Goal: Complete application form: Complete application form

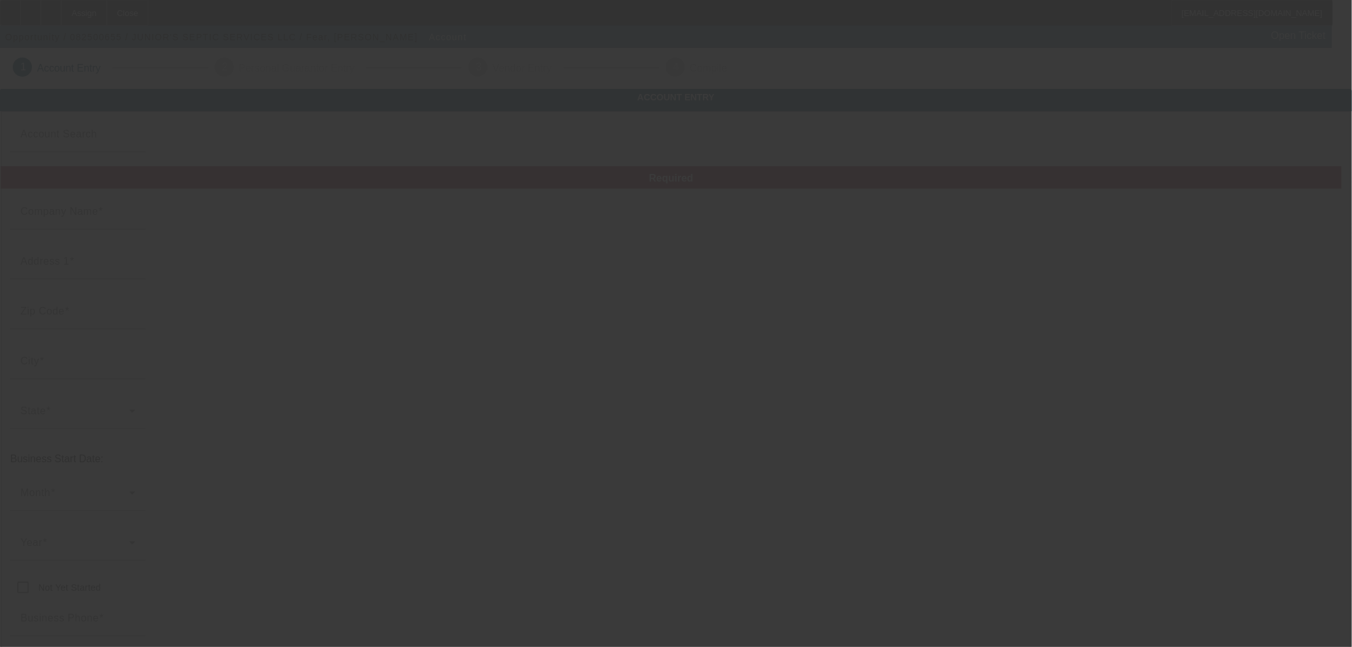
type input "Currency"
type input "JUNIOR'S SEPTIC SERVICES LLC"
type input "[STREET_ADDRESS]"
type input "47348"
type input "[GEOGRAPHIC_DATA]"
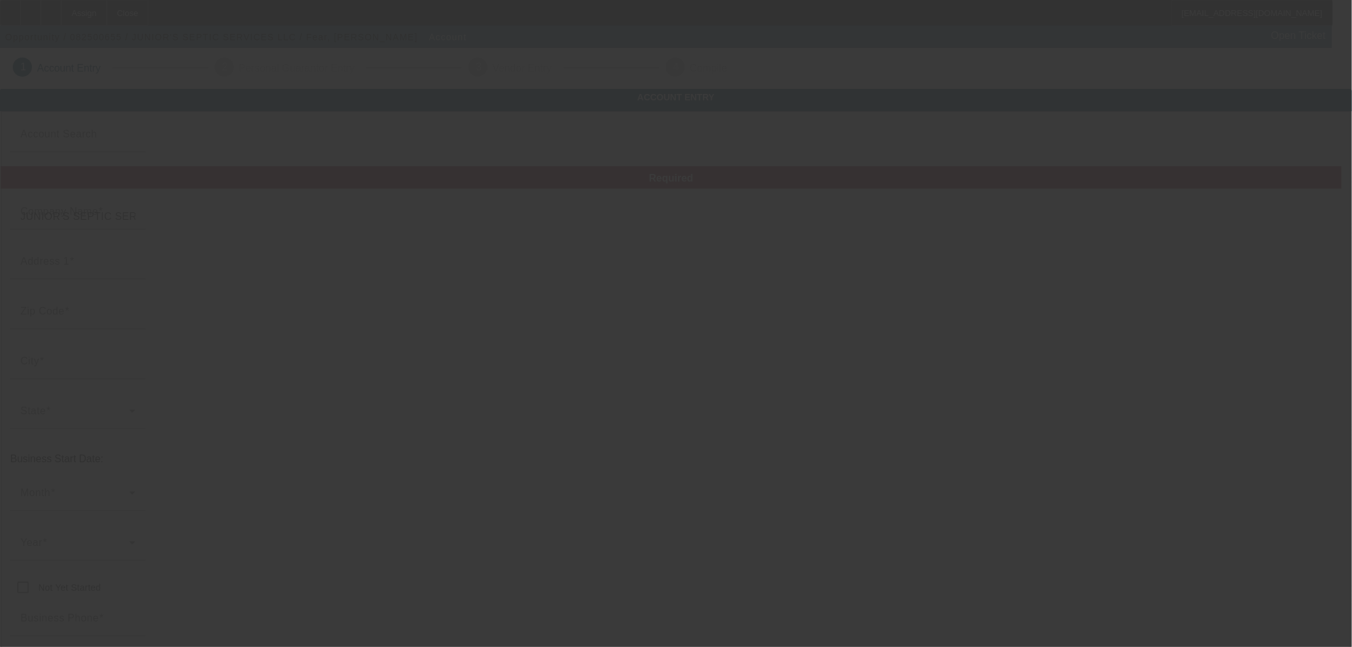
type input "[PHONE_NUMBER]"
type input "[EMAIL_ADDRESS][DOMAIN_NAME]"
type input "Blackford"
type input "[US_EMPLOYER_IDENTIFICATION_NUMBER]"
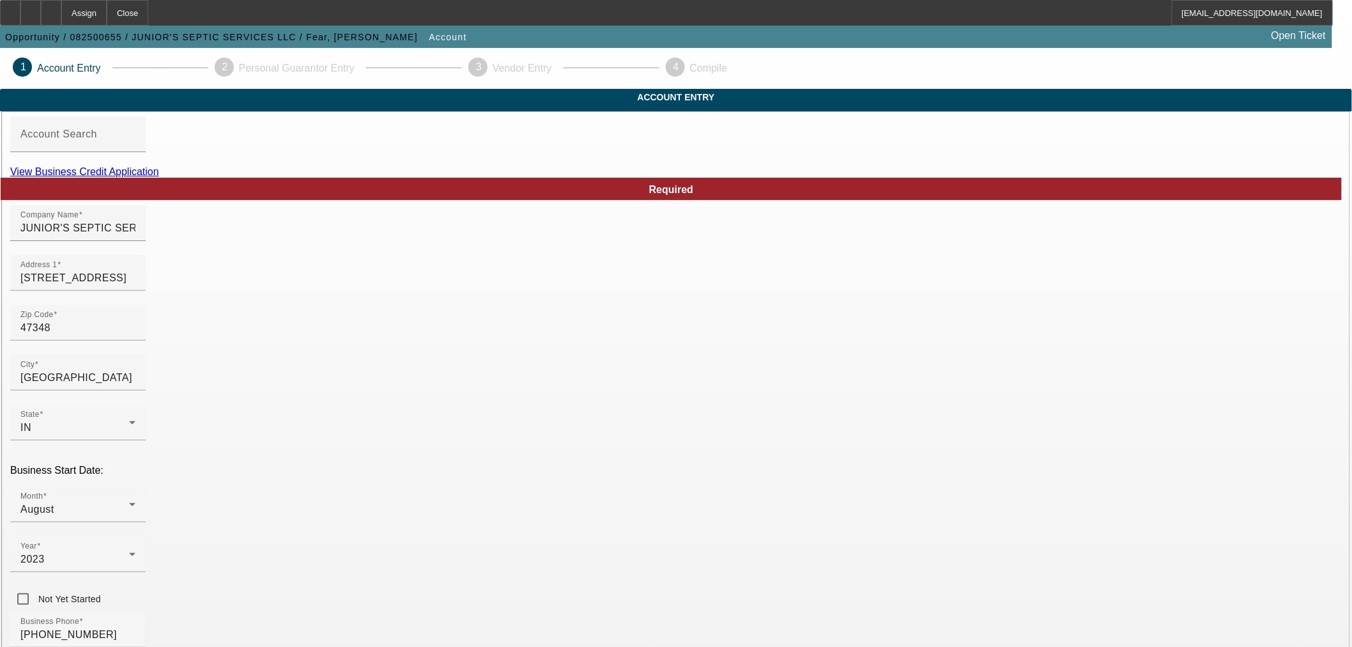
click at [159, 177] on link "View Business Credit Application" at bounding box center [84, 171] width 149 height 11
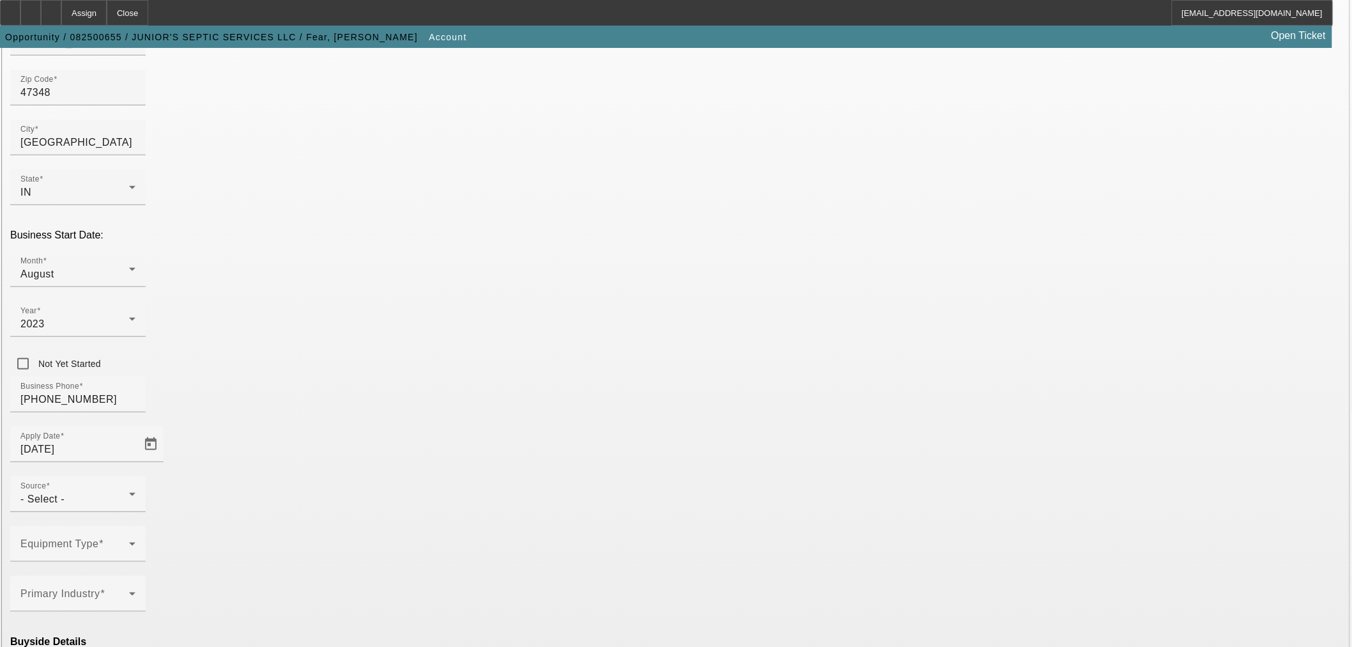
scroll to position [236, 0]
drag, startPoint x: 653, startPoint y: 311, endPoint x: 647, endPoint y: 316, distance: 8.2
click at [140, 485] on icon at bounding box center [132, 492] width 15 height 15
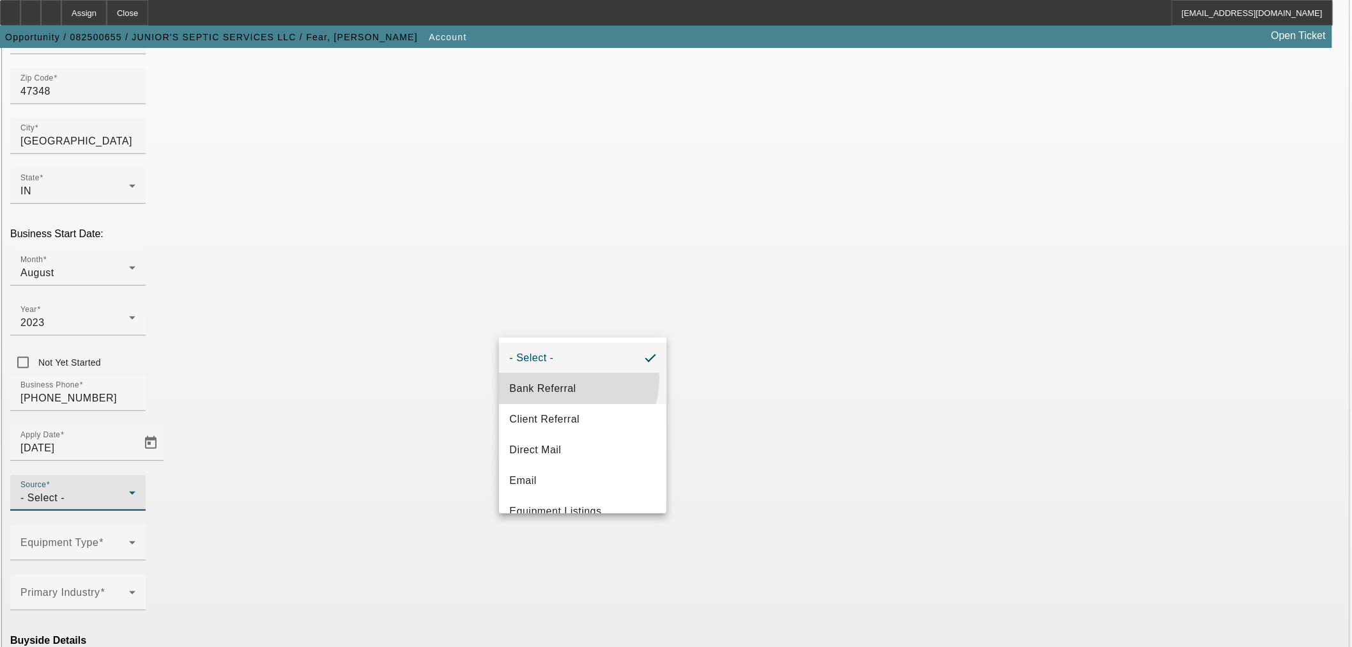
drag, startPoint x: 552, startPoint y: 378, endPoint x: 474, endPoint y: 381, distance: 78.7
click at [552, 379] on mat-option "Bank Referral" at bounding box center [582, 388] width 167 height 31
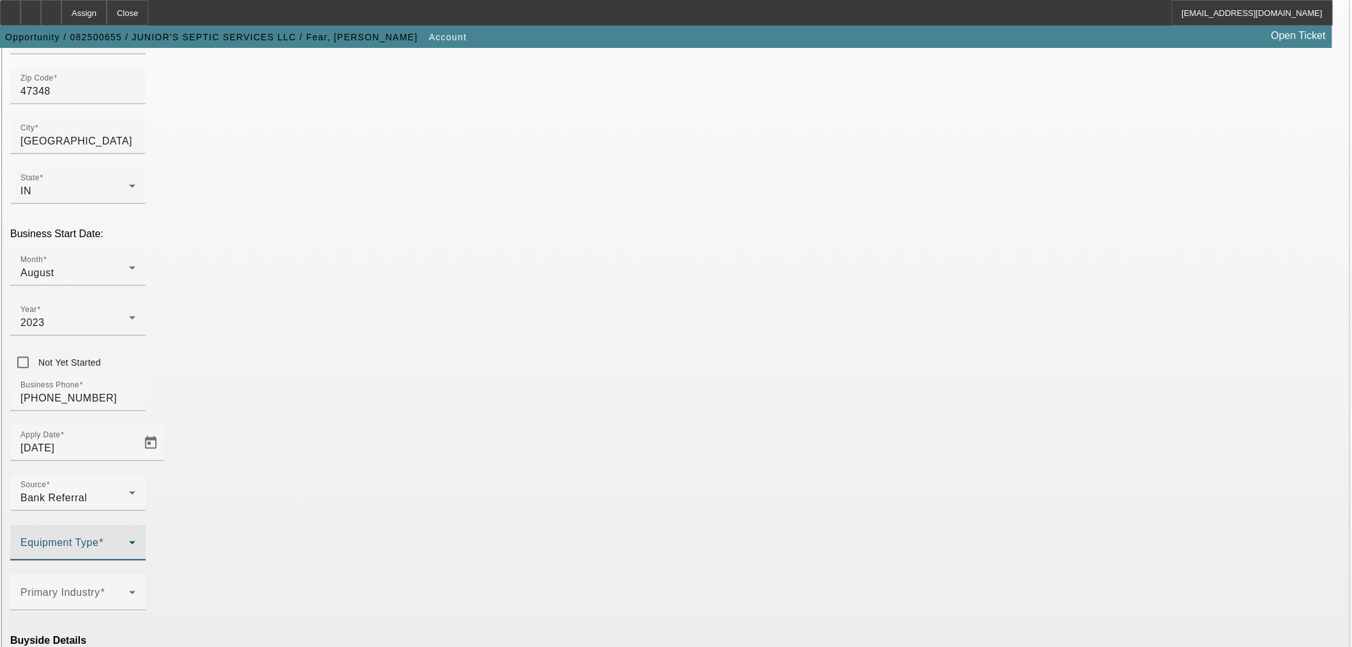
click at [129, 540] on span at bounding box center [74, 547] width 109 height 15
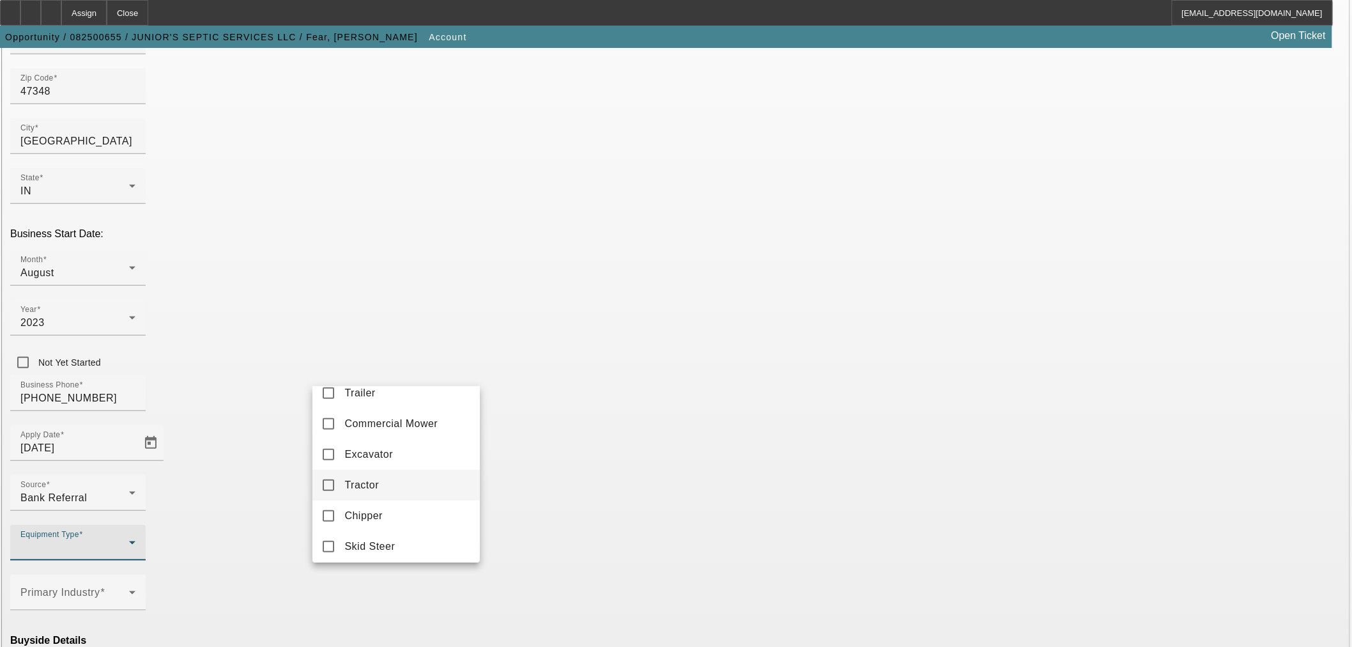
scroll to position [355, 0]
click at [372, 428] on span "Excavator" at bounding box center [368, 420] width 49 height 15
click at [585, 431] on div at bounding box center [676, 323] width 1352 height 647
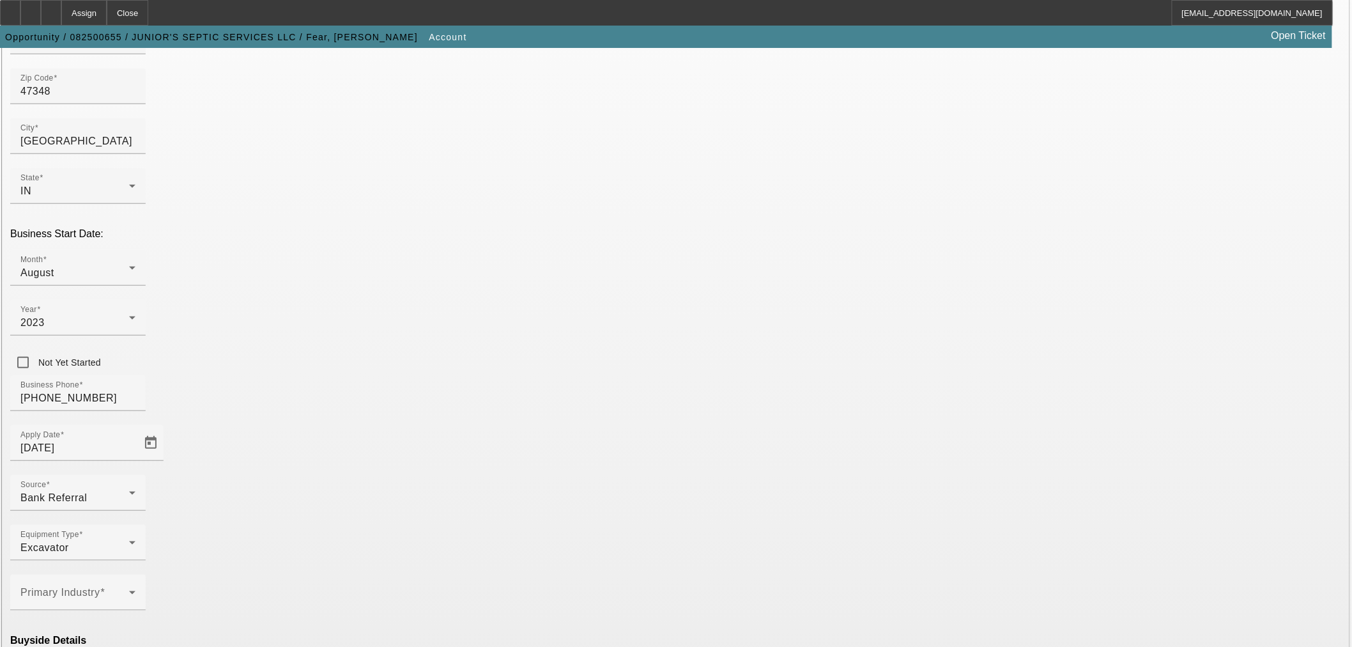
scroll to position [238, 0]
click at [135, 573] on div "Primary Industry" at bounding box center [77, 591] width 115 height 36
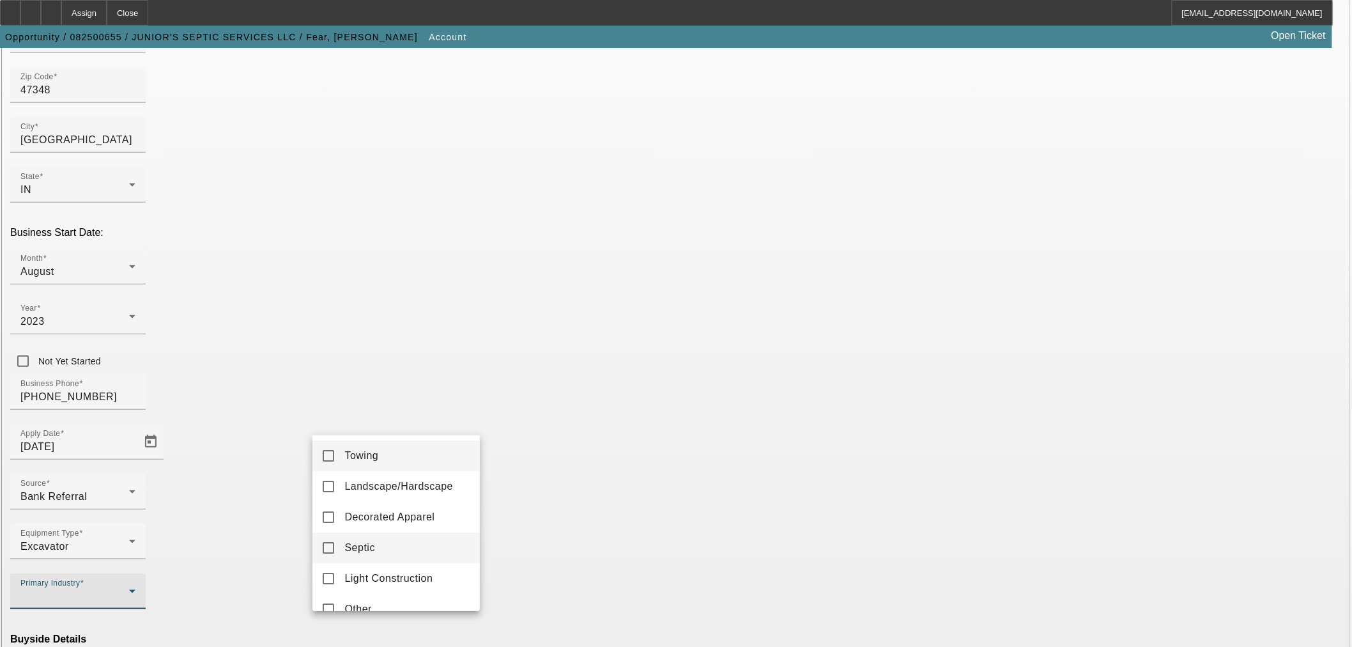
click at [392, 553] on mat-option "Septic" at bounding box center [396, 547] width 167 height 31
click at [601, 383] on div at bounding box center [676, 323] width 1352 height 647
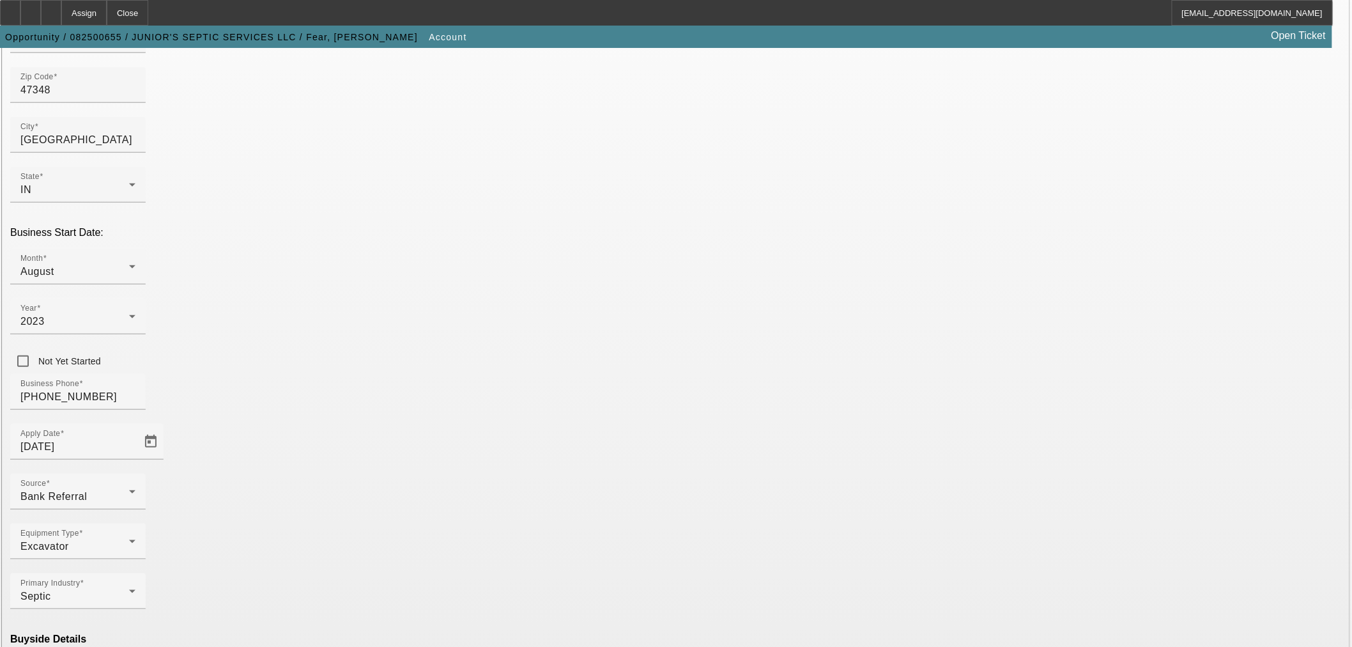
click at [395, 527] on mat-option "Ineligible" at bounding box center [396, 535] width 167 height 31
drag, startPoint x: 501, startPoint y: 555, endPoint x: 509, endPoint y: 564, distance: 12.2
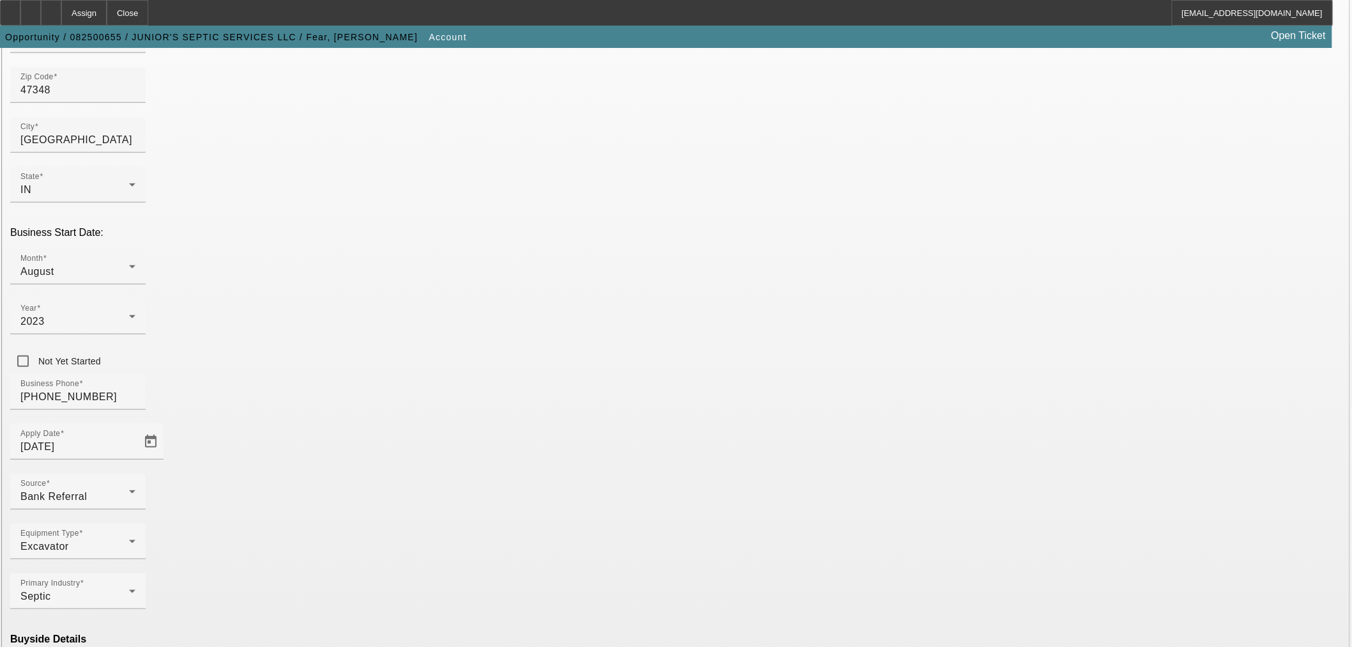
click at [561, 605] on mat-option "Currency" at bounding box center [582, 611] width 167 height 31
type input "Currency"
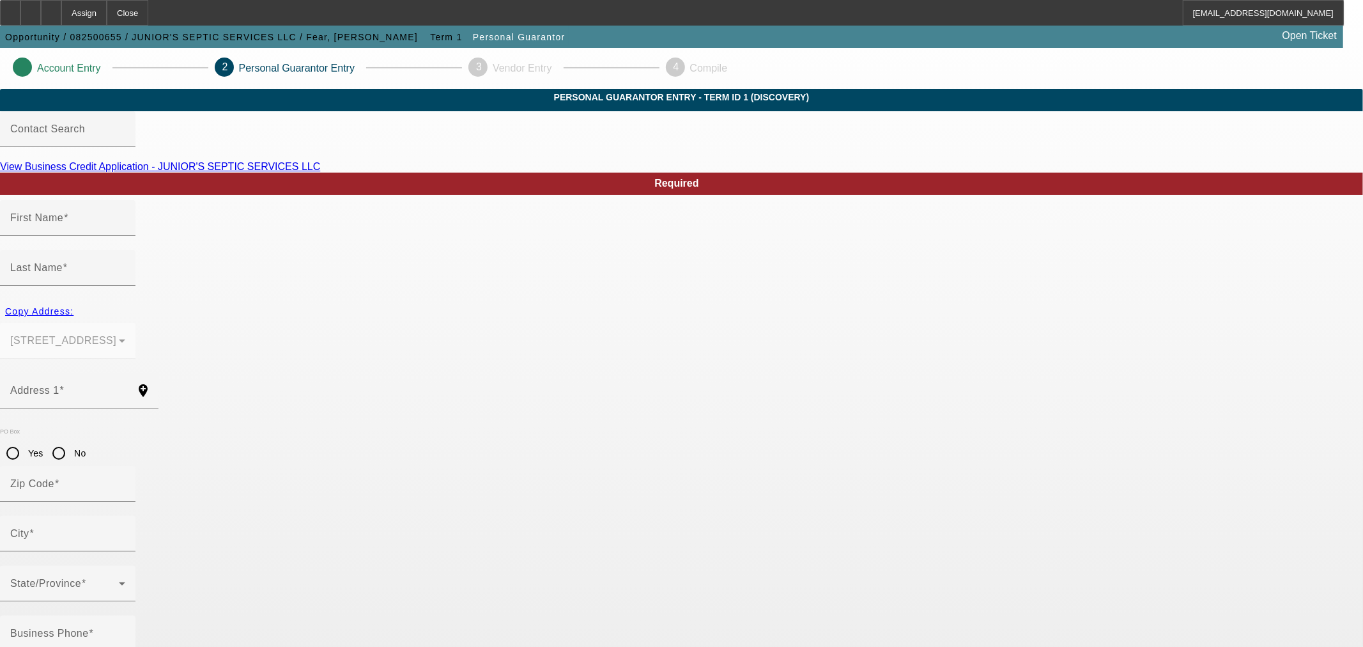
type input "Charles"
type input "Fear"
type input "507 E Mayfair Ln"
radio input "true"
type input "47348"
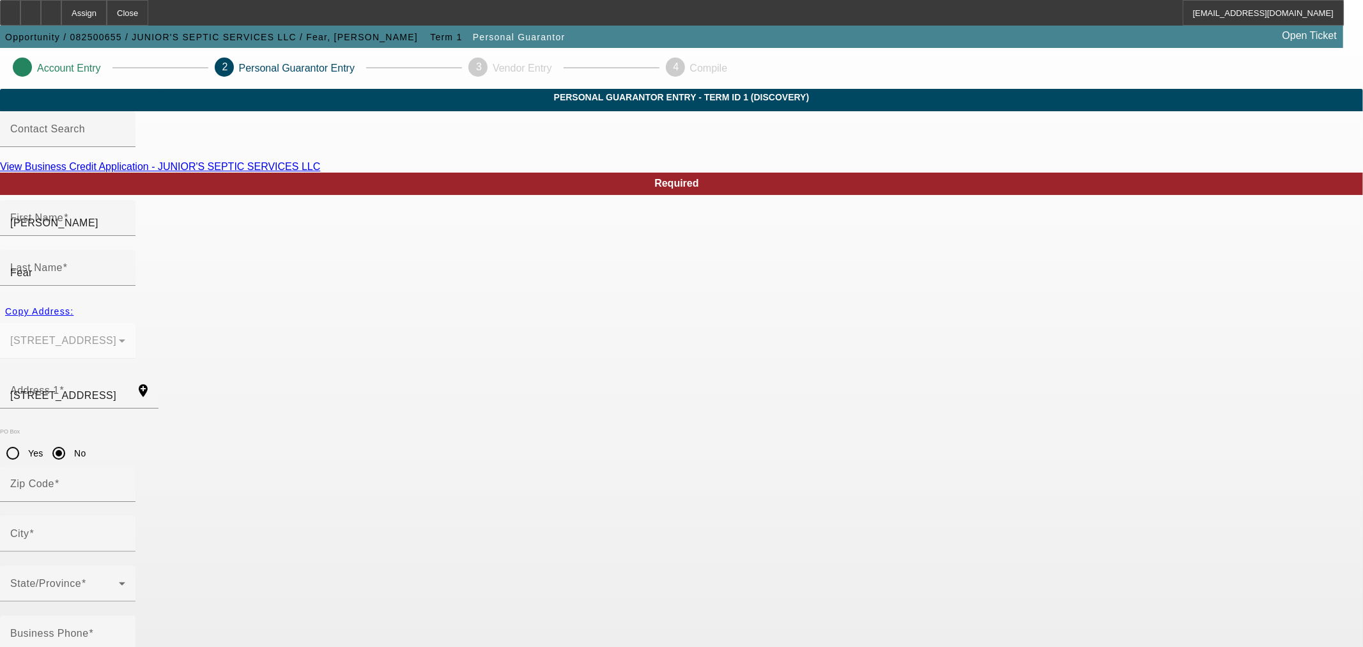
type input "Hartford City"
type input "[PHONE_NUMBER]"
type input "100"
type input "317-04-5695"
type input "[EMAIL_ADDRESS][DOMAIN_NAME]"
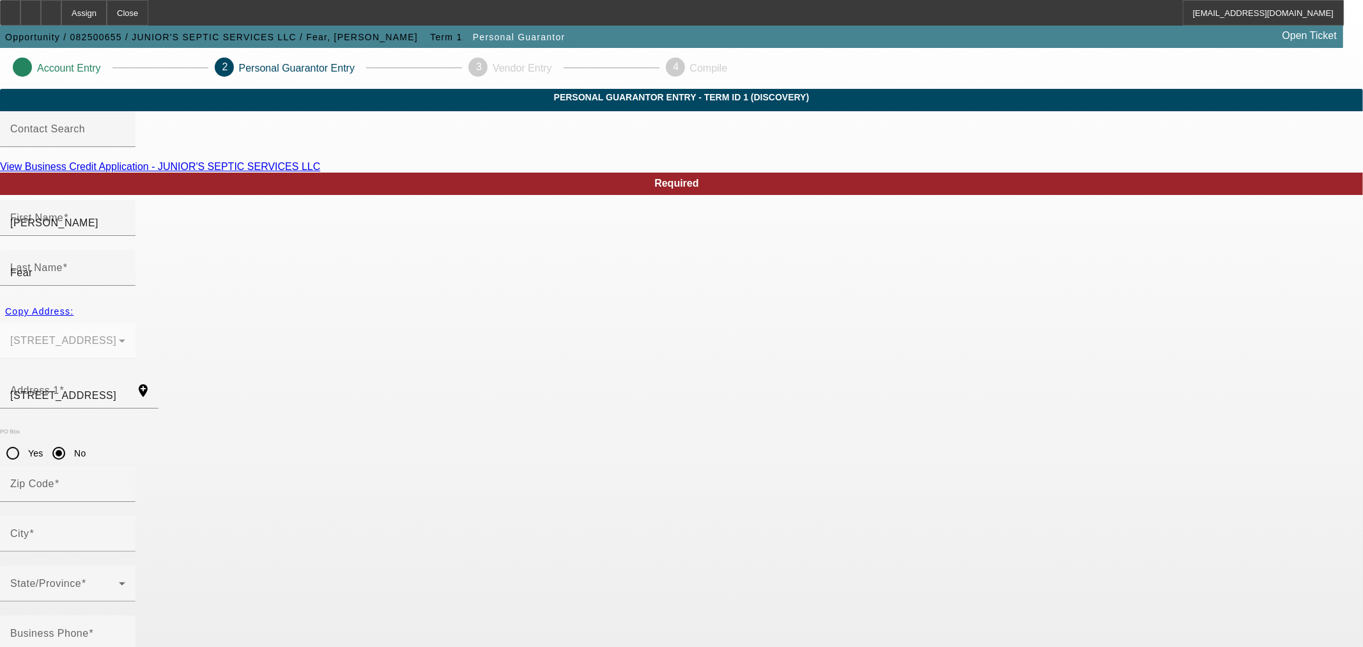
type input "Justin"
type input "[PHONE_NUMBER]"
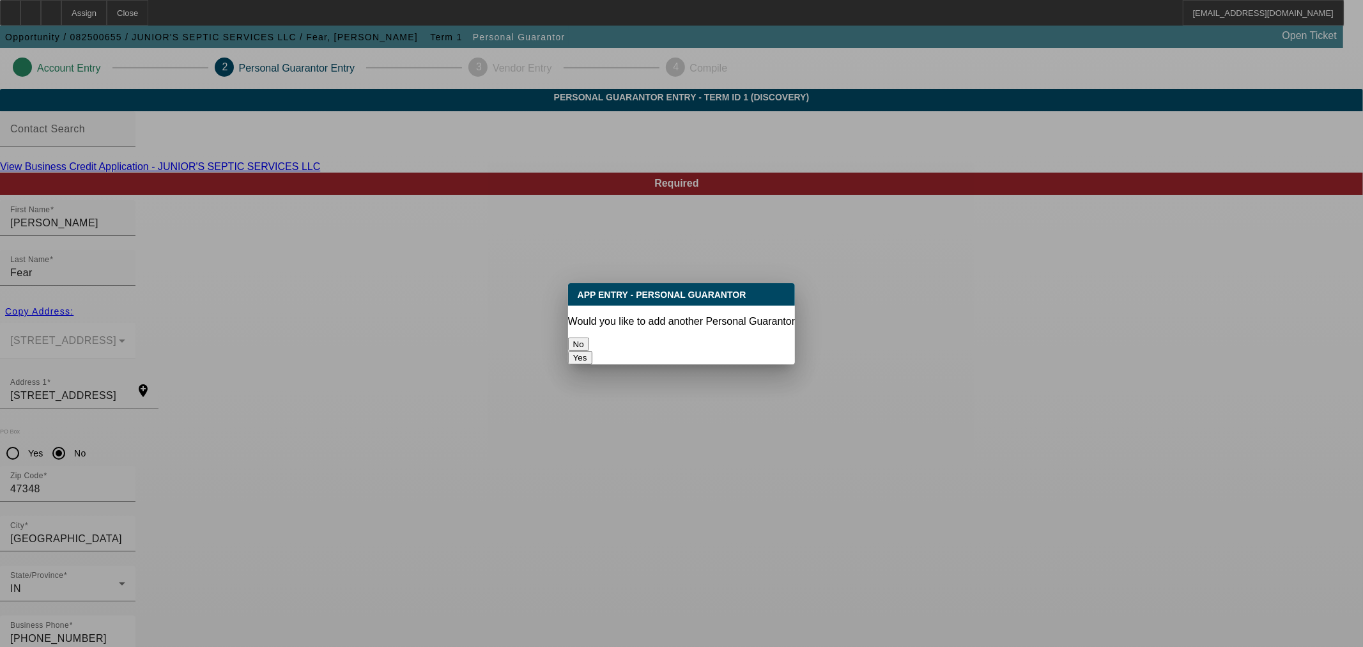
click at [589, 341] on button "No" at bounding box center [578, 343] width 21 height 13
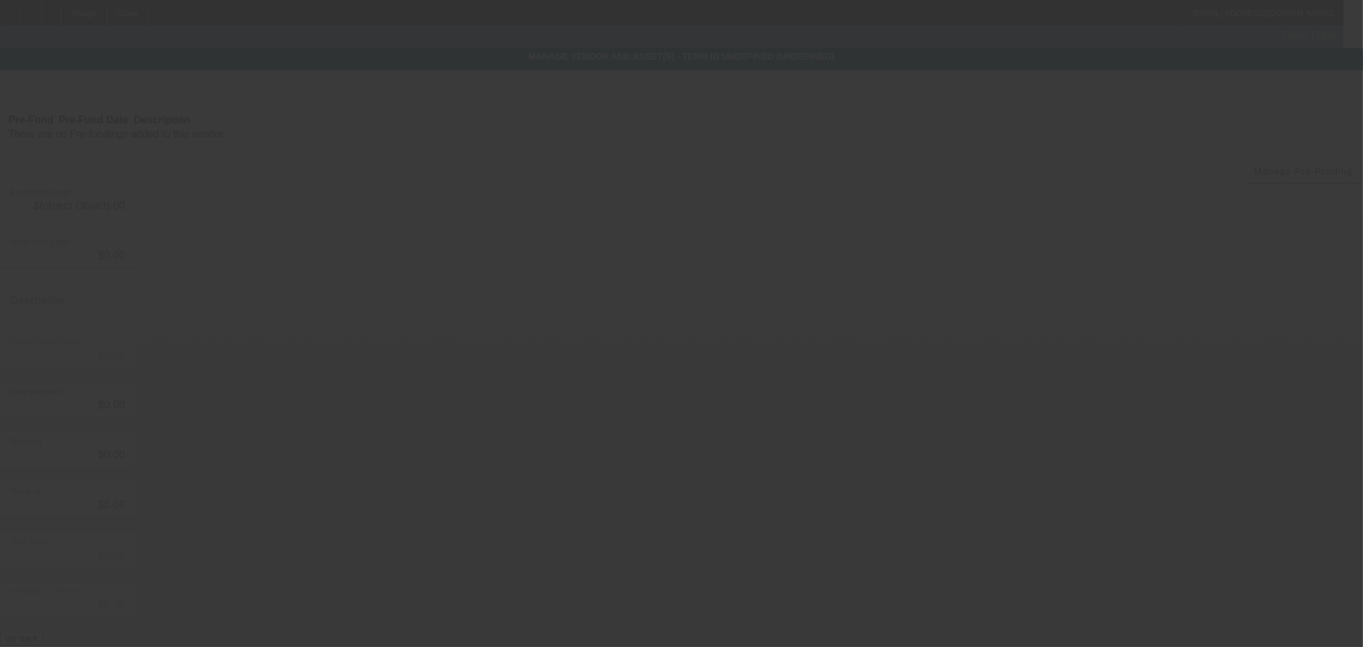
type input "$28,000.00"
type input "$3,000.00"
type input "$25,000.00"
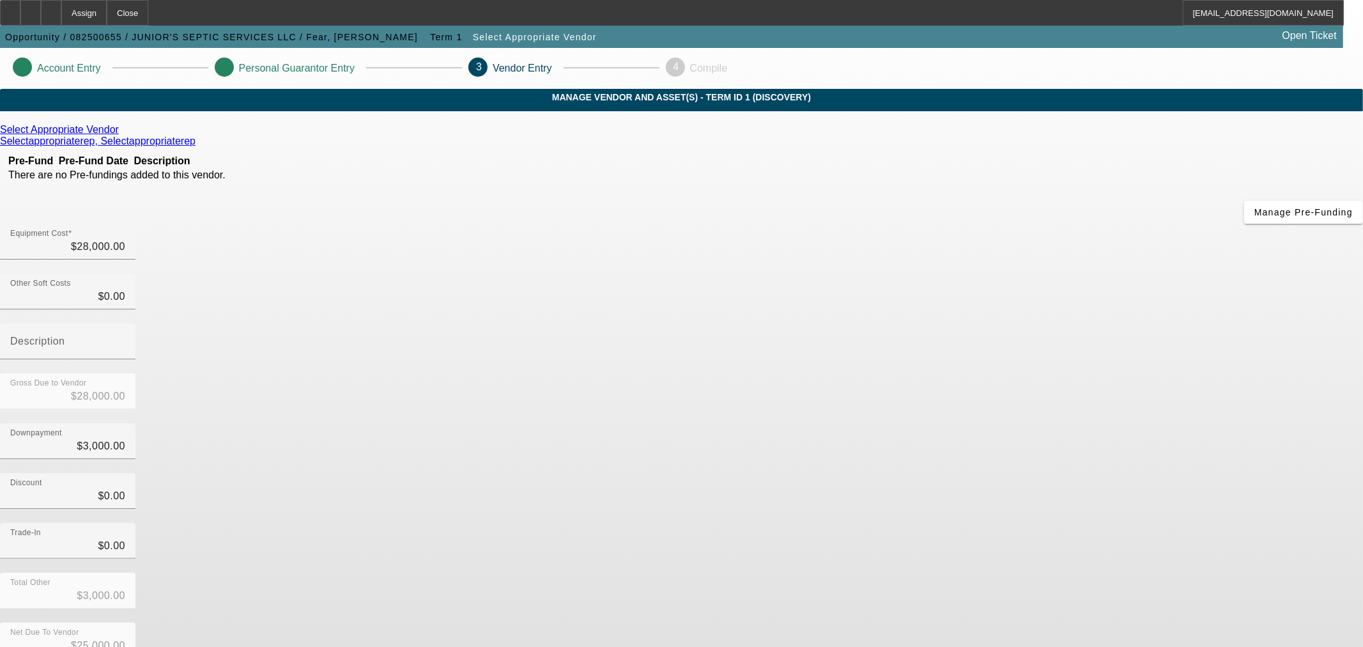
click at [122, 135] on icon at bounding box center [122, 129] width 0 height 11
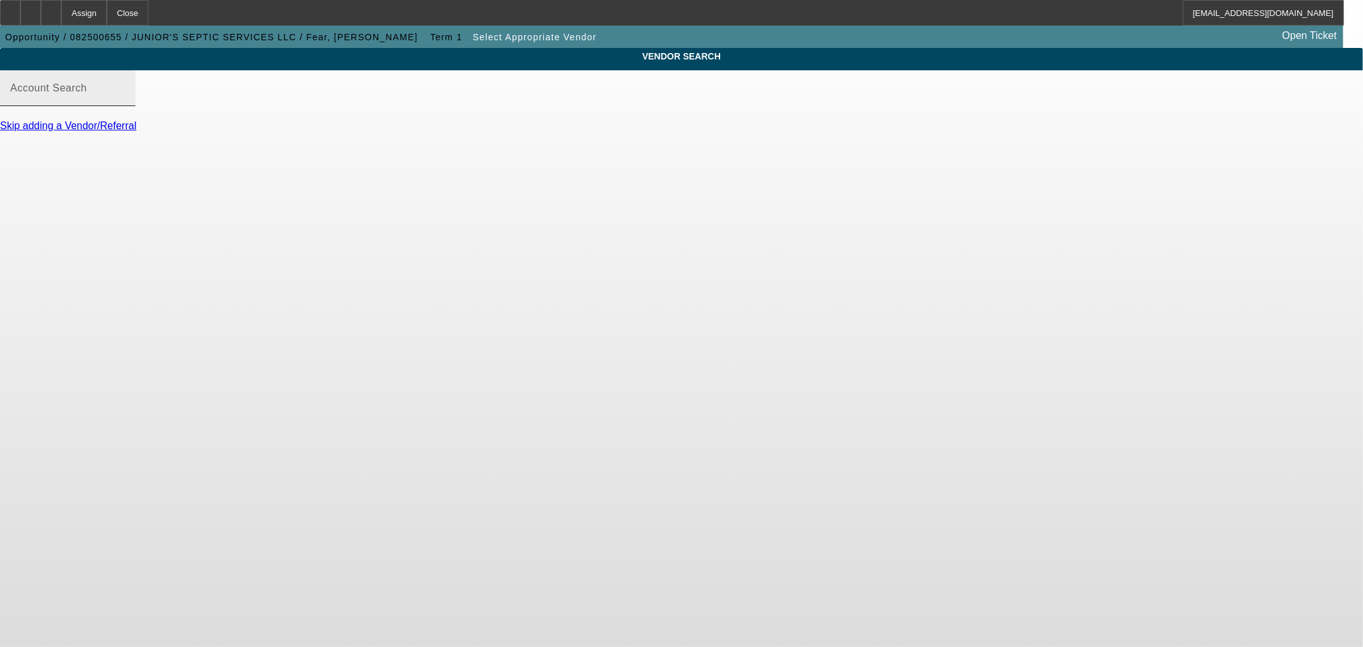
drag, startPoint x: 363, startPoint y: 99, endPoint x: 365, endPoint y: 107, distance: 8.5
click at [87, 93] on mat-label "Account Search" at bounding box center [48, 87] width 77 height 11
click at [125, 99] on input "Account Search" at bounding box center [67, 93] width 115 height 15
paste input "WEST SIDE TRACTOR SALES"
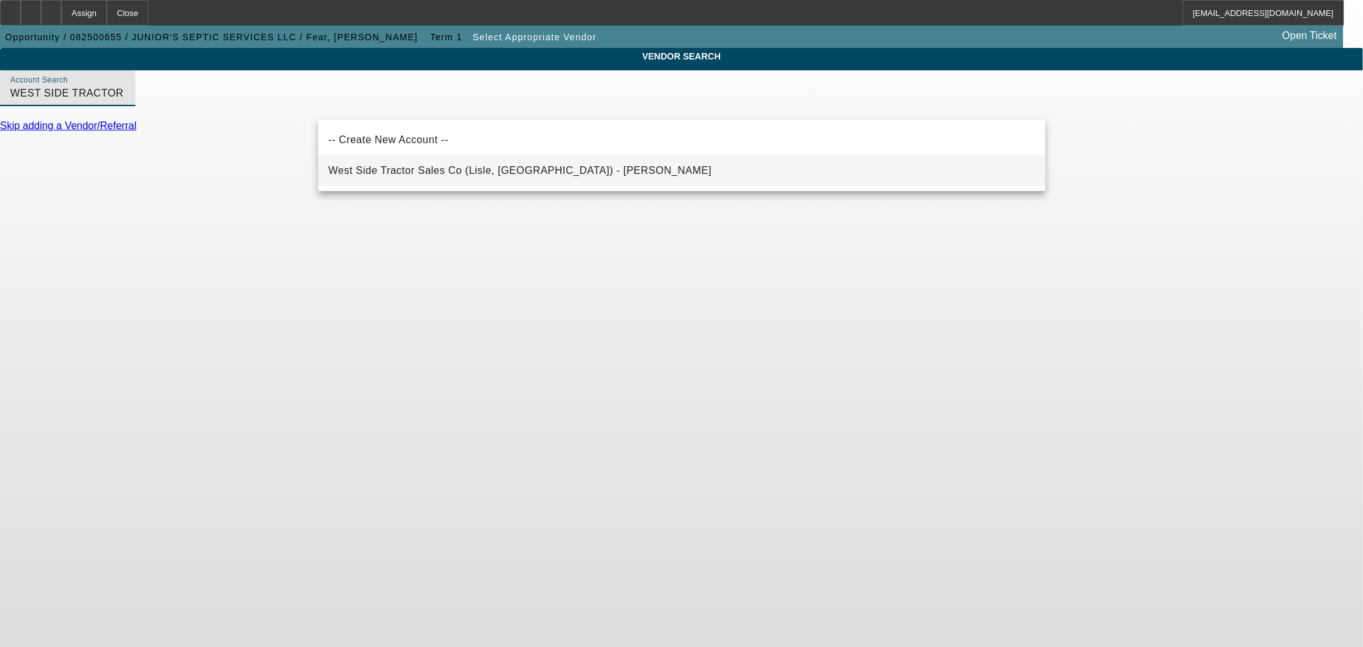
click at [429, 178] on span "West Side Tractor Sales Co (Lisle, IL) - Benck, Richard" at bounding box center [519, 170] width 383 height 15
type input "West Side Tractor Sales Co (Lisle, IL) - Benck, Richard"
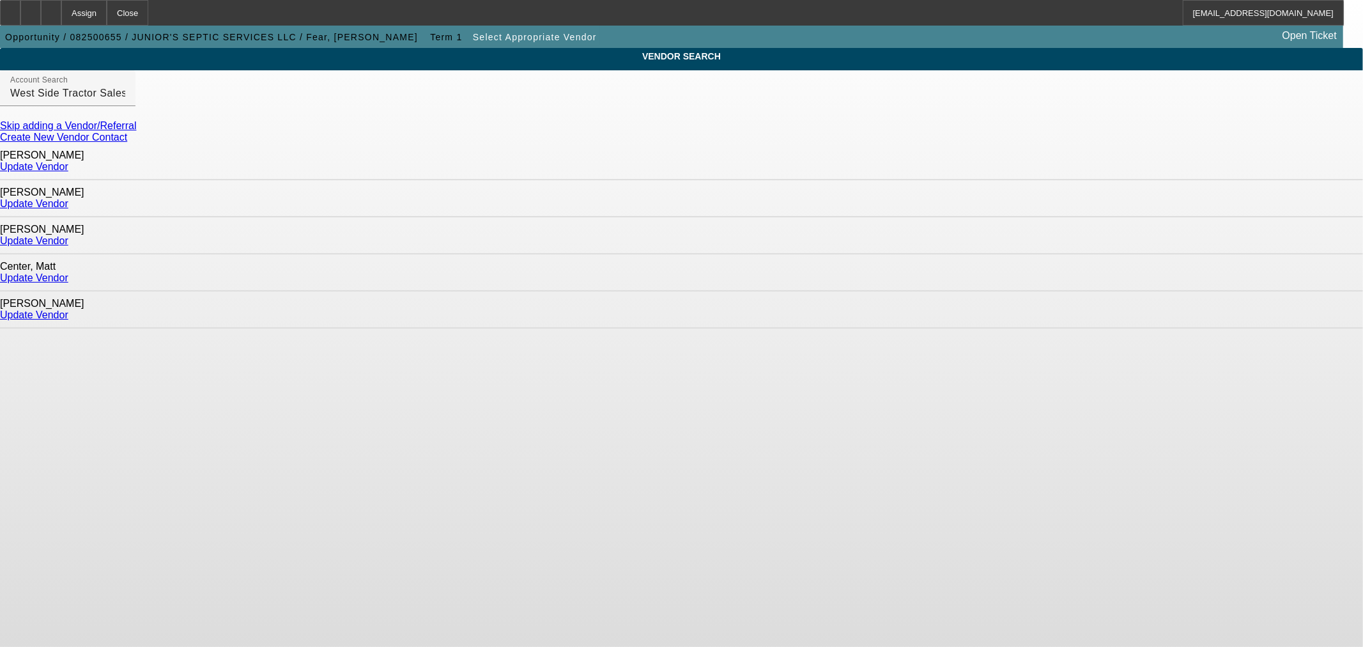
click at [68, 235] on link "Update Vendor" at bounding box center [34, 240] width 68 height 11
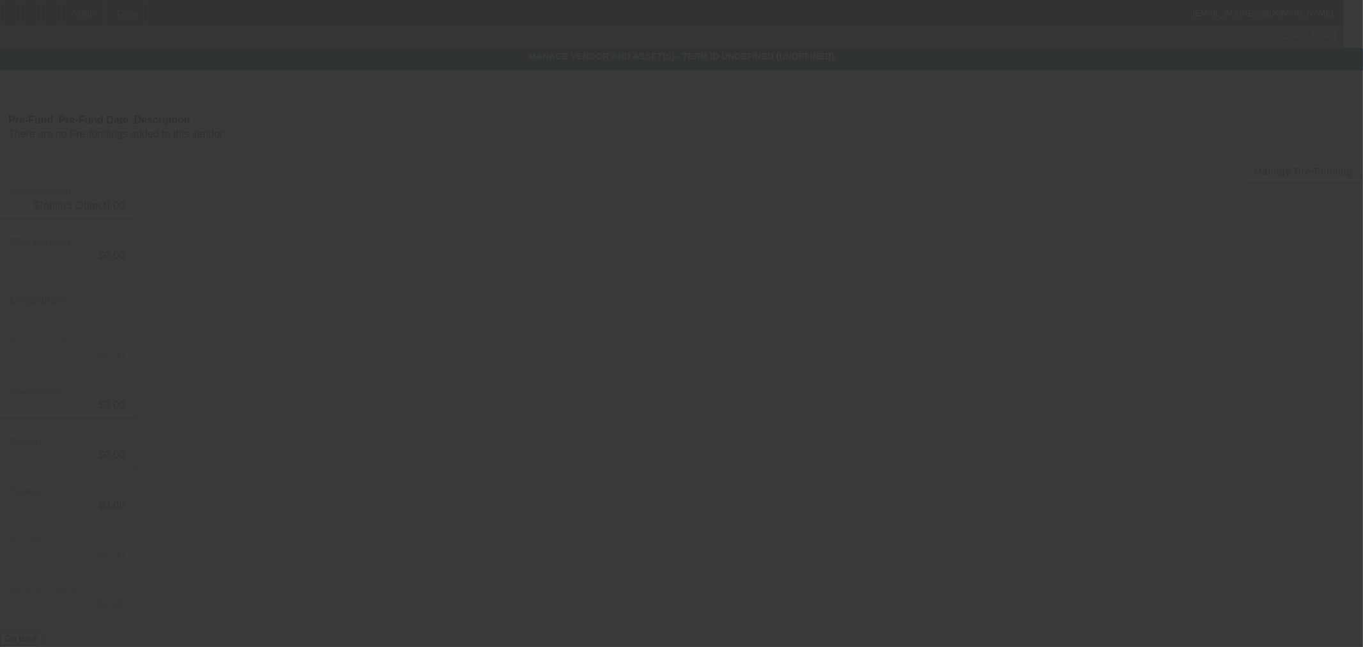
type input "$28,000.00"
type input "$3,000.00"
type input "$25,000.00"
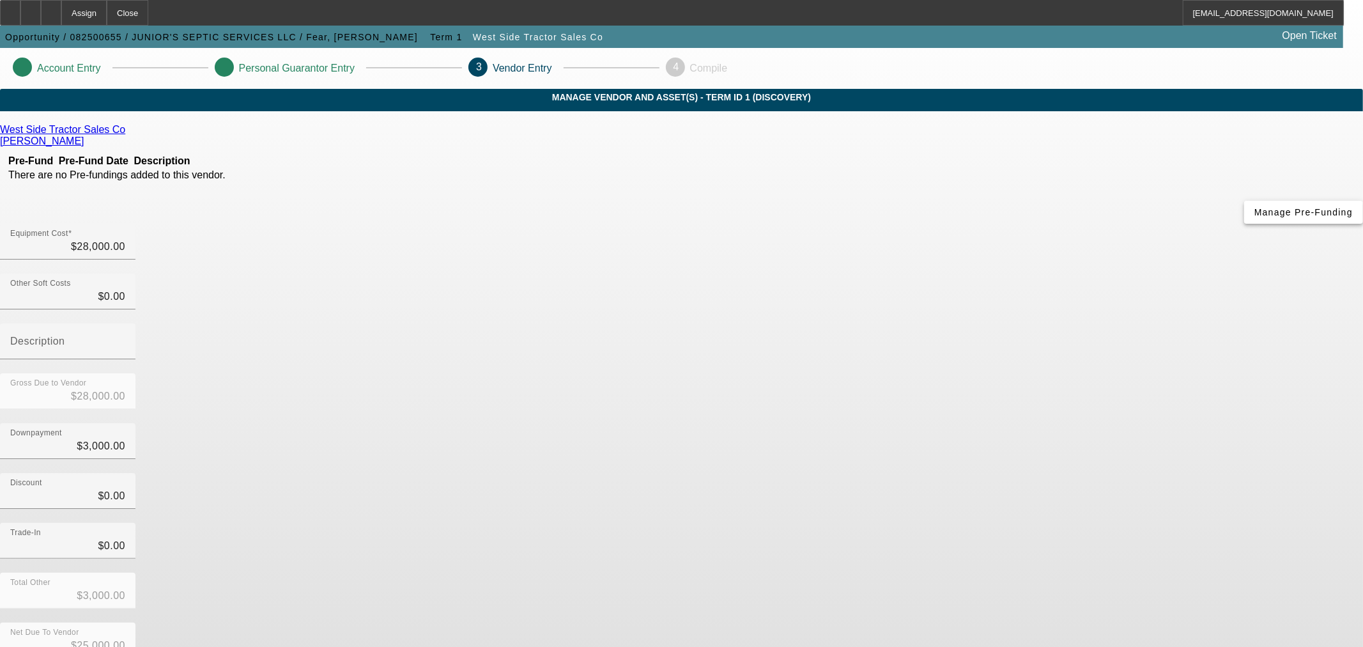
click at [1255, 217] on span "Manage Pre-Funding" at bounding box center [1304, 212] width 98 height 10
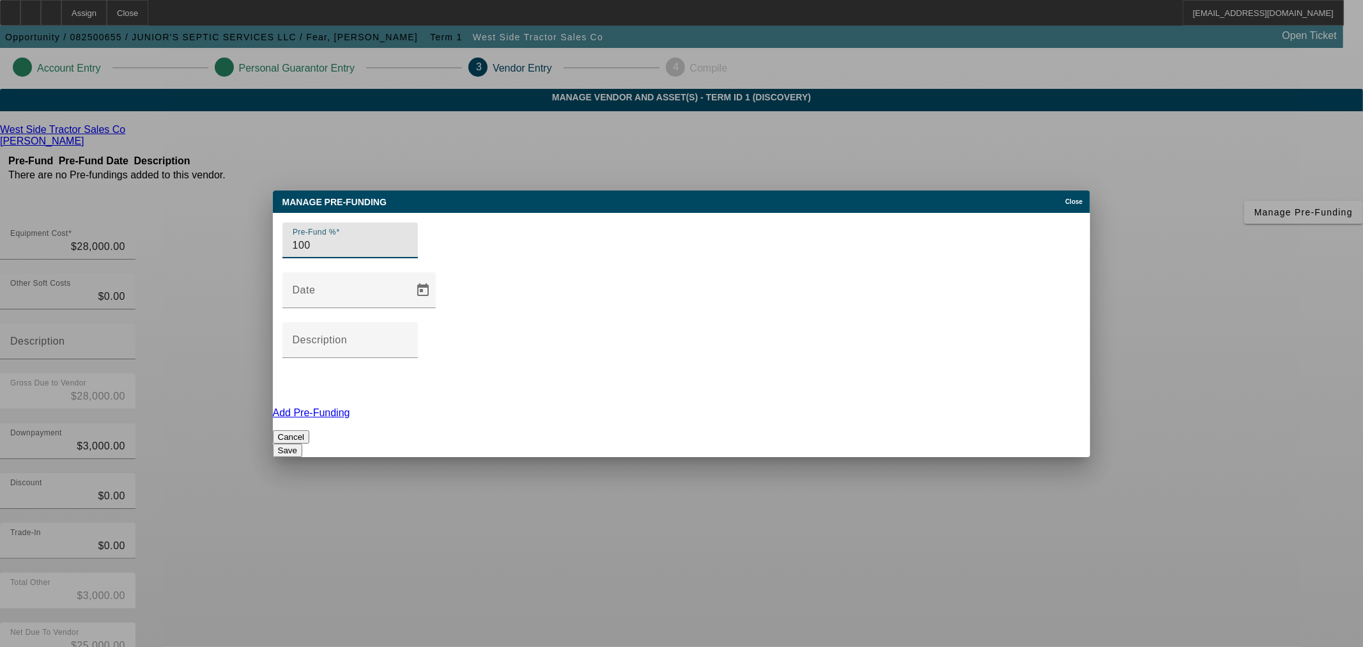
type input "100"
click at [302, 444] on button "Save" at bounding box center [287, 450] width 29 height 13
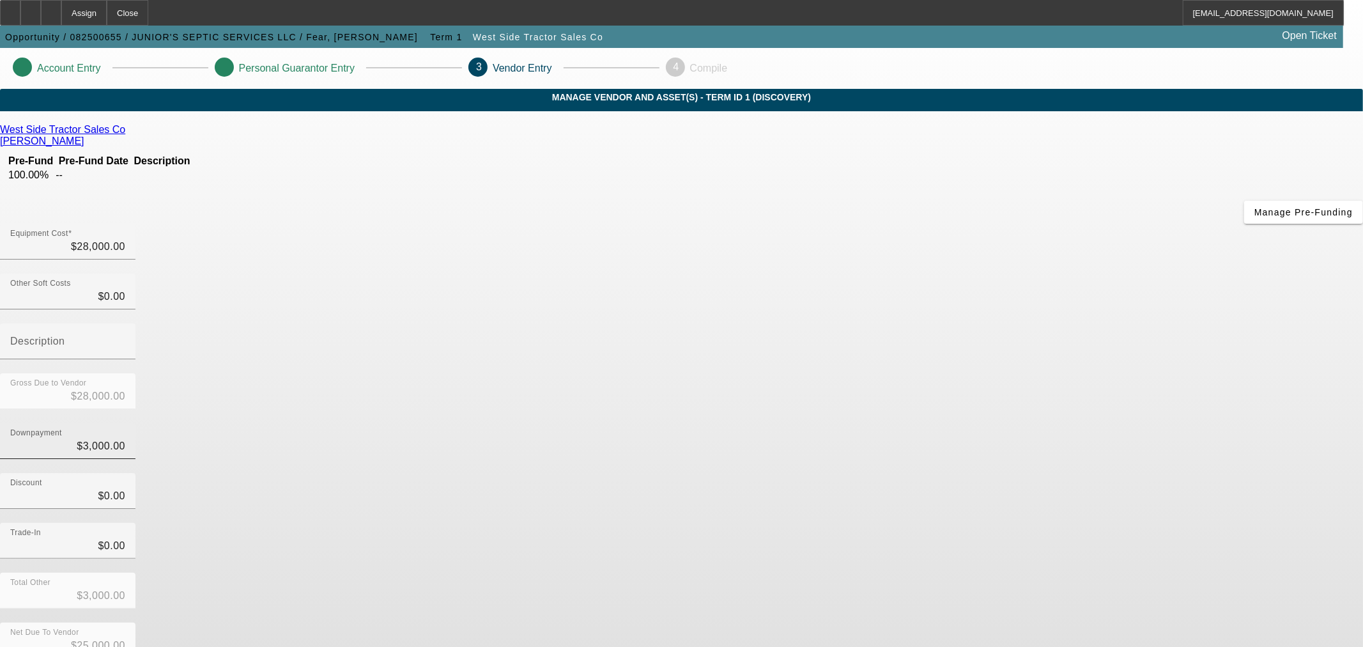
type input "3000"
click at [125, 438] on input "3000" at bounding box center [67, 445] width 115 height 15
type input "$0.00"
type input "$28,000.00"
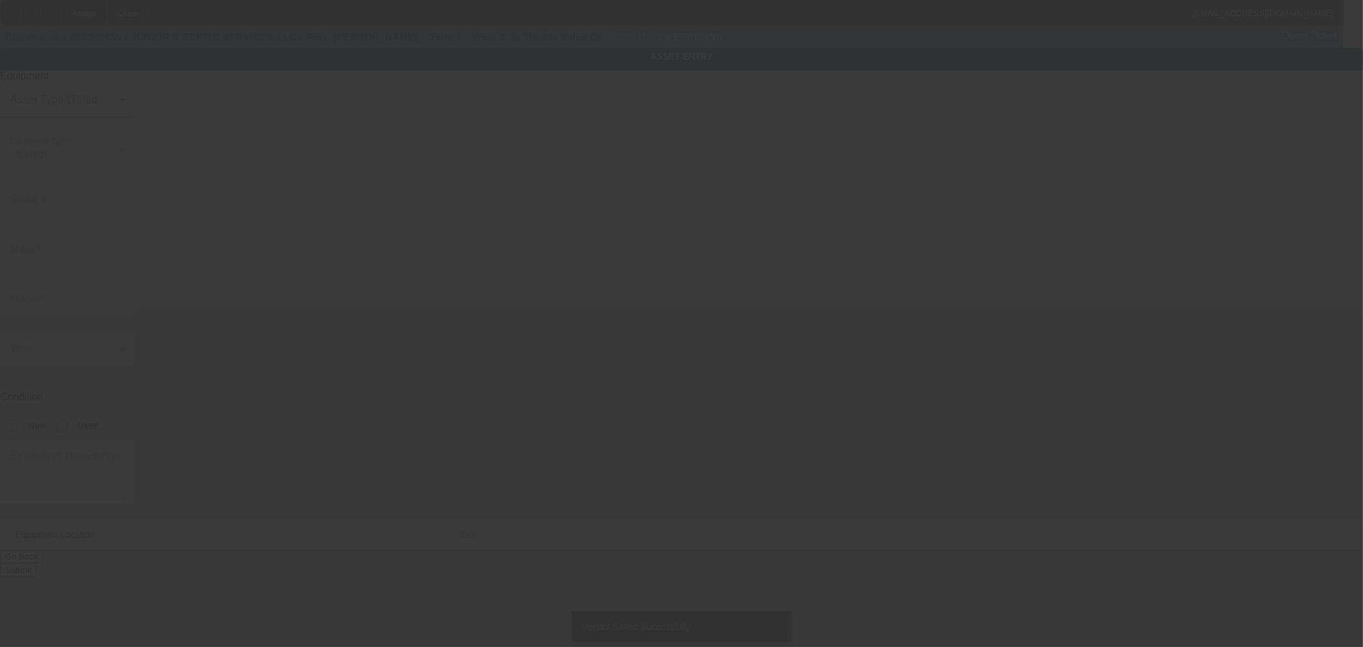
type input "DEERE"
type input "35G"
radio input "true"
type textarea "Category: Mini (up to 12,000 lbs) URL: https://www.machinerytrader.com/listing/…"
type input "1400 W Ogden Ave"
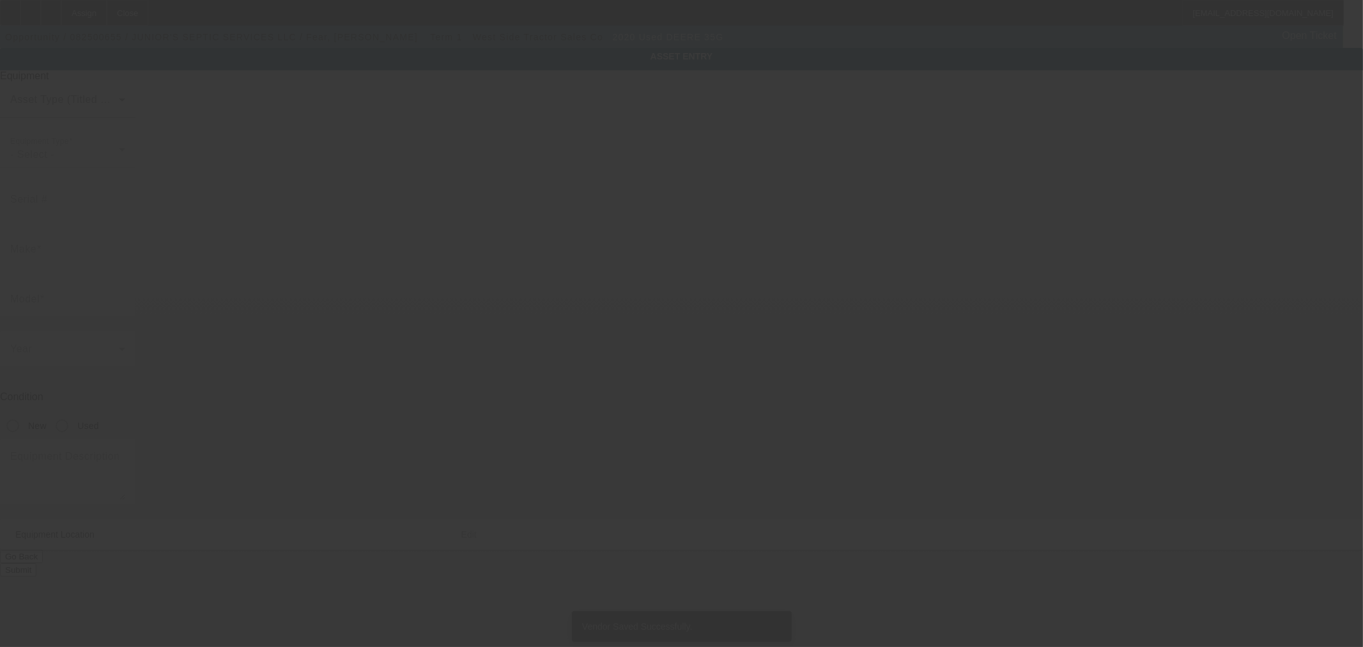
type input "Naperville"
type input "60563"
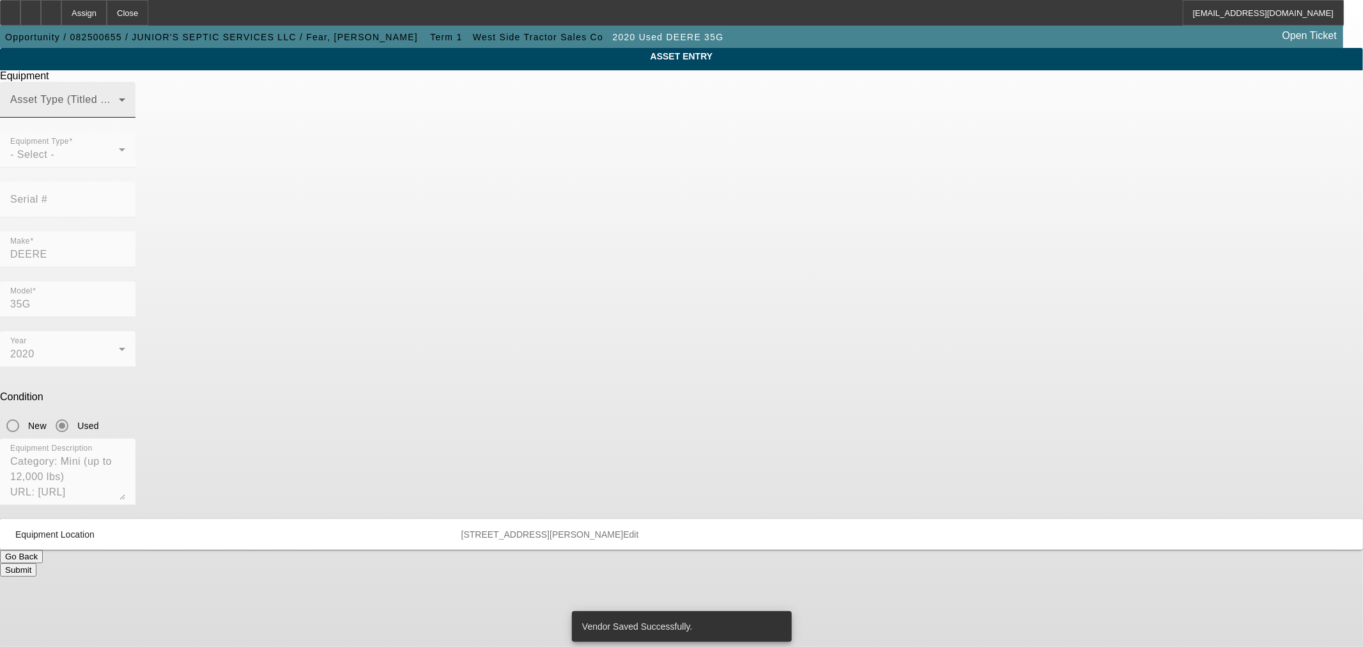
click at [167, 105] on mat-label "Asset Type (Titled or Non-Titled)" at bounding box center [88, 99] width 157 height 11
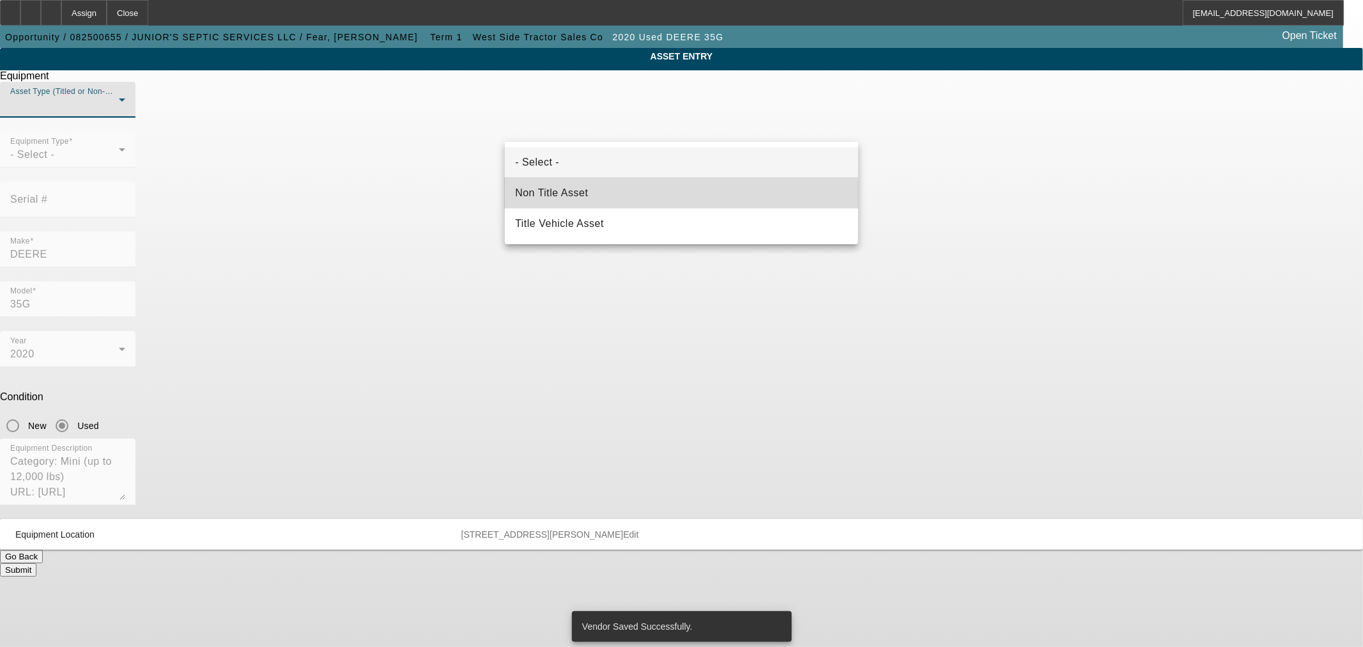
click at [580, 196] on span "Non Title Asset" at bounding box center [551, 192] width 73 height 15
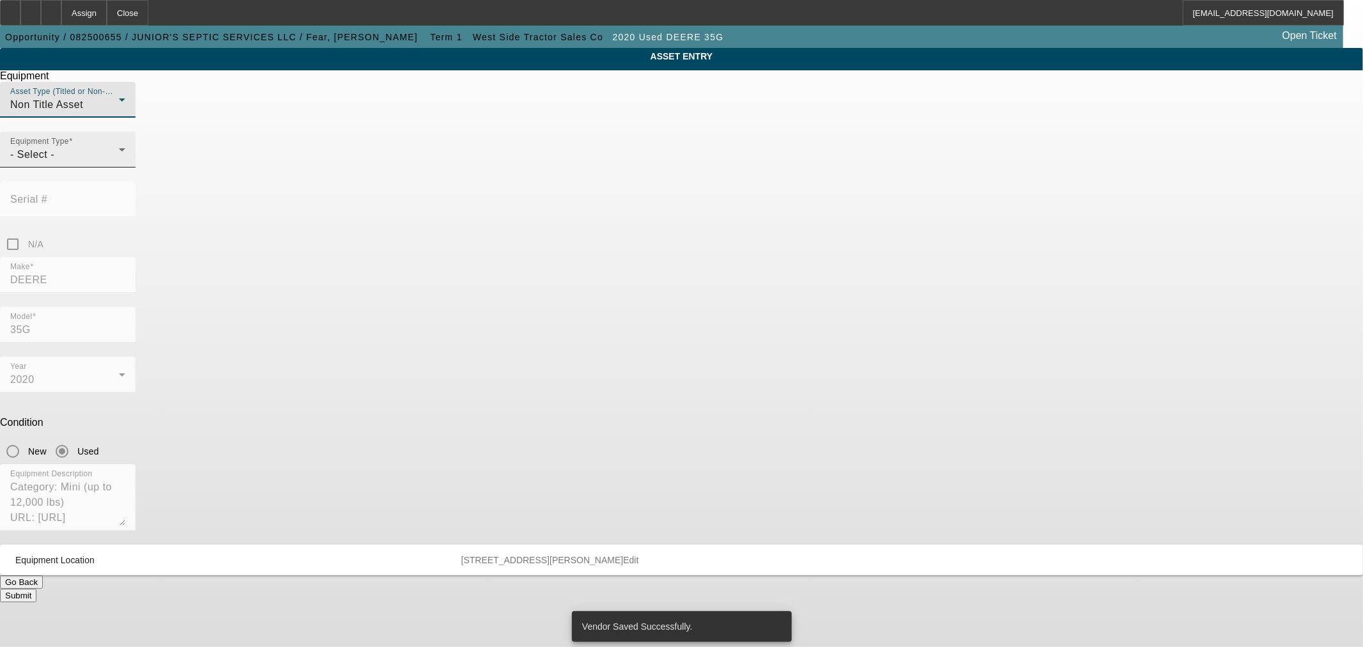
click at [119, 162] on div "- Select -" at bounding box center [64, 154] width 109 height 15
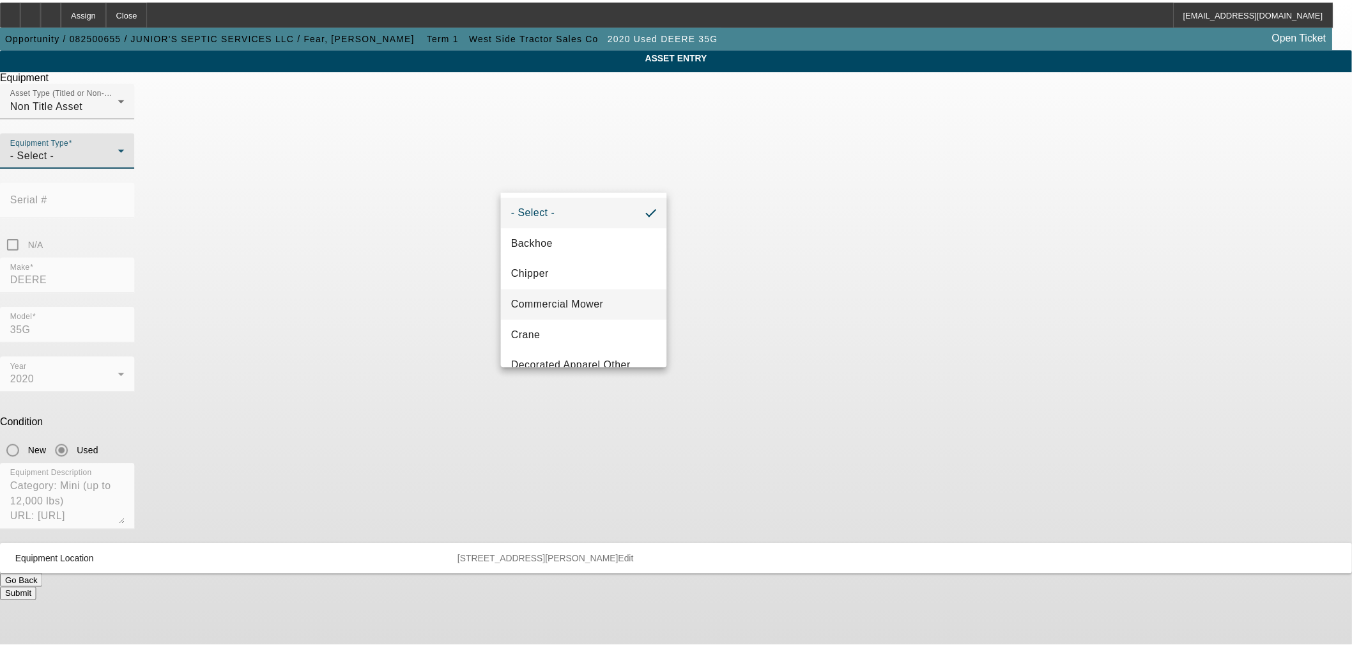
scroll to position [118, 0]
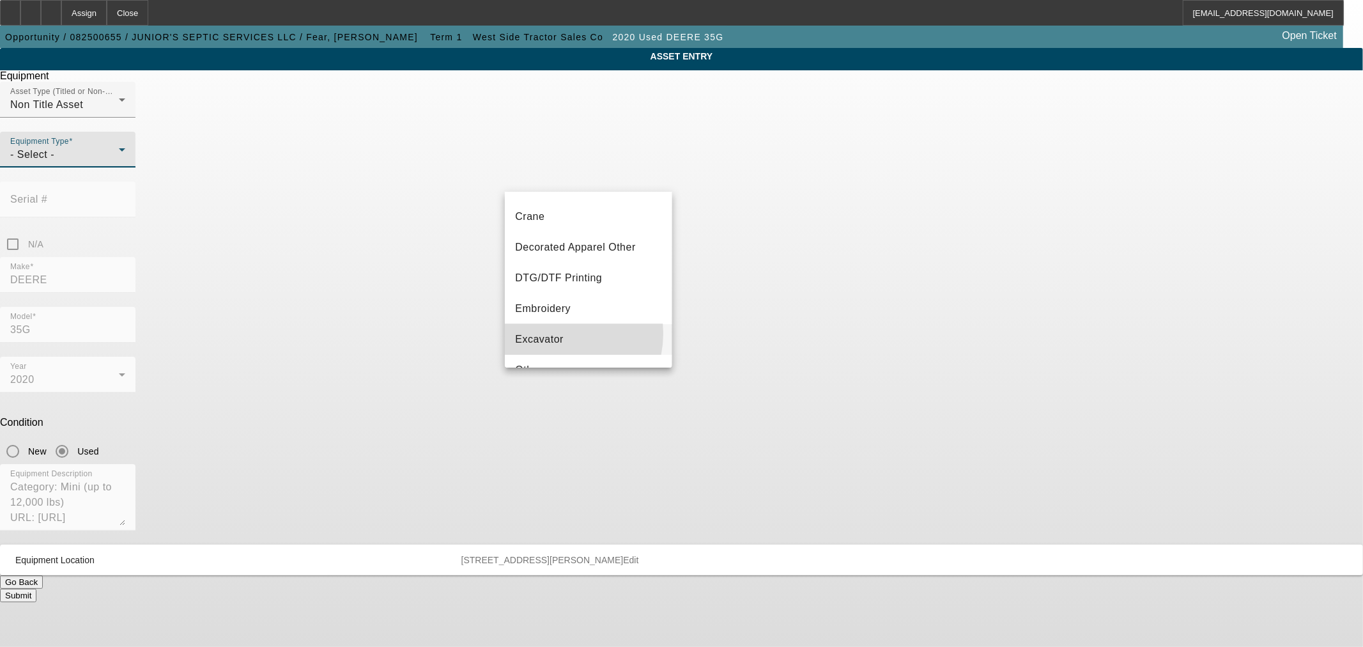
click at [559, 333] on span "Excavator" at bounding box center [539, 339] width 49 height 15
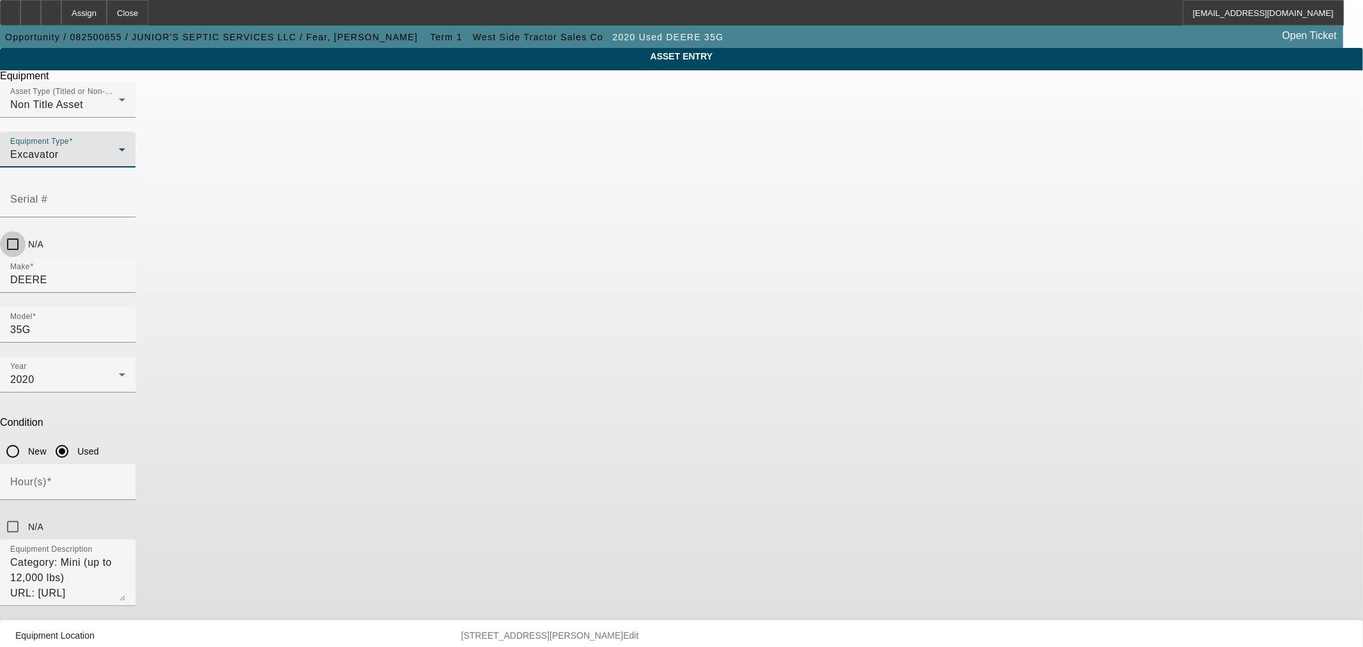
click at [26, 231] on input "N/A" at bounding box center [13, 244] width 26 height 26
checkbox input "true"
click at [125, 479] on input "Hour(s)" at bounding box center [67, 486] width 115 height 15
type input "2700"
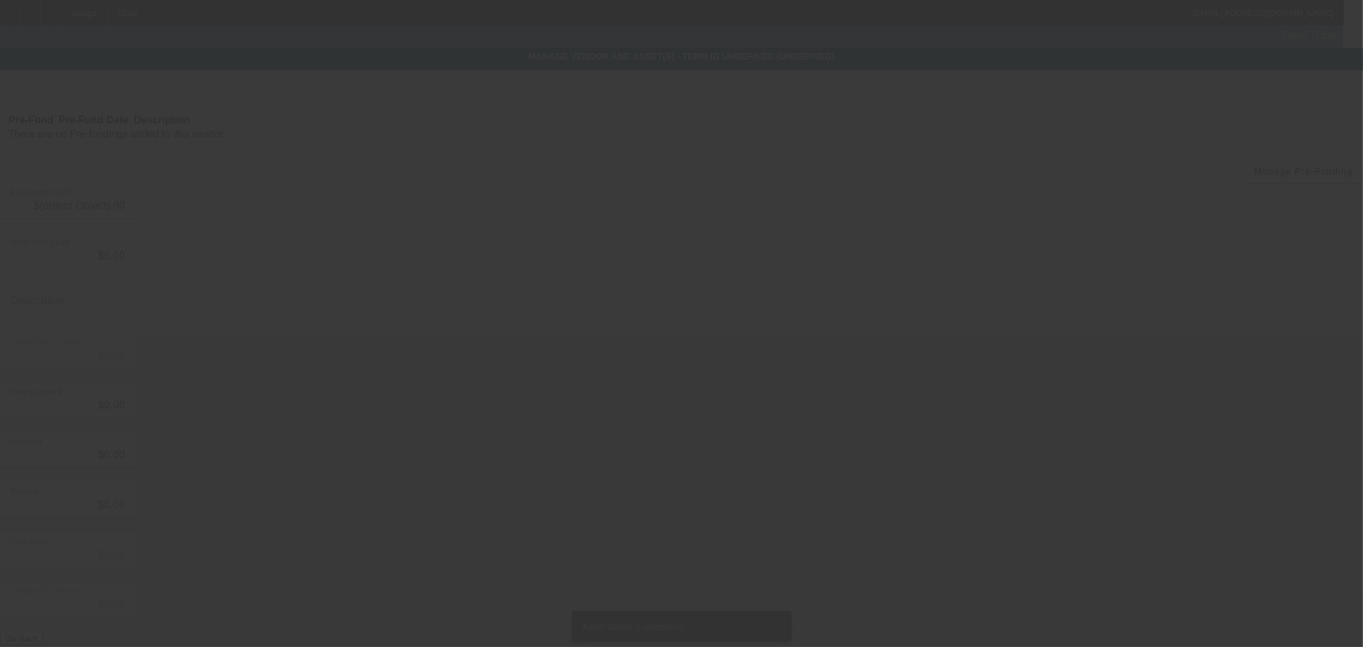
type input "$28,000.00"
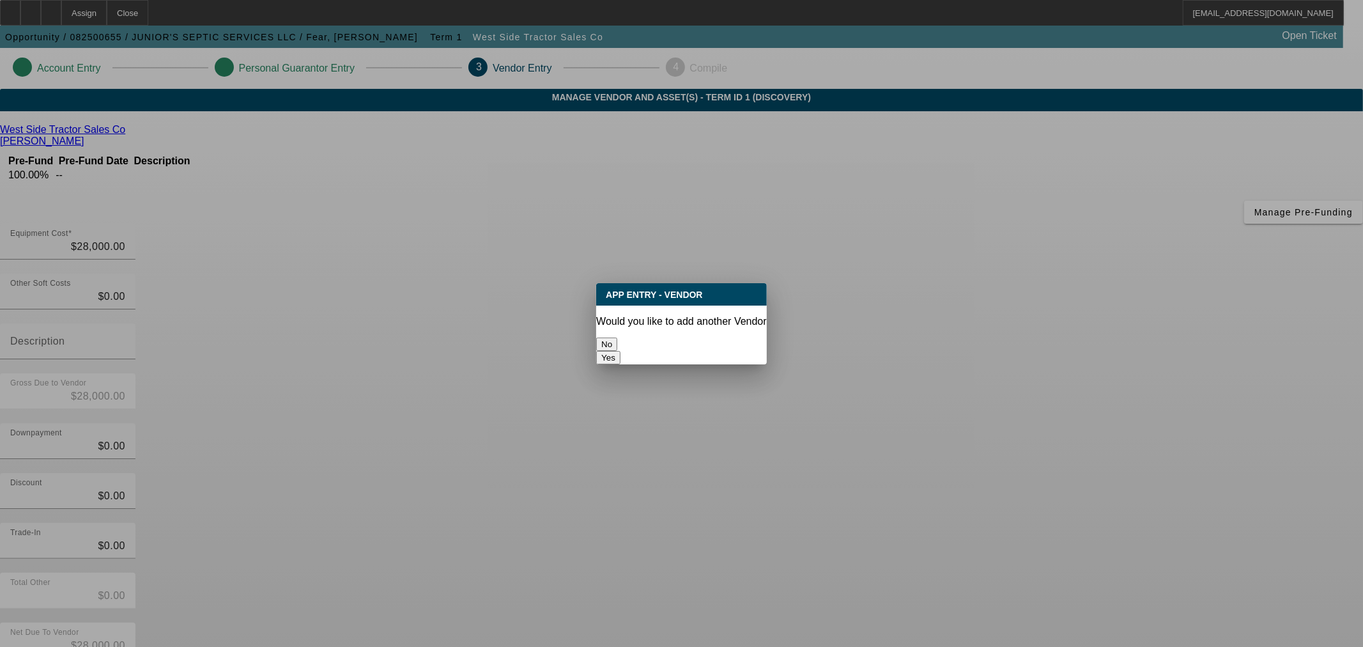
click at [617, 337] on button "No" at bounding box center [606, 343] width 21 height 13
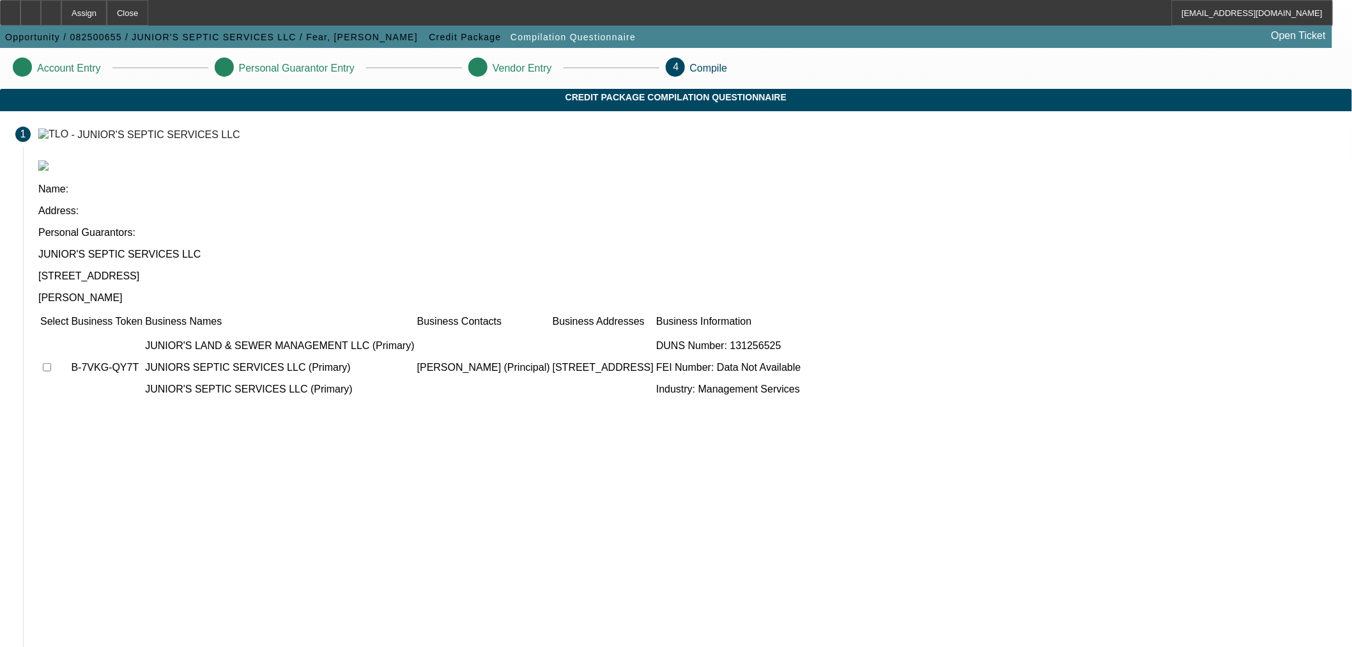
click at [51, 363] on input "checkbox" at bounding box center [47, 367] width 8 height 8
checkbox input "true"
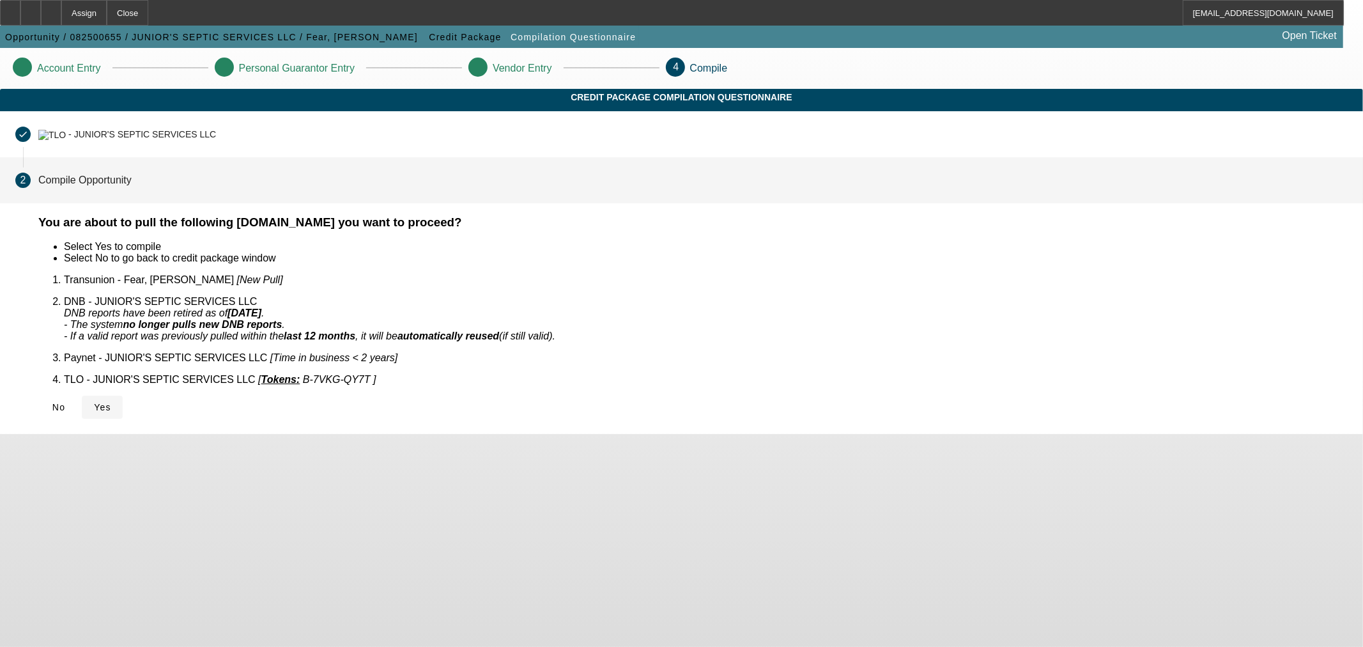
click at [111, 402] on span "Yes" at bounding box center [102, 407] width 17 height 10
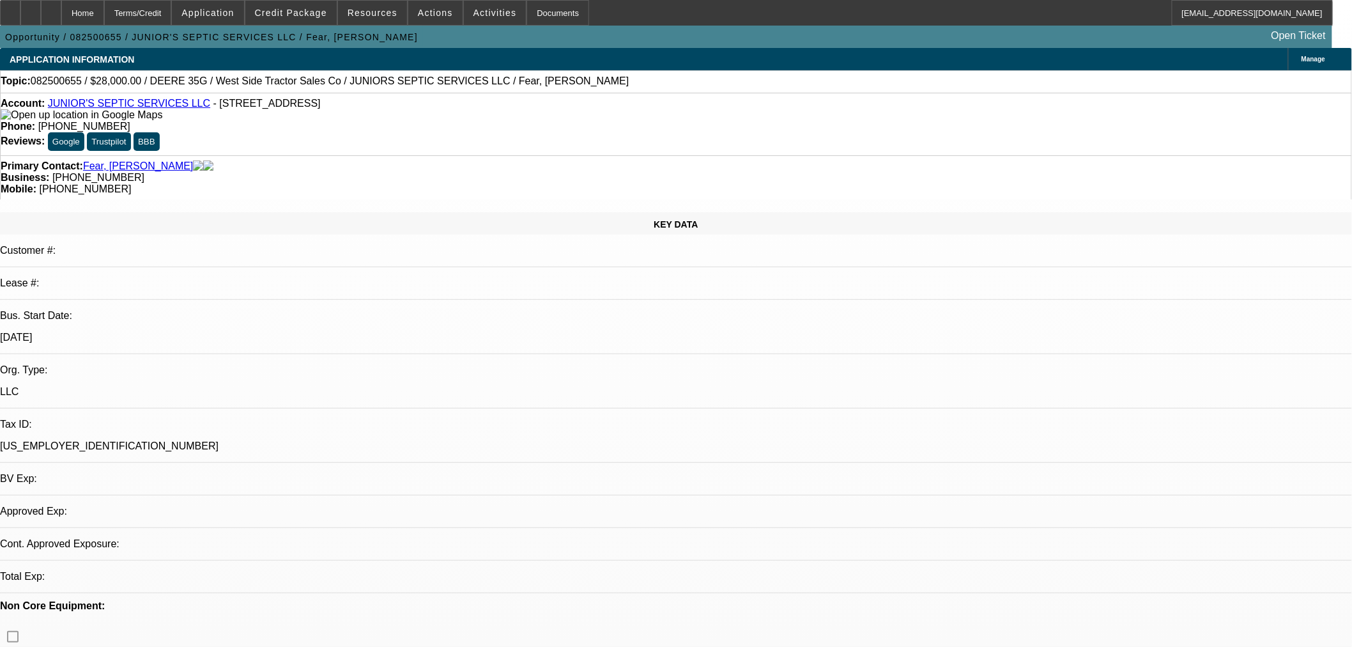
select select "0"
select select "2"
select select "0"
select select "6"
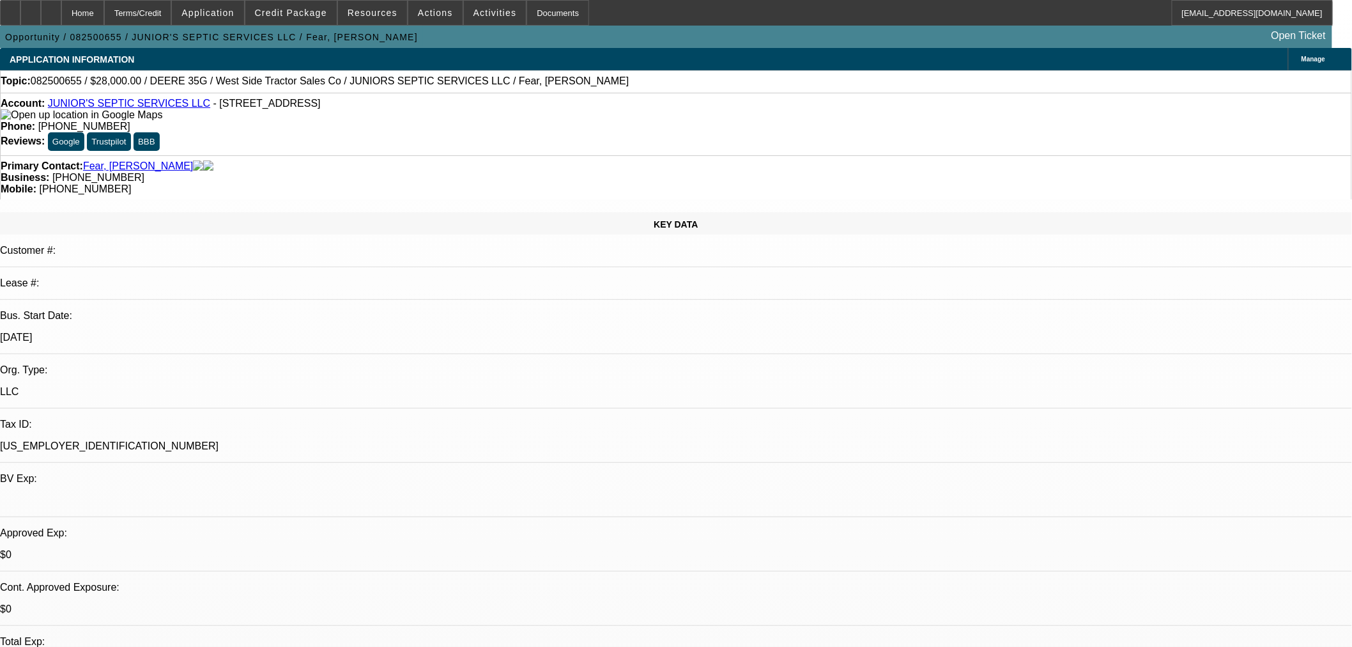
drag, startPoint x: 1150, startPoint y: 451, endPoint x: 1015, endPoint y: 390, distance: 148.7
copy tr "[PERSON_NAME]'s Septic Services does mainly general excavating and contracting …"
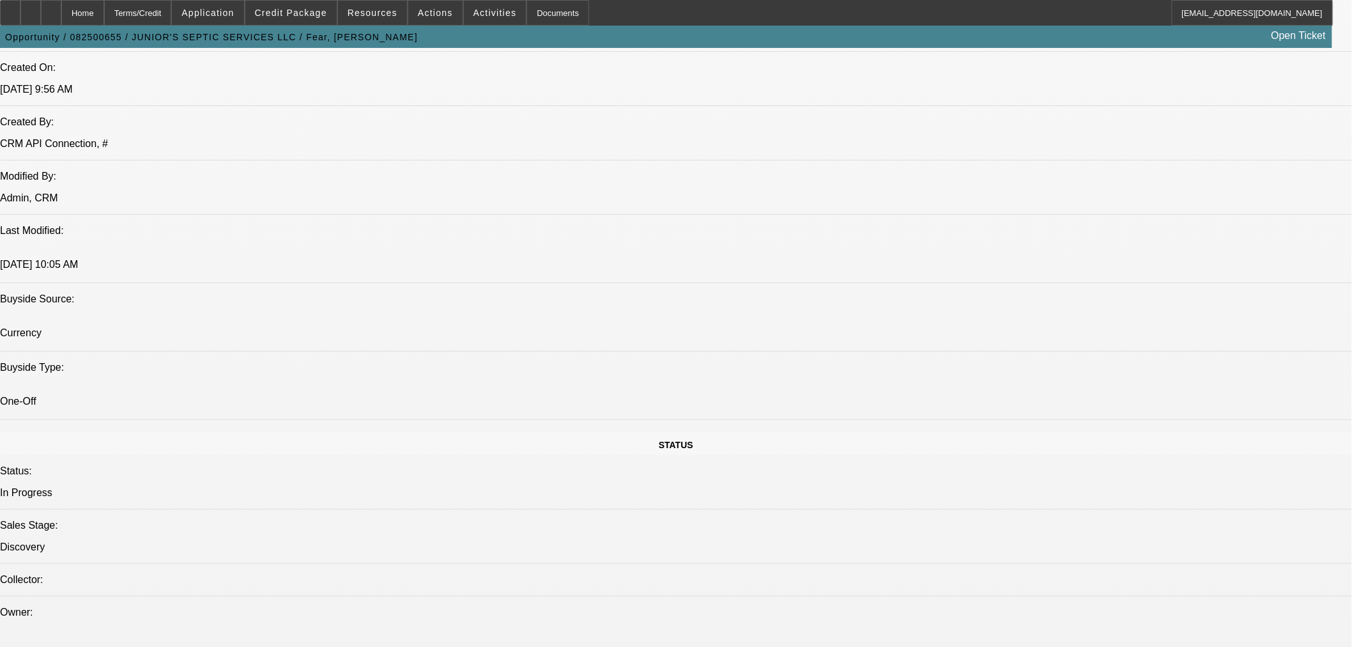
scroll to position [1184, 0]
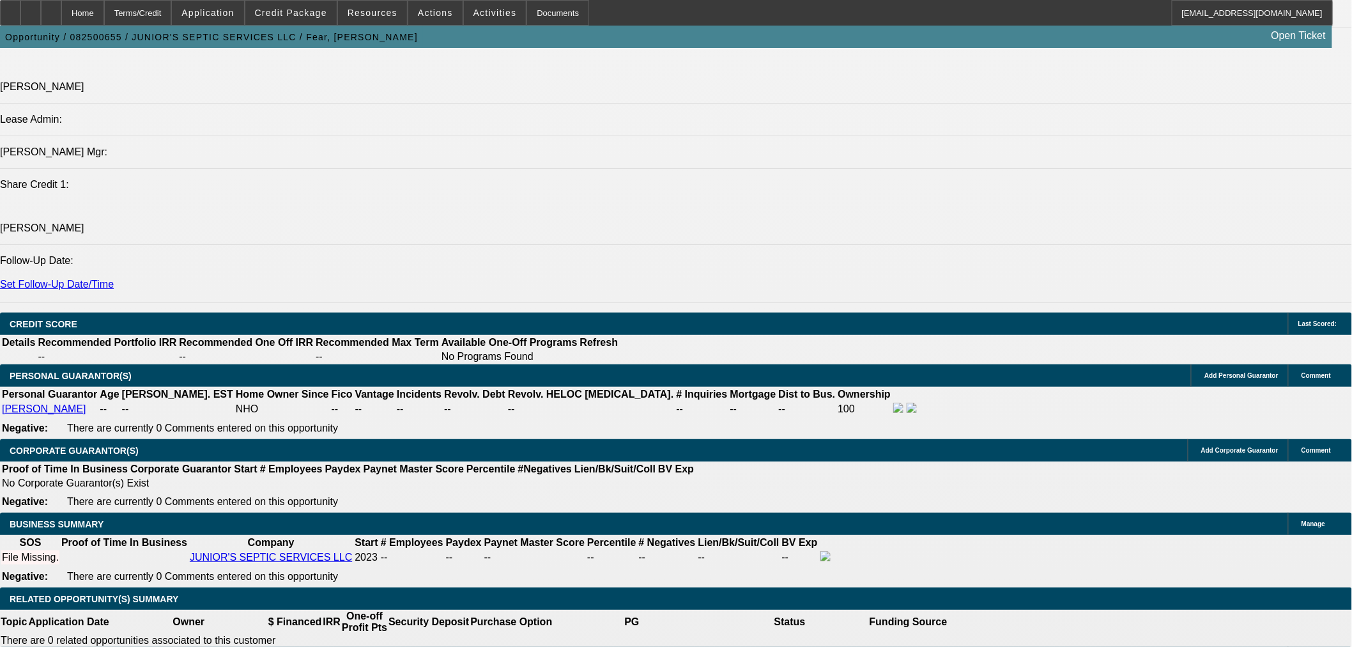
scroll to position [1657, 0]
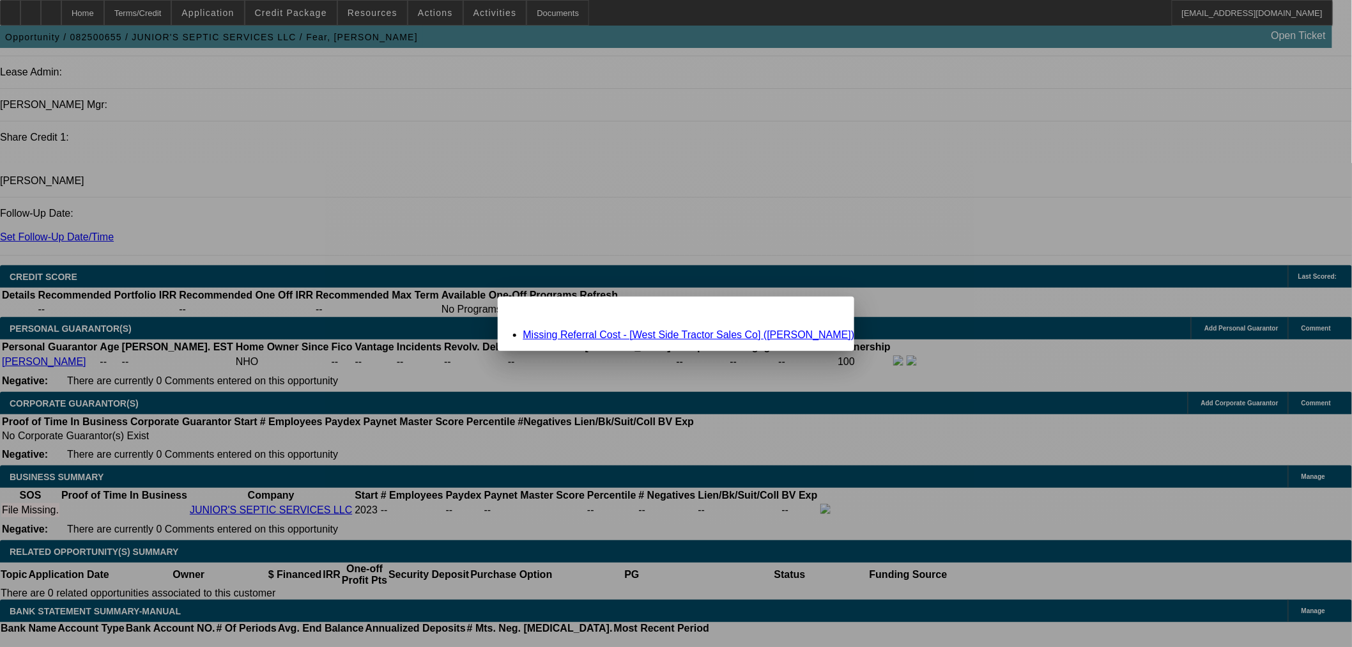
scroll to position [0, 0]
click at [643, 336] on link "Missing Referral Cost - [West Side Tractor Sales Co] (Benck, Richard)" at bounding box center [689, 334] width 332 height 11
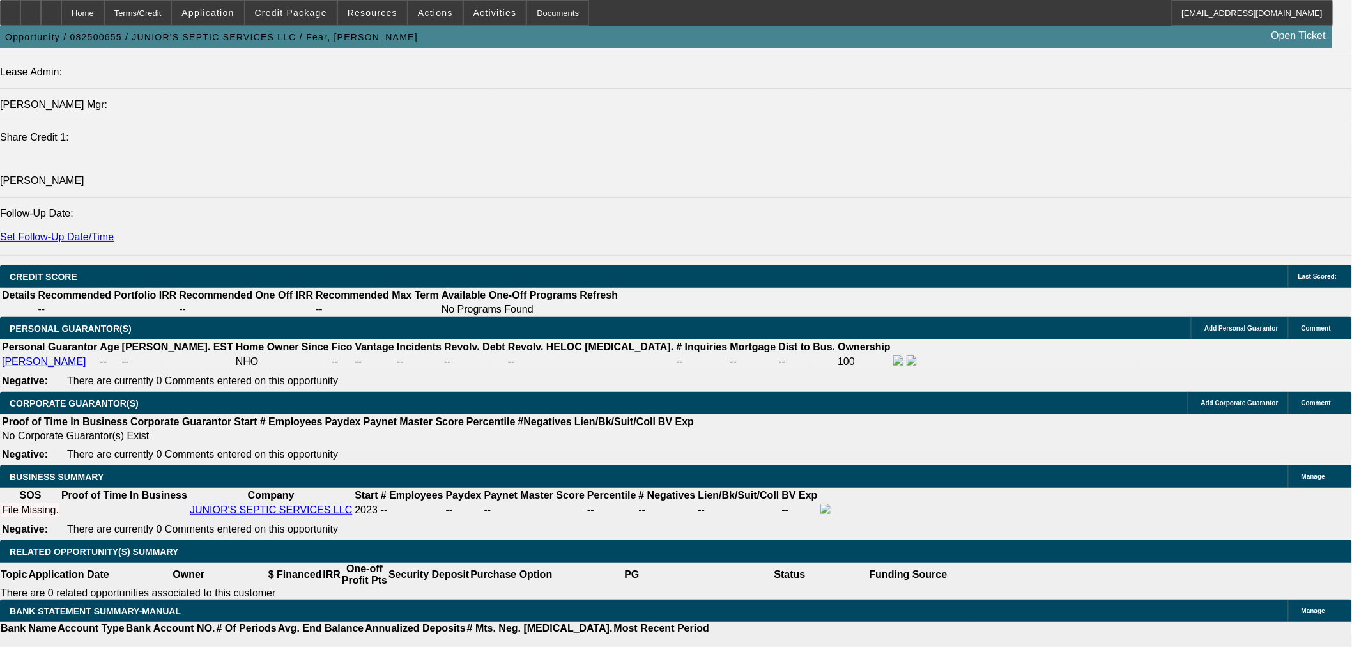
scroll to position [1657, 0]
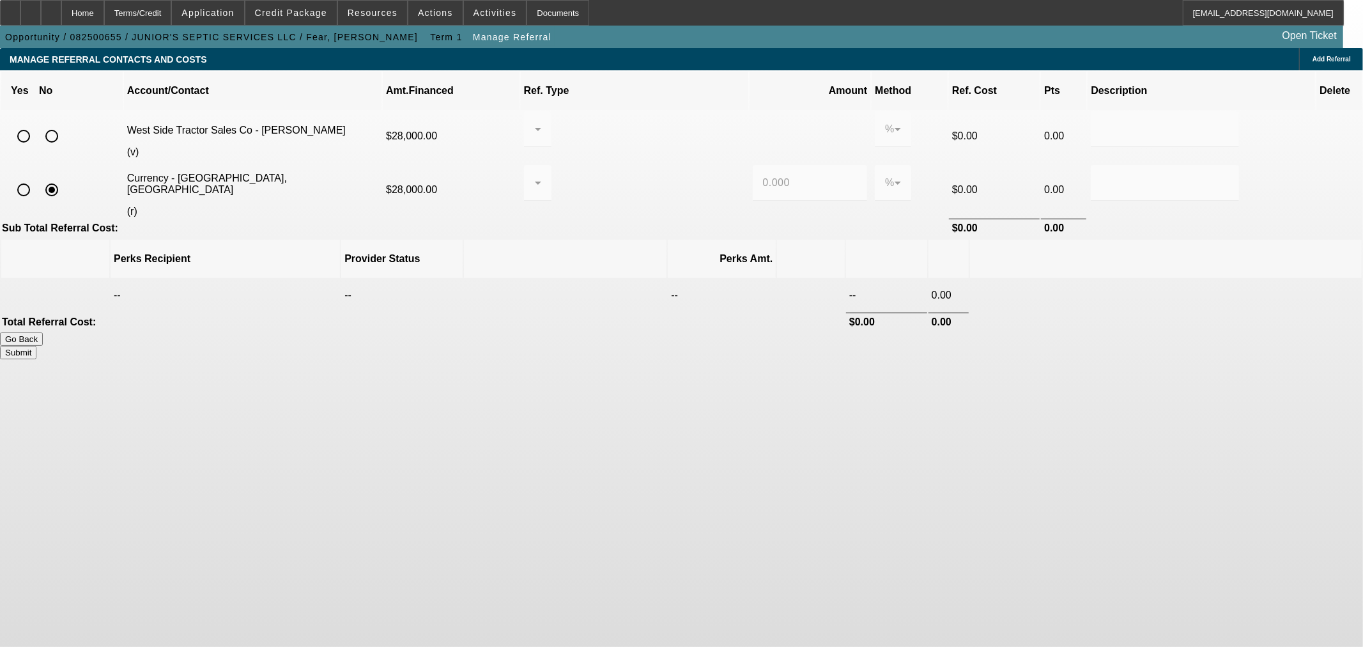
click at [65, 123] on input "radio" at bounding box center [52, 136] width 26 height 26
radio input "true"
click at [36, 346] on button "Submit" at bounding box center [18, 352] width 36 height 13
type input "0.000"
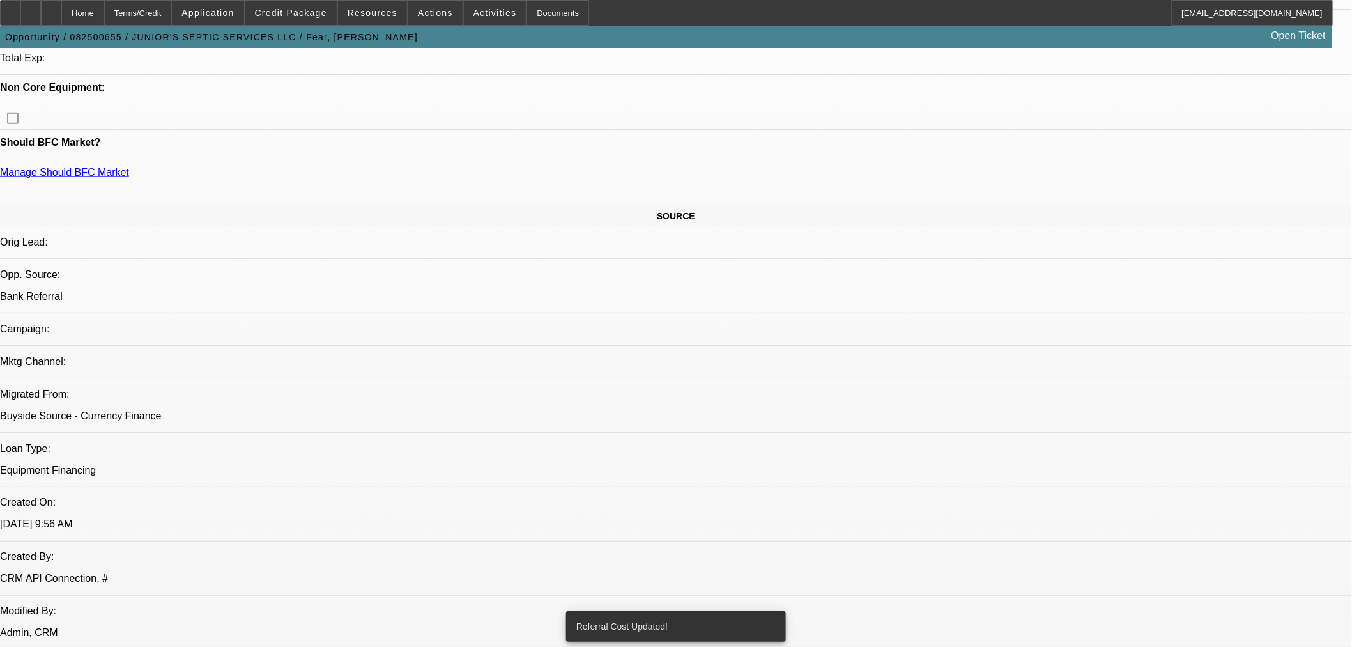
select select "0"
select select "2"
select select "0"
select select "6"
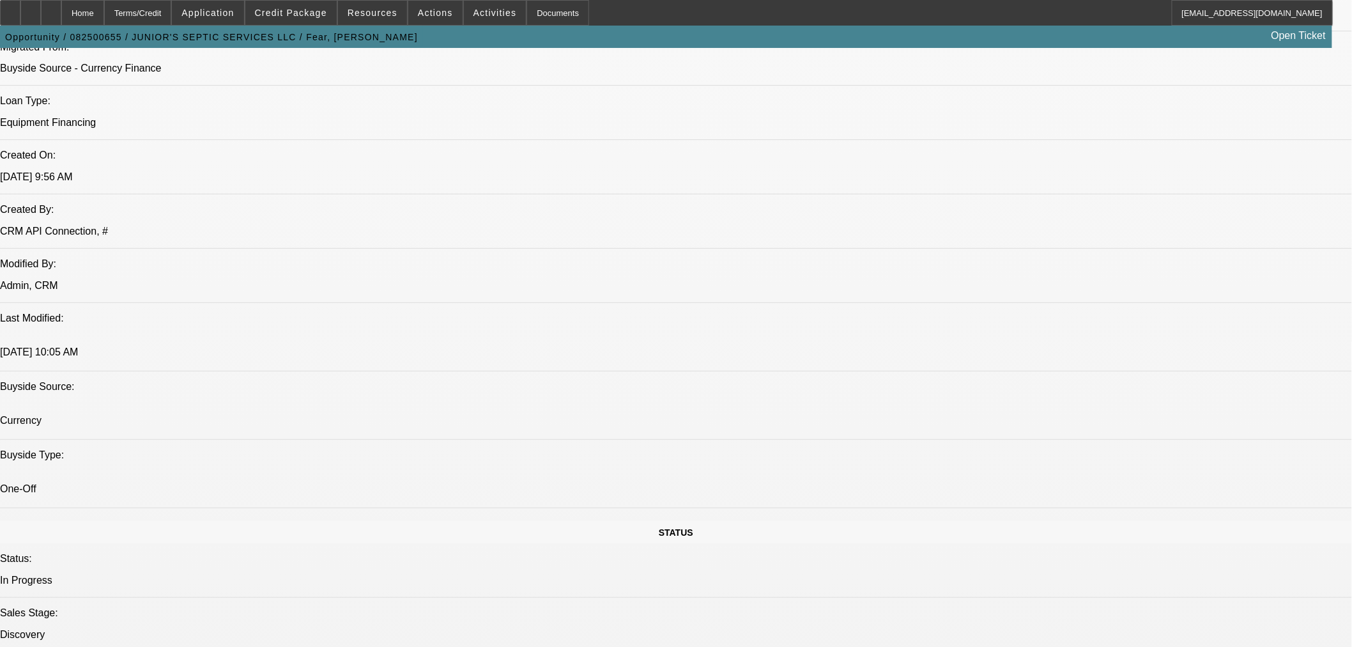
scroll to position [985, 0]
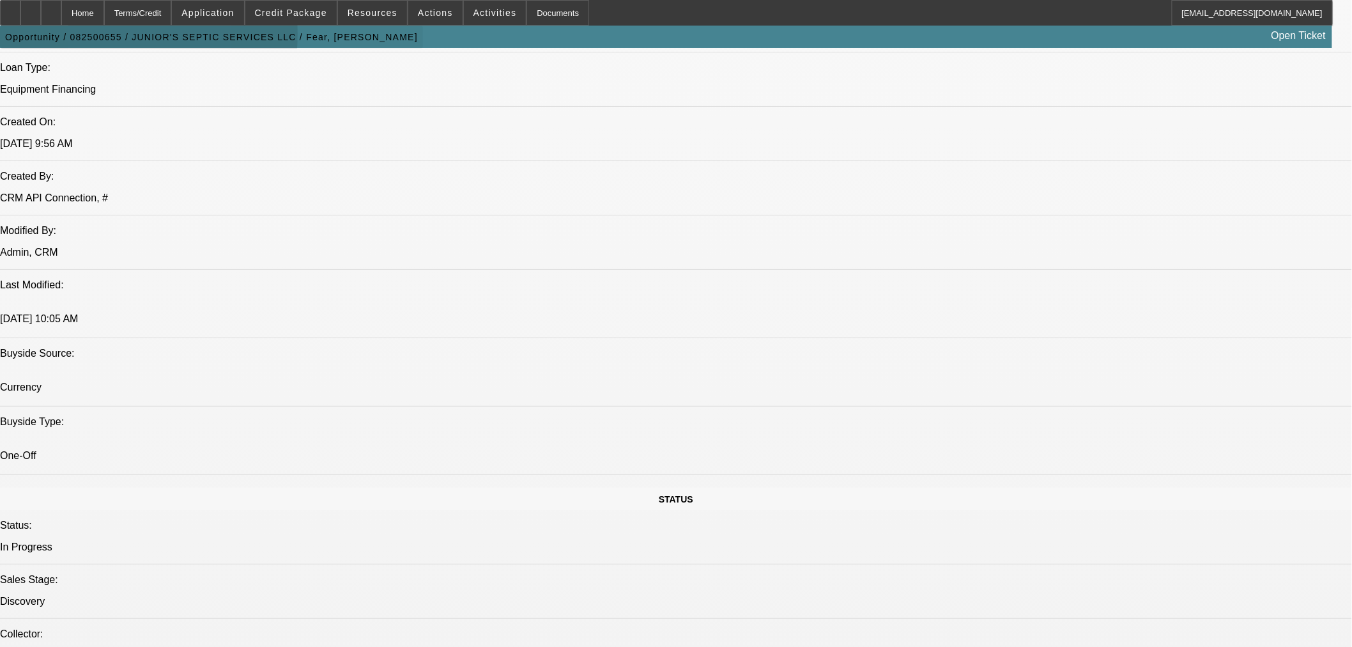
click at [112, 36] on span "Opportunity / 082500655 / JUNIOR'S SEPTIC SERVICES LLC / Fear, [PERSON_NAME]" at bounding box center [211, 37] width 413 height 10
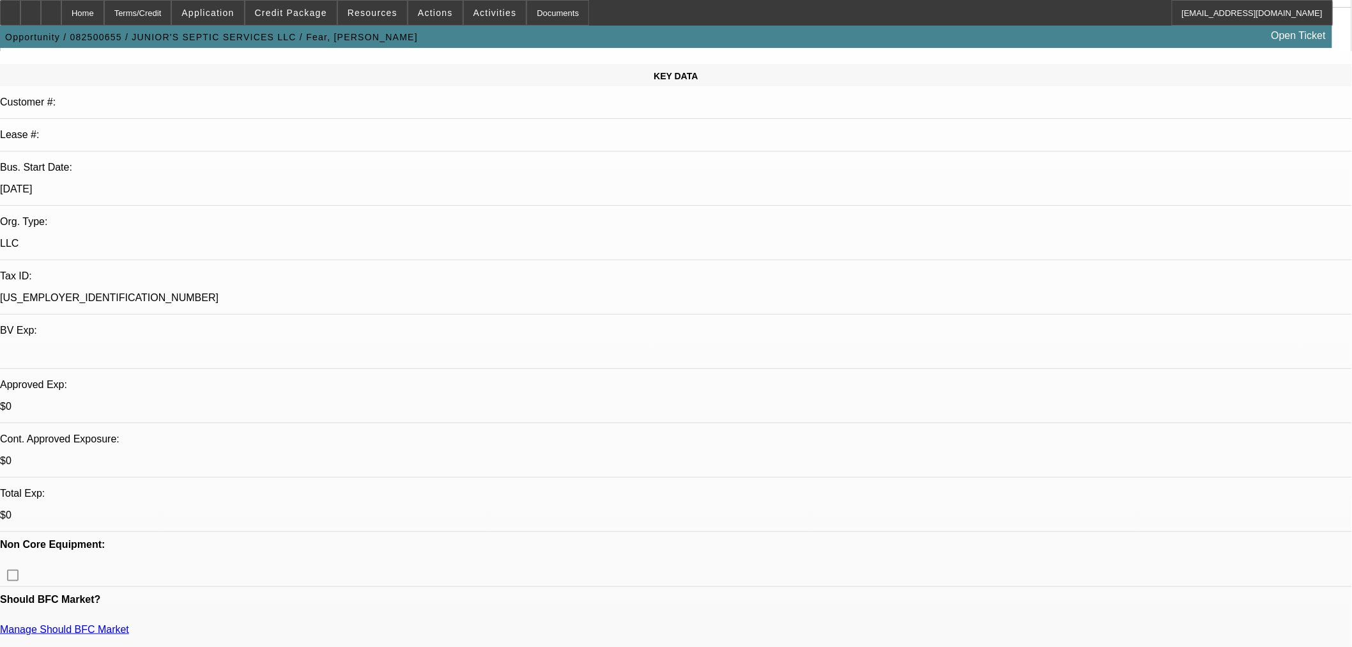
scroll to position [0, 0]
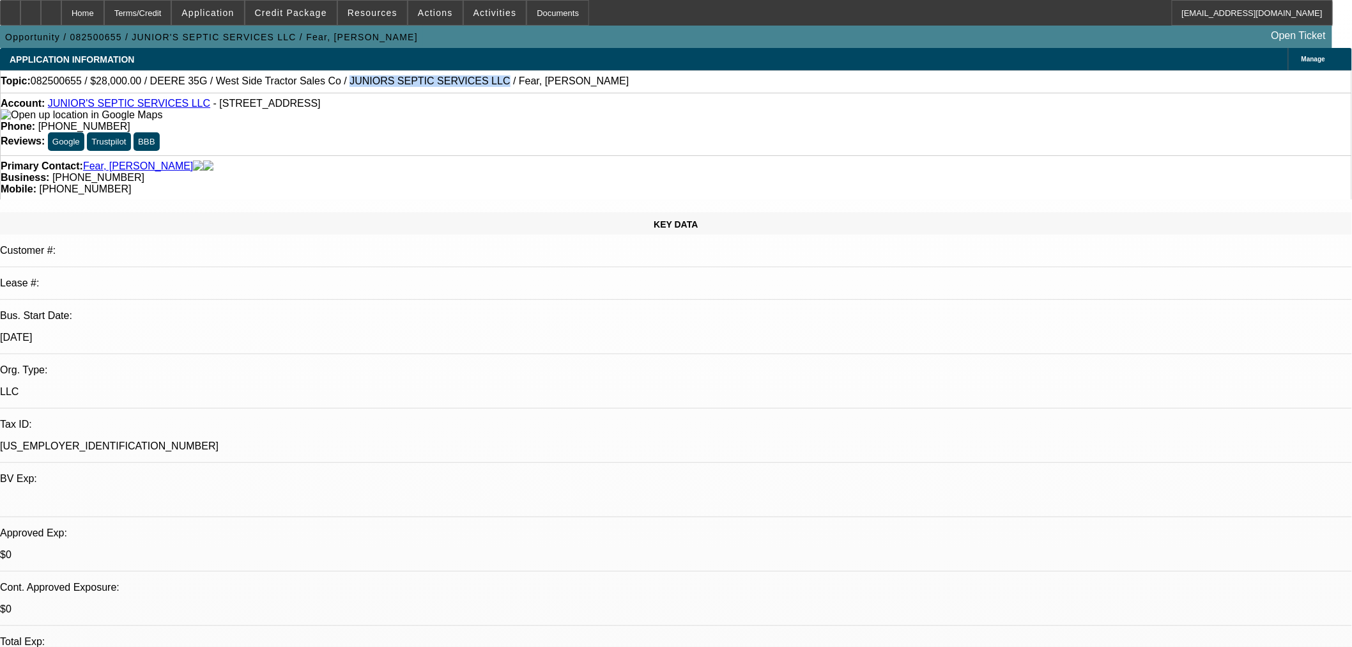
drag, startPoint x: 304, startPoint y: 85, endPoint x: 433, endPoint y: 83, distance: 129.1
click at [433, 83] on span "082500655 / $28,000.00 / DEERE 35G / West Side Tractor Sales Co / JUNIORS SEPTI…" at bounding box center [330, 81] width 599 height 12
copy span "JUNIORS SEPTIC SERVICES LLC"
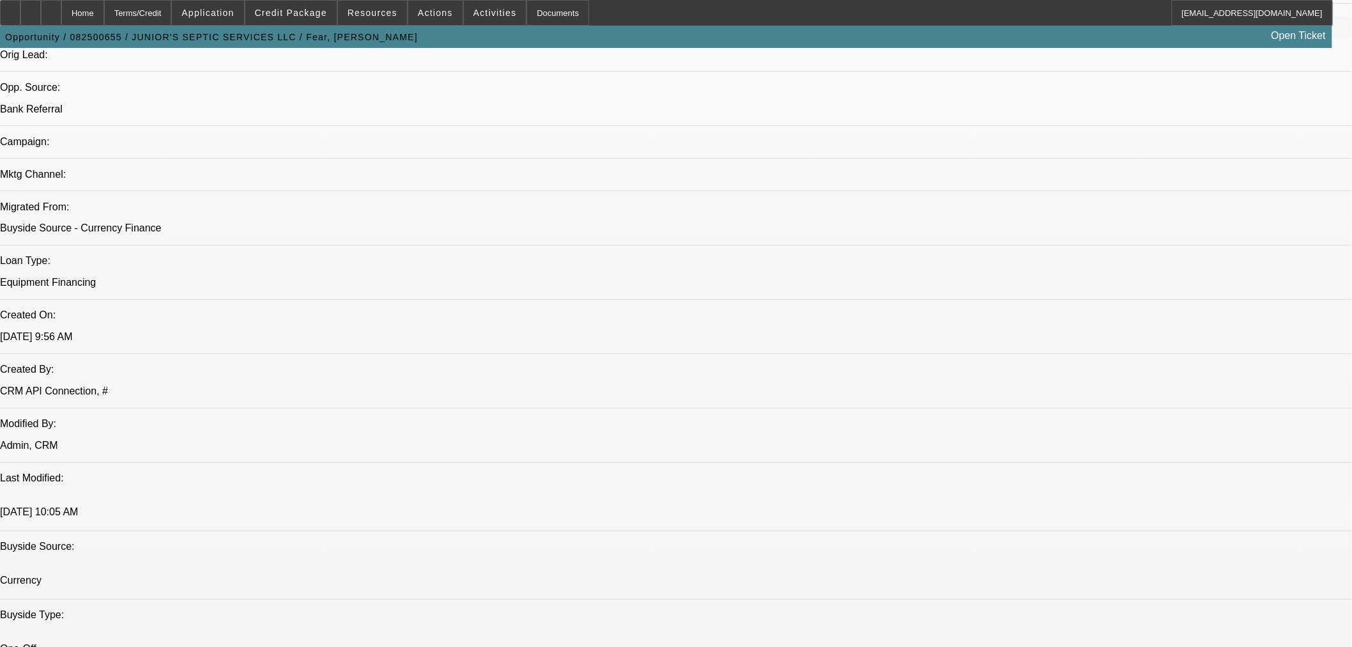
scroll to position [1065, 0]
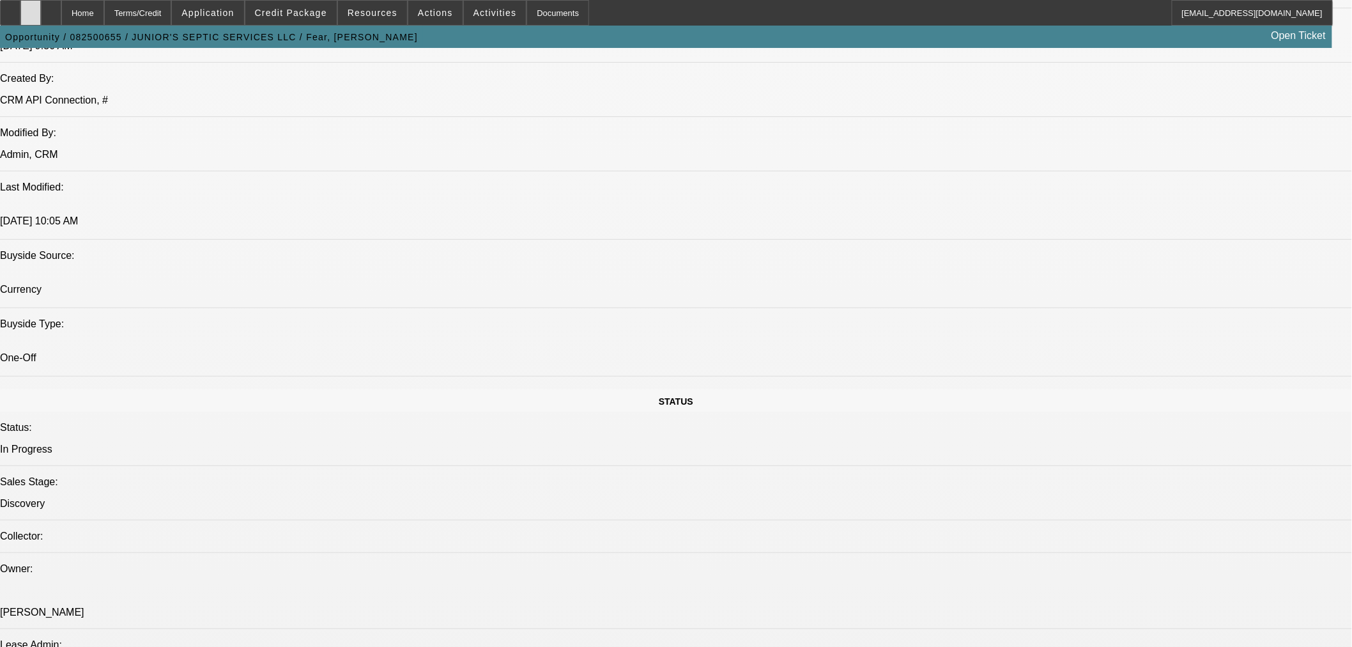
click at [41, 15] on div at bounding box center [30, 13] width 20 height 26
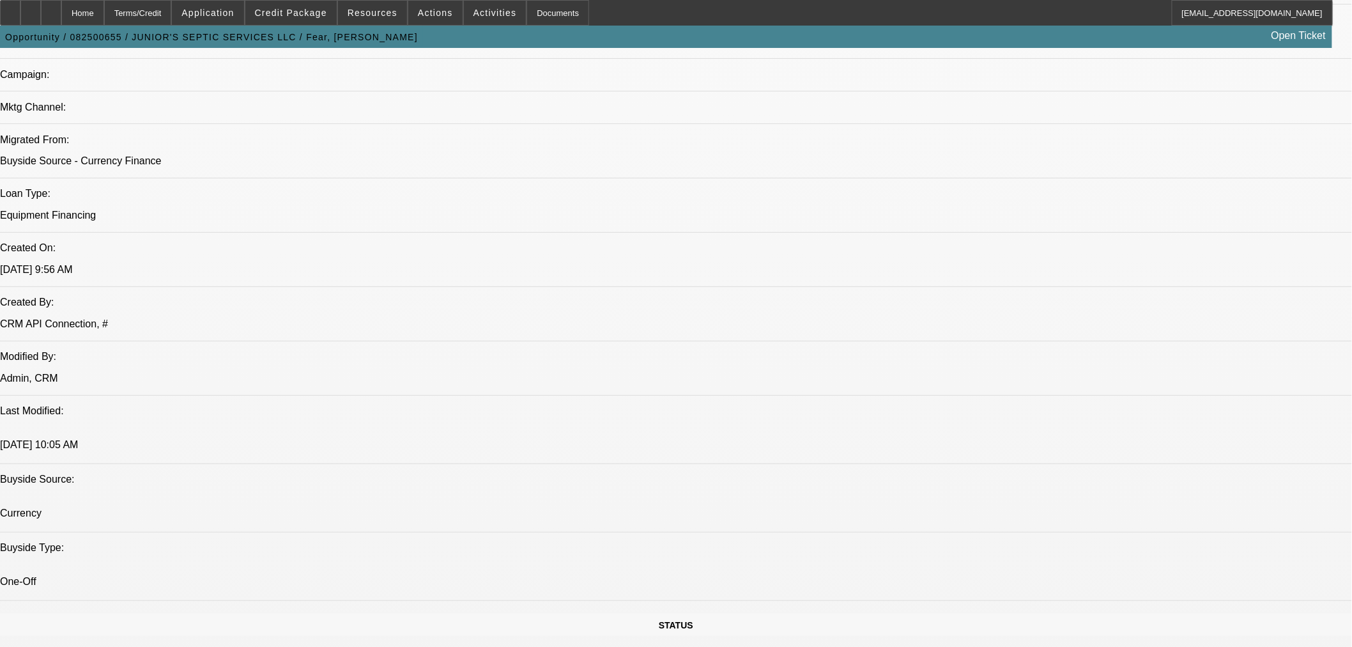
scroll to position [847, 0]
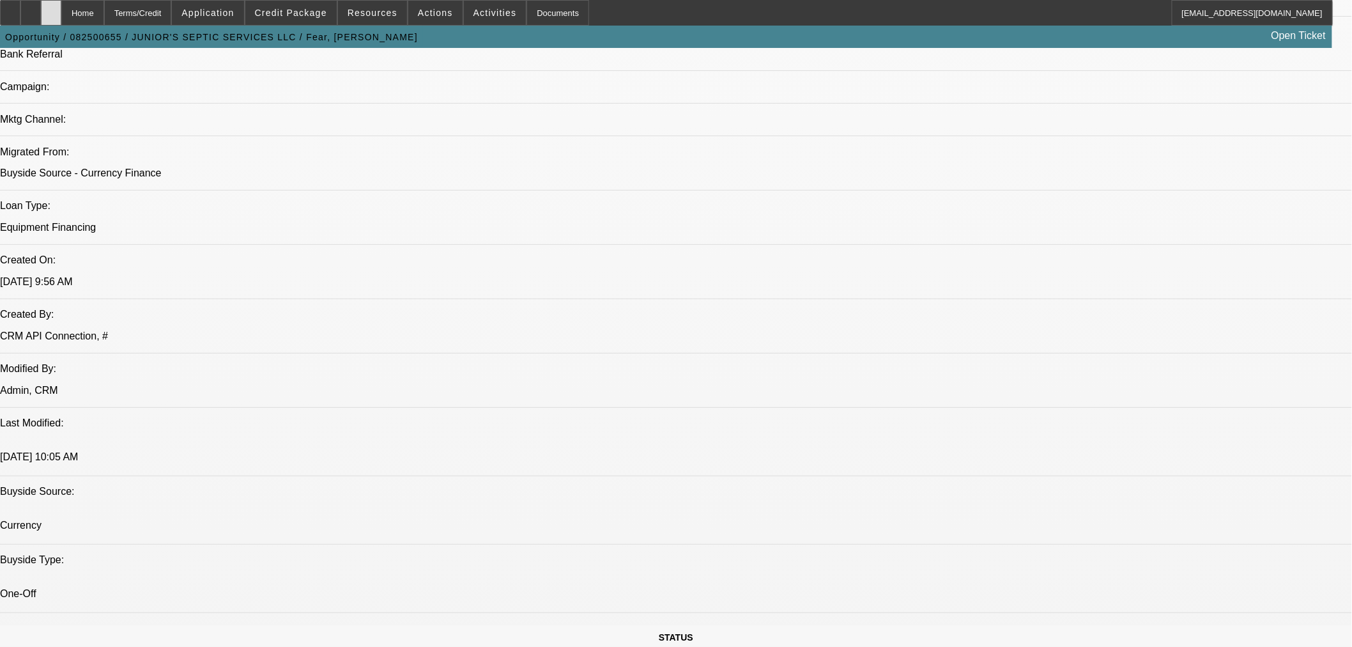
click at [51, 8] on icon at bounding box center [51, 8] width 0 height 0
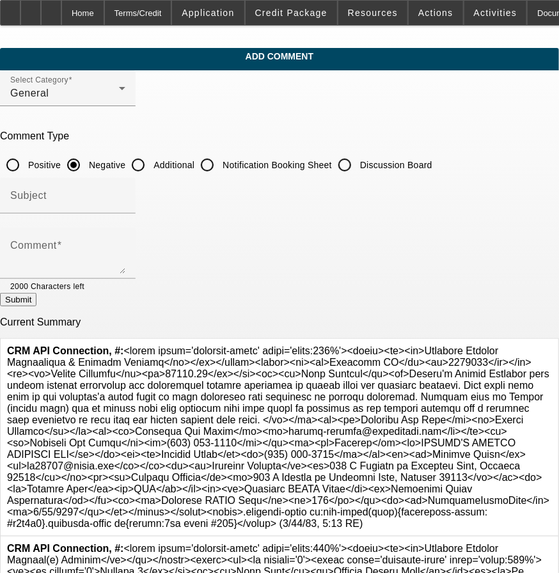
drag, startPoint x: 187, startPoint y: 160, endPoint x: 171, endPoint y: 222, distance: 64.0
click at [151, 160] on input "Additional" at bounding box center [138, 165] width 26 height 26
radio input "true"
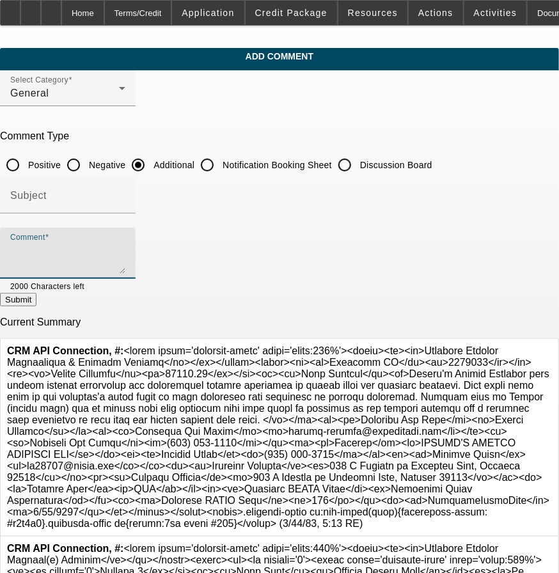
click at [125, 247] on textarea "Comment" at bounding box center [67, 258] width 115 height 31
paste textarea "[PERSON_NAME]'s Septic Services does mainly general excavating and contracting …"
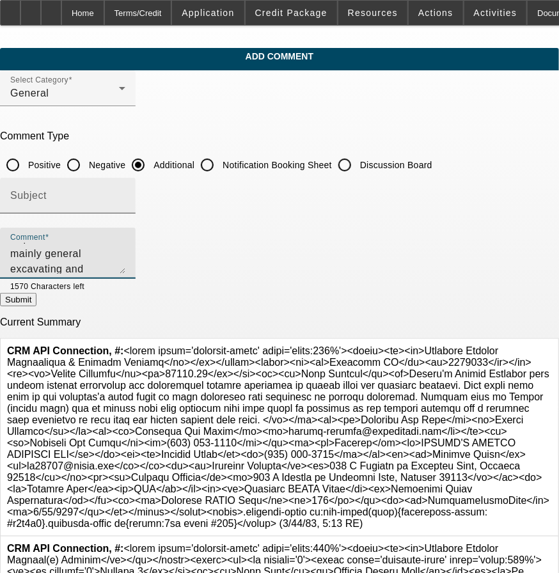
type textarea "[PERSON_NAME]'s Septic Services does mainly general excavating and contracting …"
click at [125, 203] on input "Subject" at bounding box center [67, 200] width 115 height 15
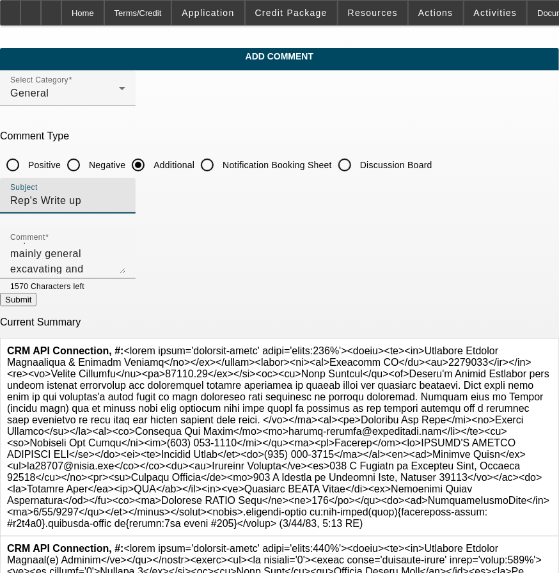
type input "Rep's Write up"
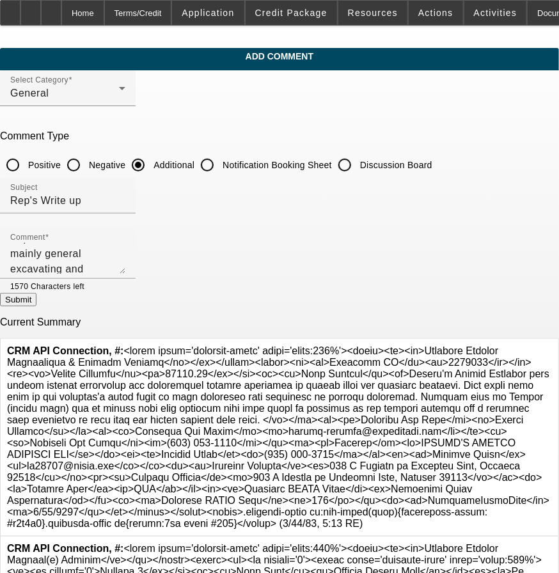
click at [36, 304] on button "Submit" at bounding box center [18, 299] width 36 height 13
radio input "true"
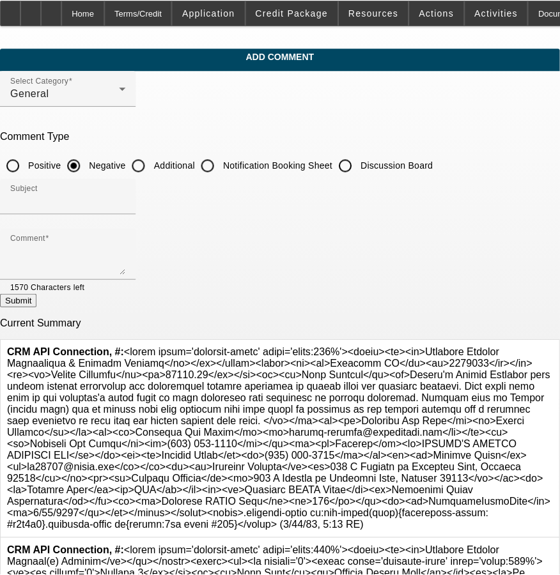
scroll to position [0, 0]
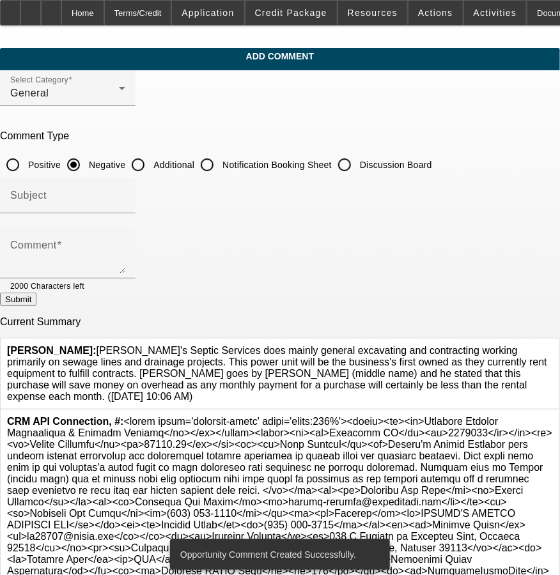
click at [357, 158] on input "Discussion Board" at bounding box center [345, 165] width 26 height 26
radio input "true"
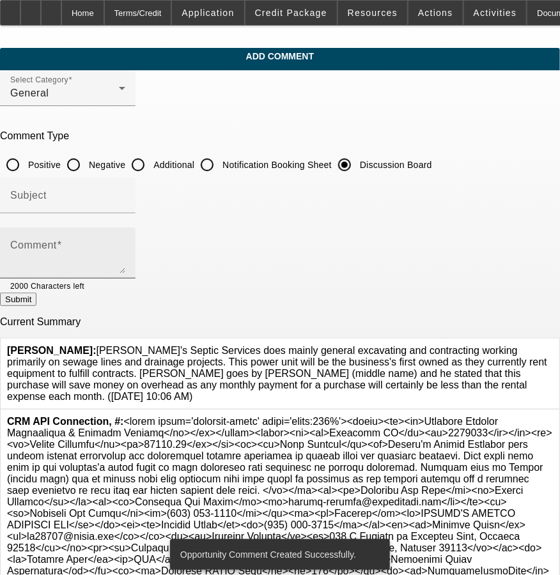
click at [125, 238] on div "Comment" at bounding box center [67, 253] width 115 height 51
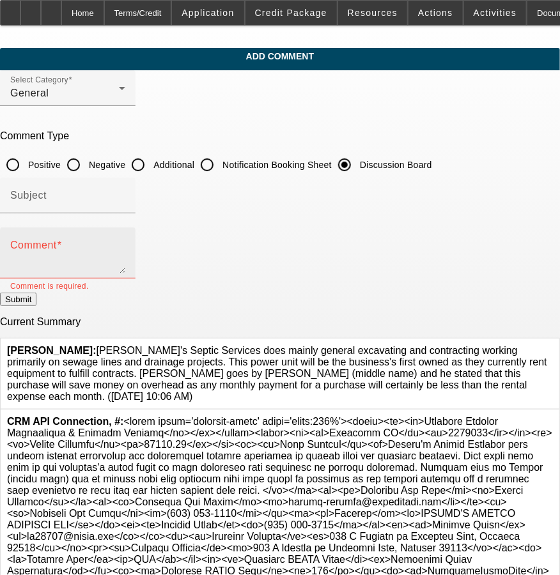
click at [125, 254] on textarea "Comment" at bounding box center [67, 258] width 115 height 31
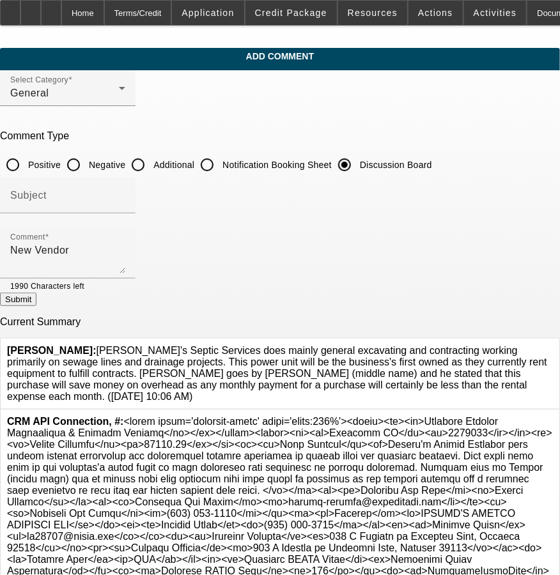
click at [106, 306] on div "Submit" at bounding box center [280, 299] width 560 height 13
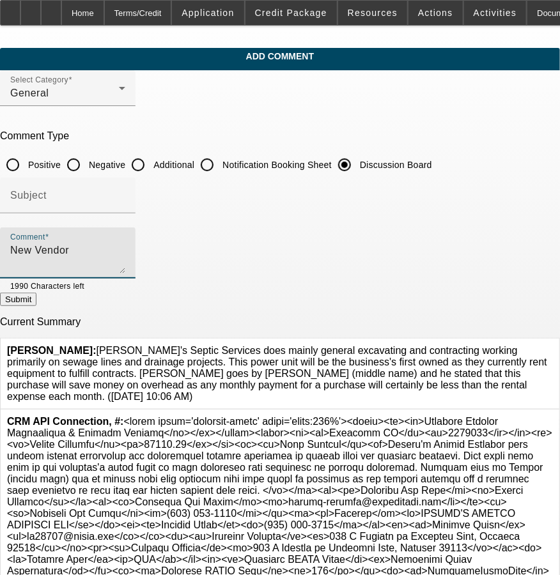
click at [123, 268] on textarea "New Vendor" at bounding box center [67, 258] width 115 height 31
click at [125, 251] on textarea "New Vendor - SoS added -" at bounding box center [67, 258] width 115 height 31
type textarea "Preapproval - Might go with this or might try to buy something at an auction."
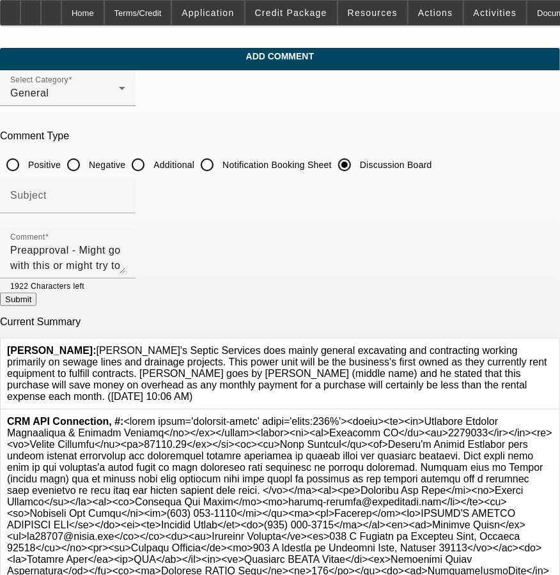
click at [36, 297] on button "Submit" at bounding box center [18, 299] width 36 height 13
radio input "true"
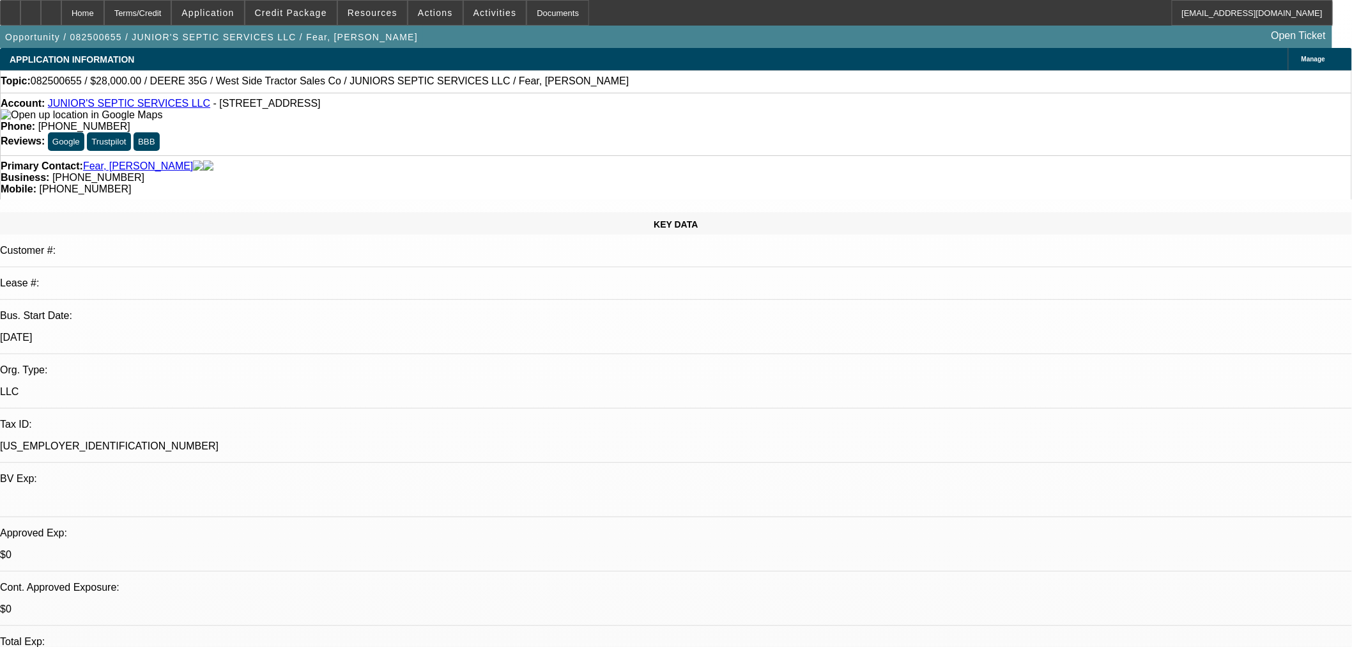
select select "0"
select select "2"
select select "0"
select select "6"
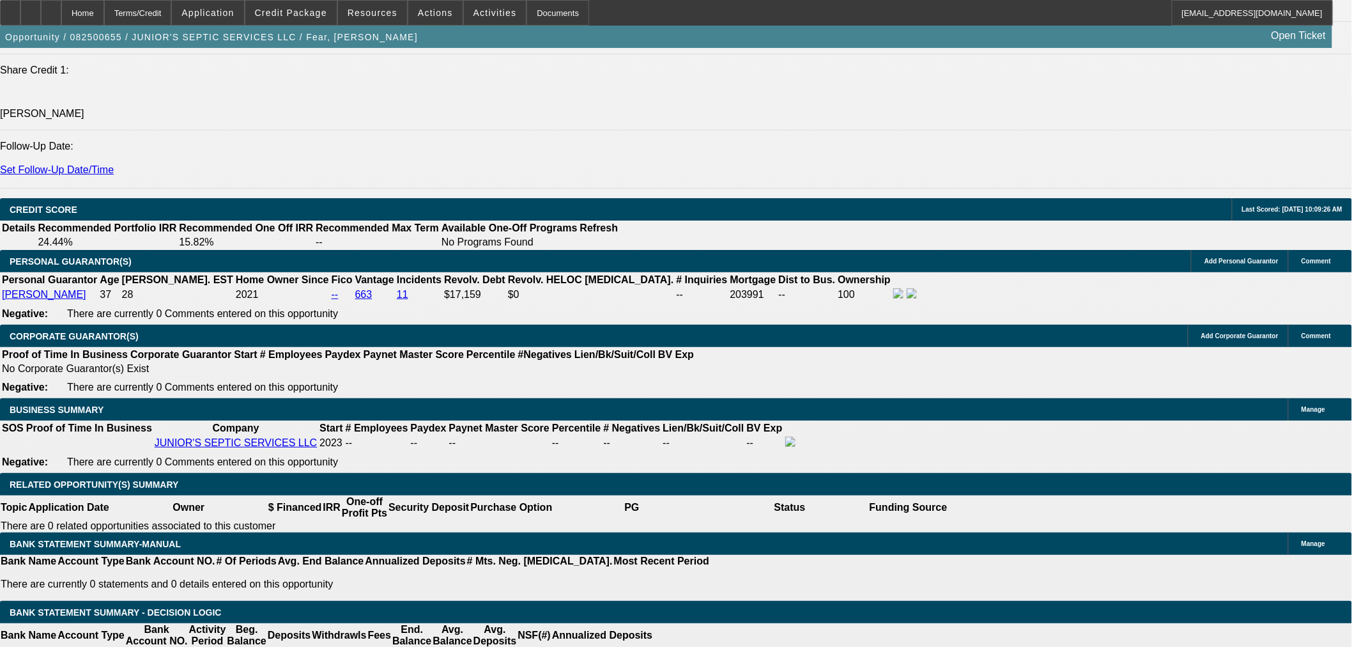
scroll to position [1775, 0]
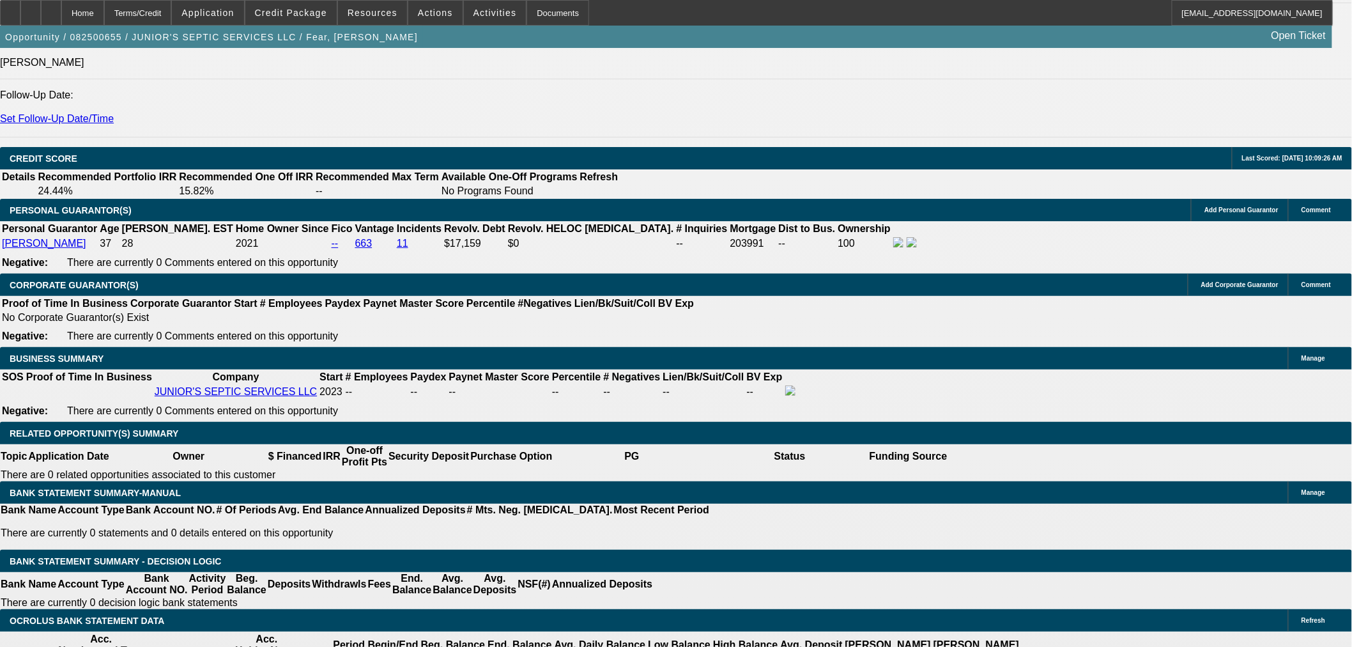
select select "0.05"
type input "$1,400.00"
type input "UNKNOWN"
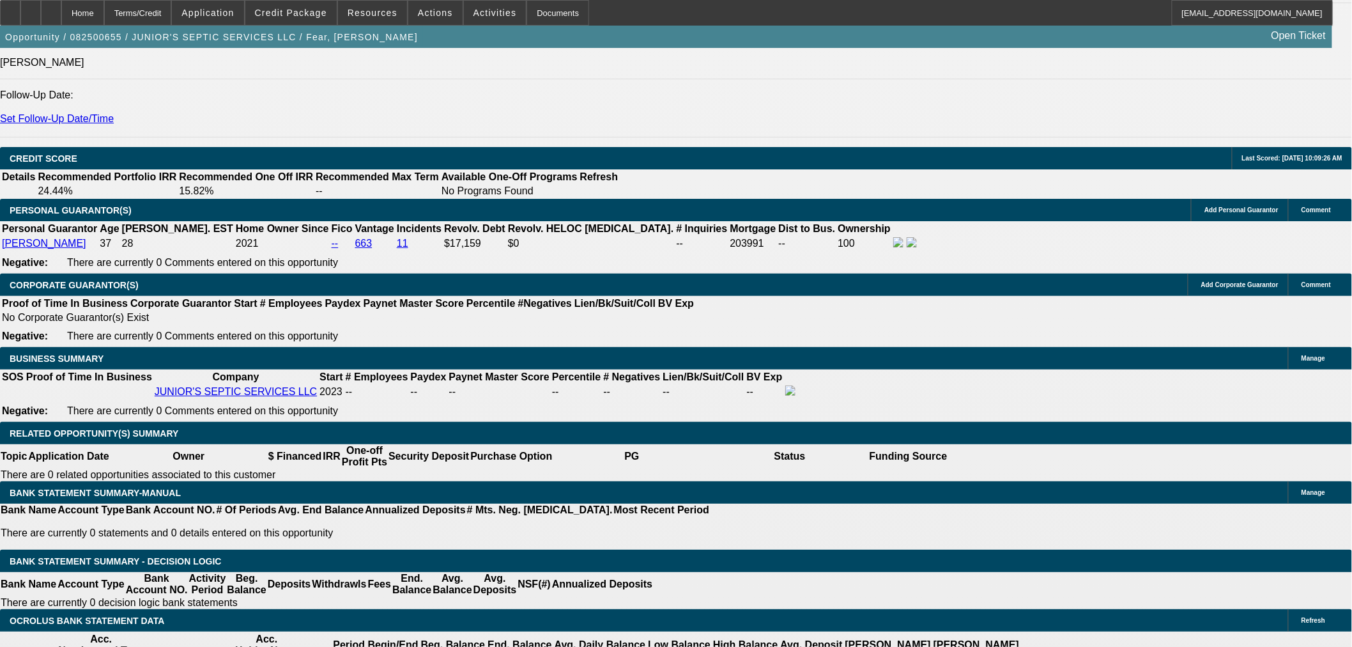
type input "36"
type input "23"
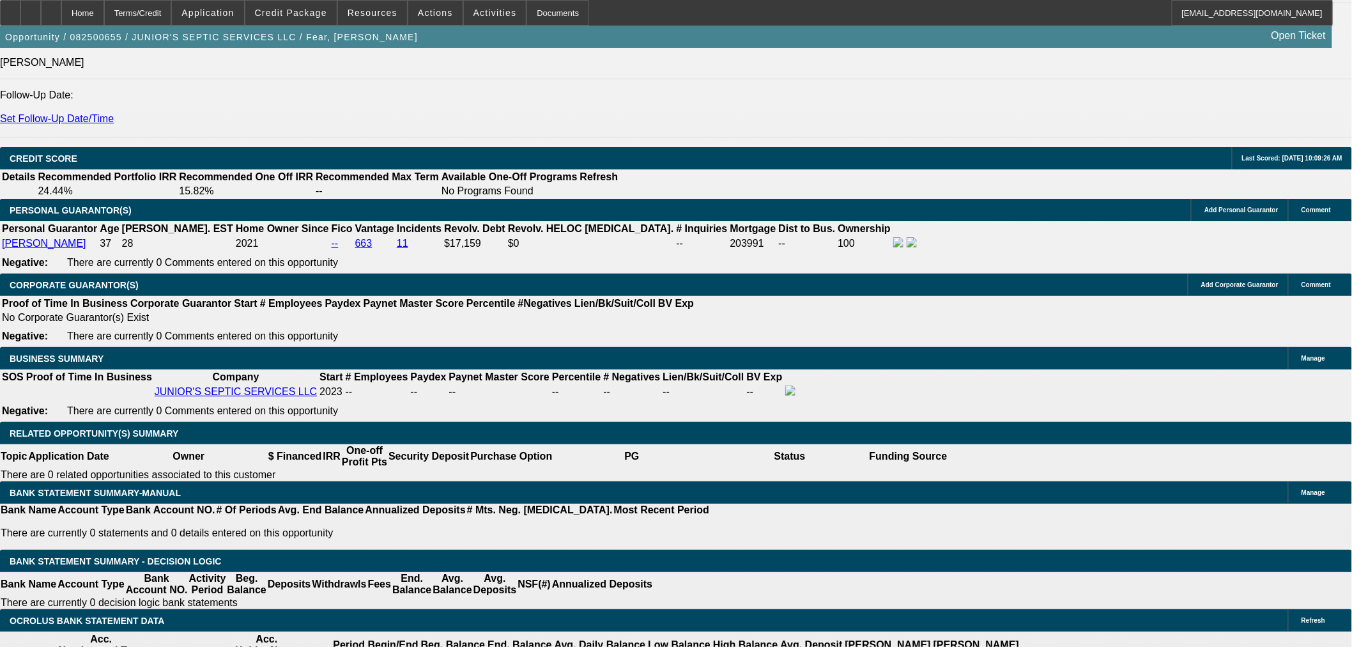
type input "$1,523.78"
type input "$761.89"
type input "$2,059.36"
type input "$1,029.68"
type input "23"
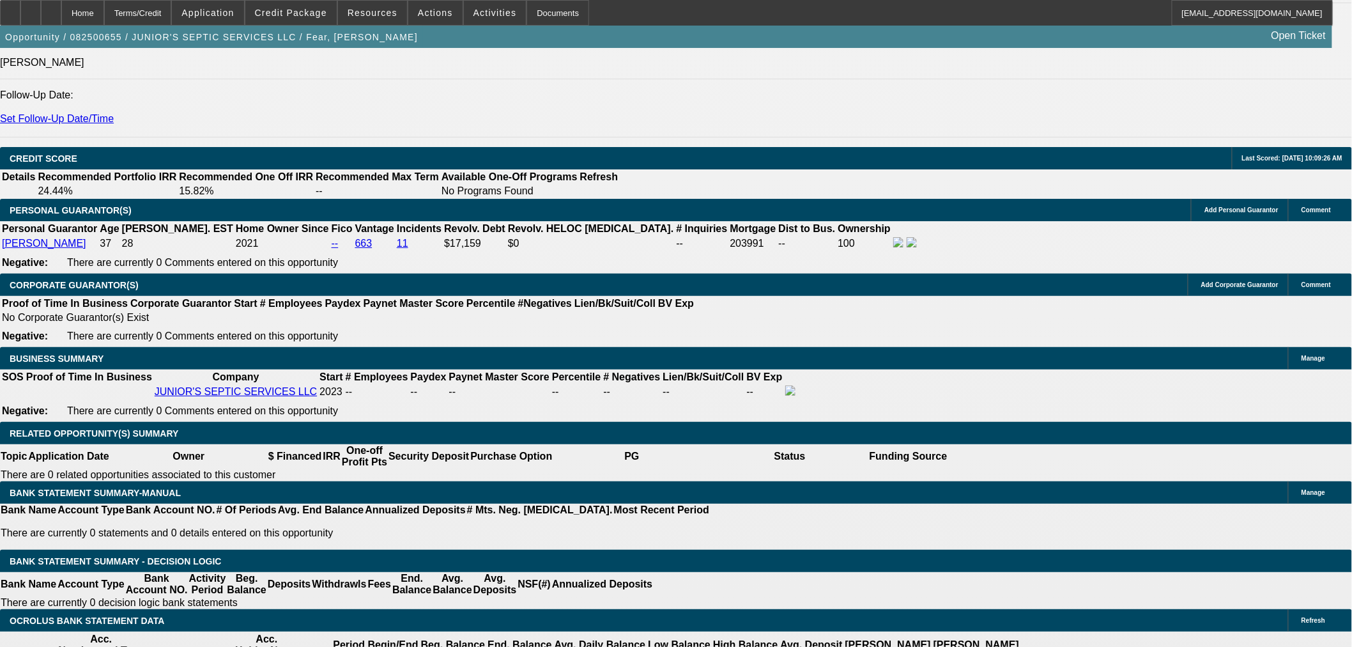
drag, startPoint x: 232, startPoint y: 395, endPoint x: 273, endPoint y: 395, distance: 40.9
type input "1025"
type input "$2,050.00"
type input "22.7"
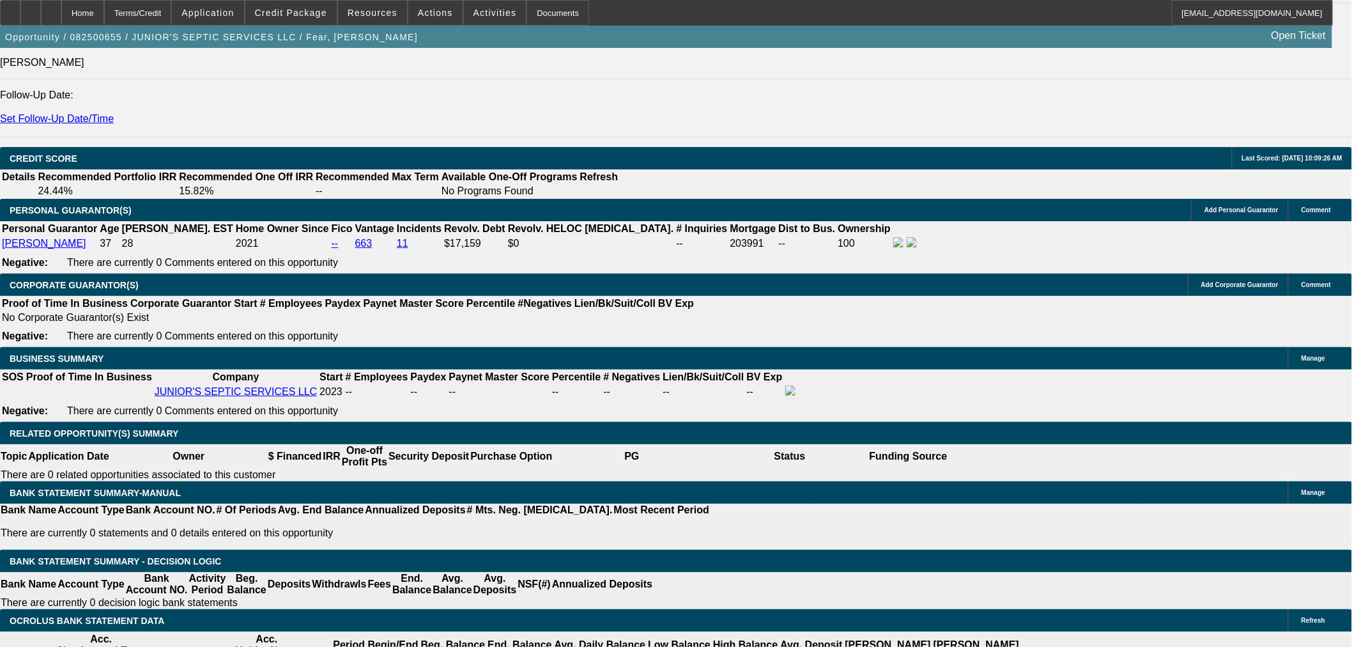
type input "$1,025.00"
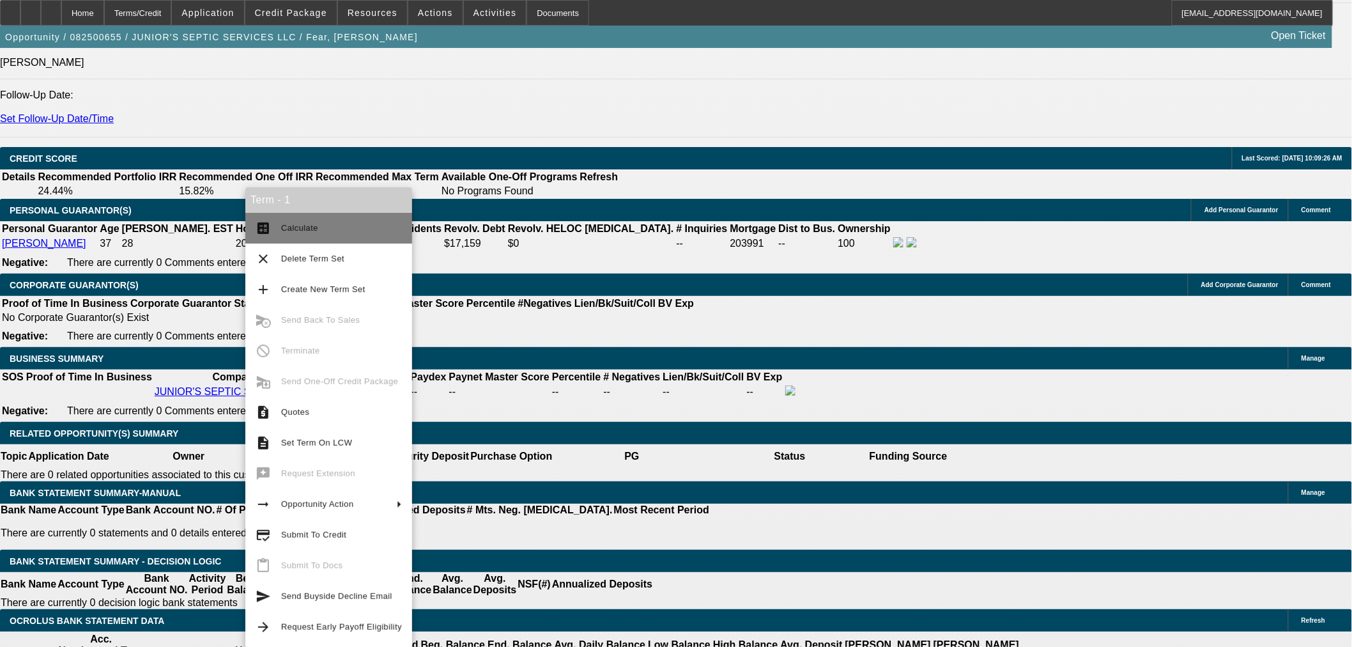
click at [305, 233] on span "Calculate" at bounding box center [341, 227] width 121 height 15
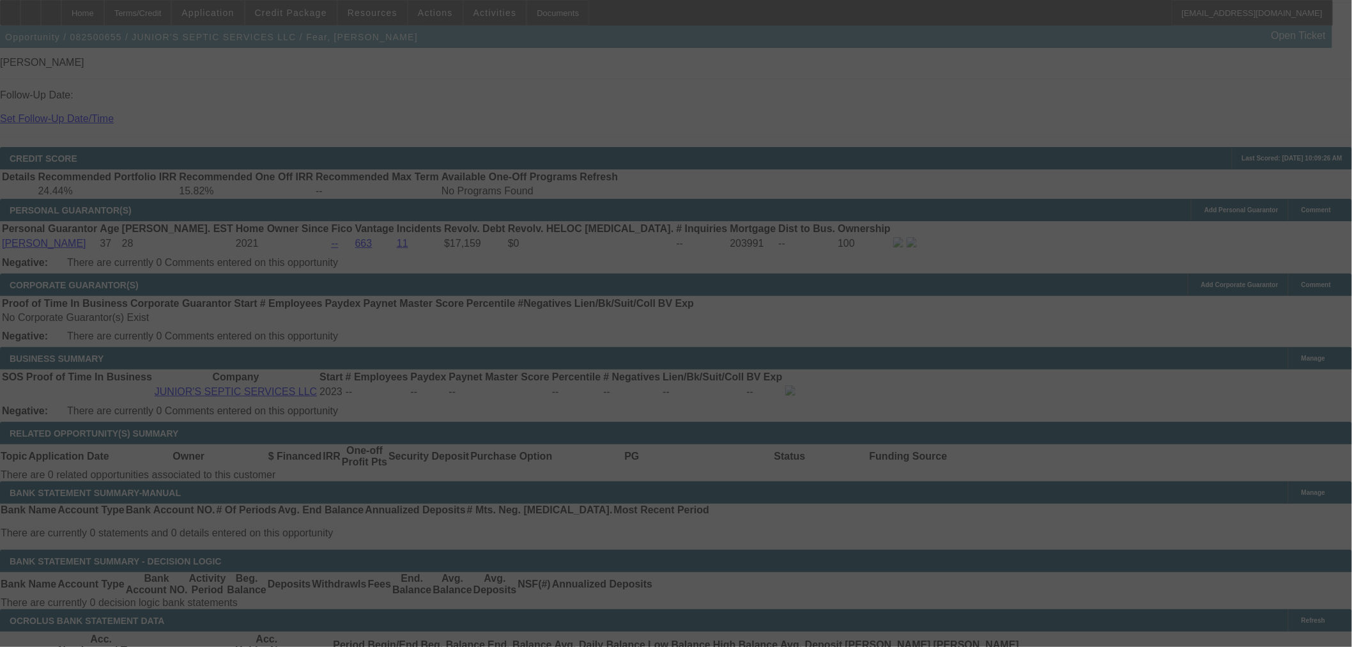
select select "2"
select select "0"
select select "6"
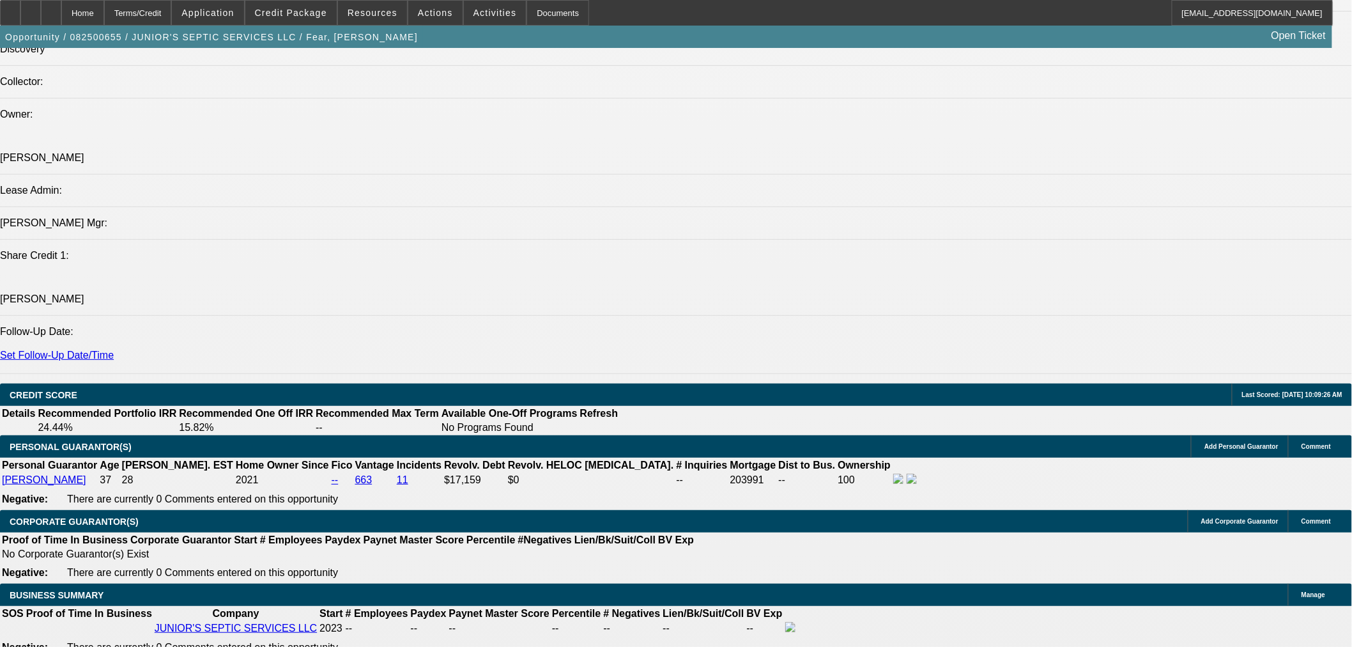
scroll to position [1894, 0]
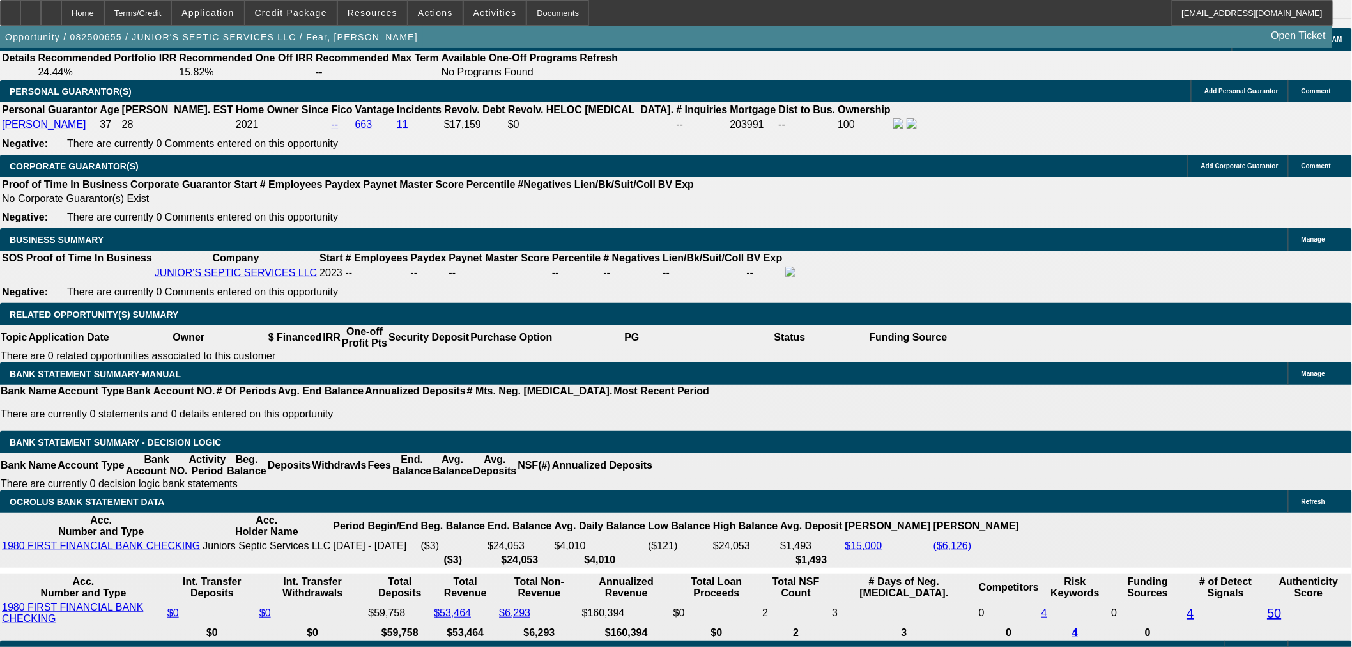
drag, startPoint x: 298, startPoint y: 283, endPoint x: 321, endPoint y: 283, distance: 23.0
type input "UNKNOWN"
type input "21"
type input "$2,004.32"
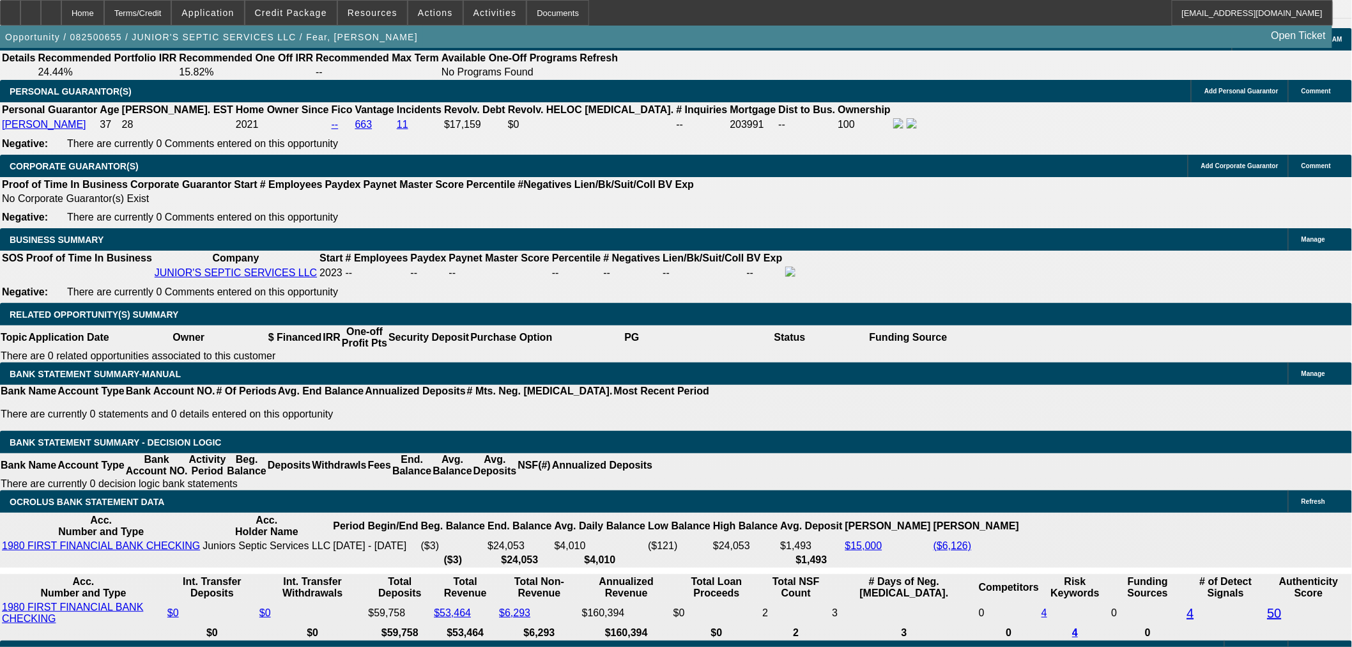
type input "$1,002.16"
type input "21.5"
type input "$2,018.00"
type input "$1,009.00"
type input "21.5"
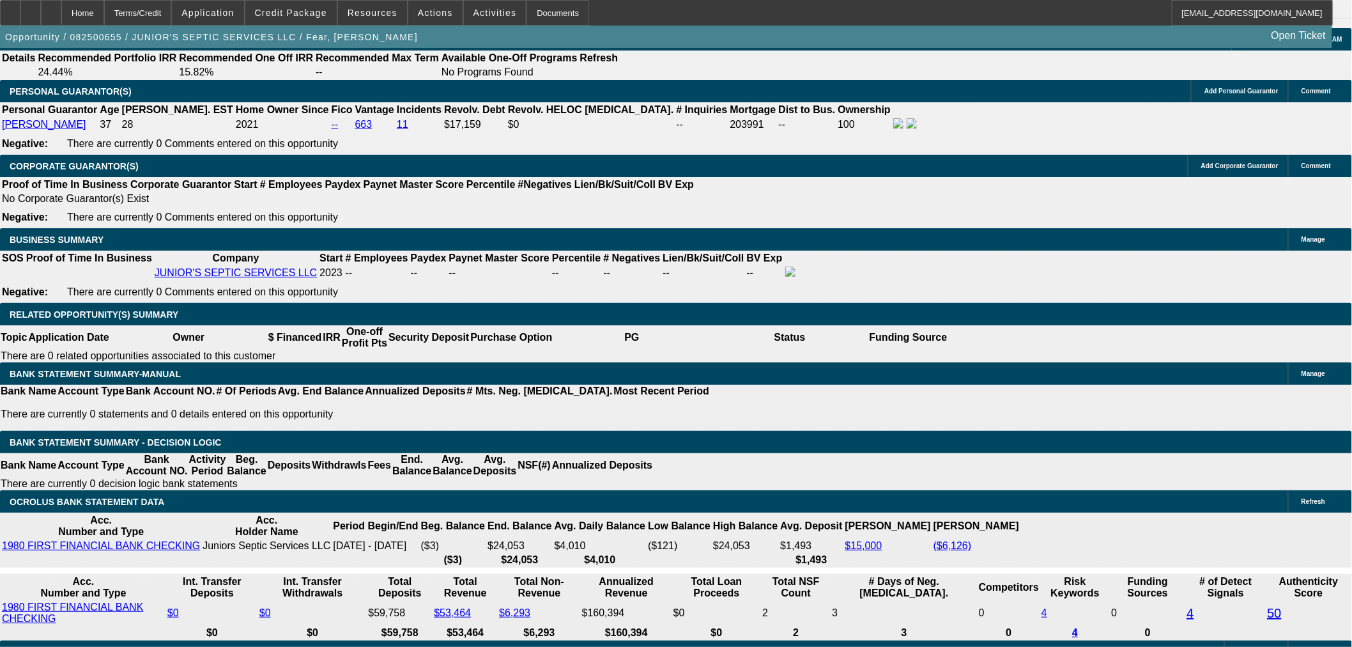
drag, startPoint x: 241, startPoint y: 279, endPoint x: 275, endPoint y: 279, distance: 33.9
type input "101"
type input "$202.00"
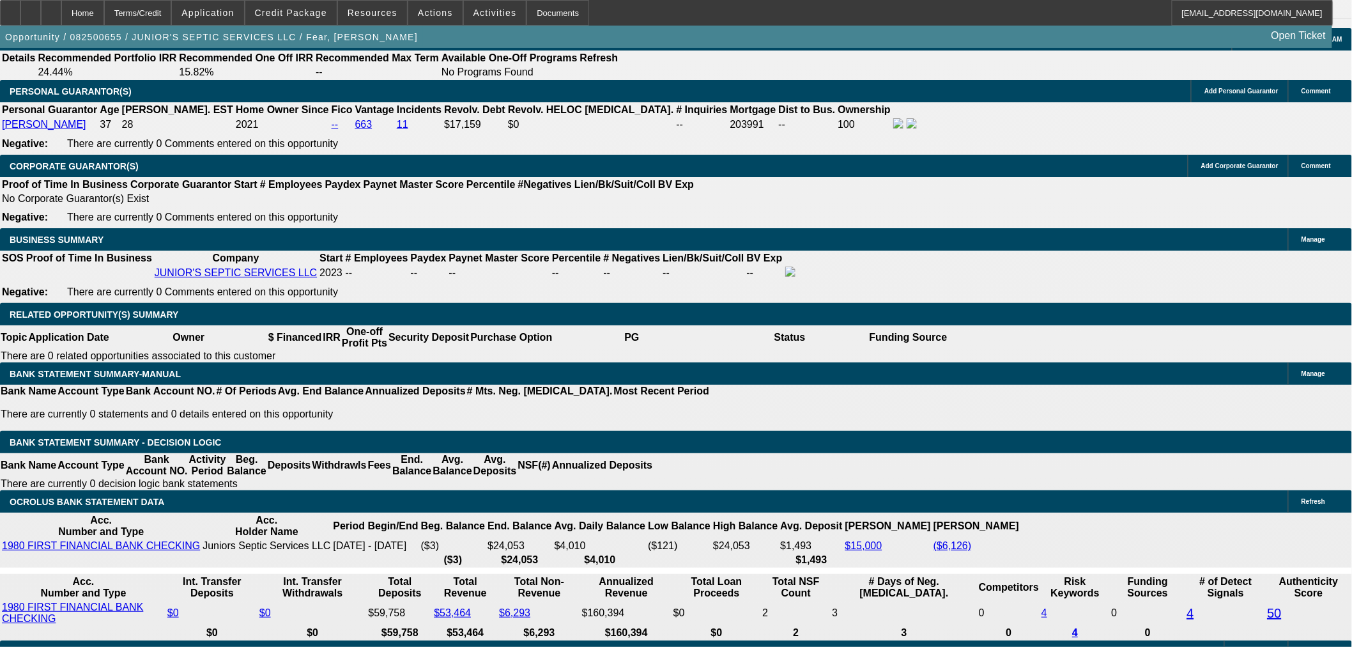
type input "1010"
type input "$2,020.00"
type input "21.6"
type input "$1,010.00"
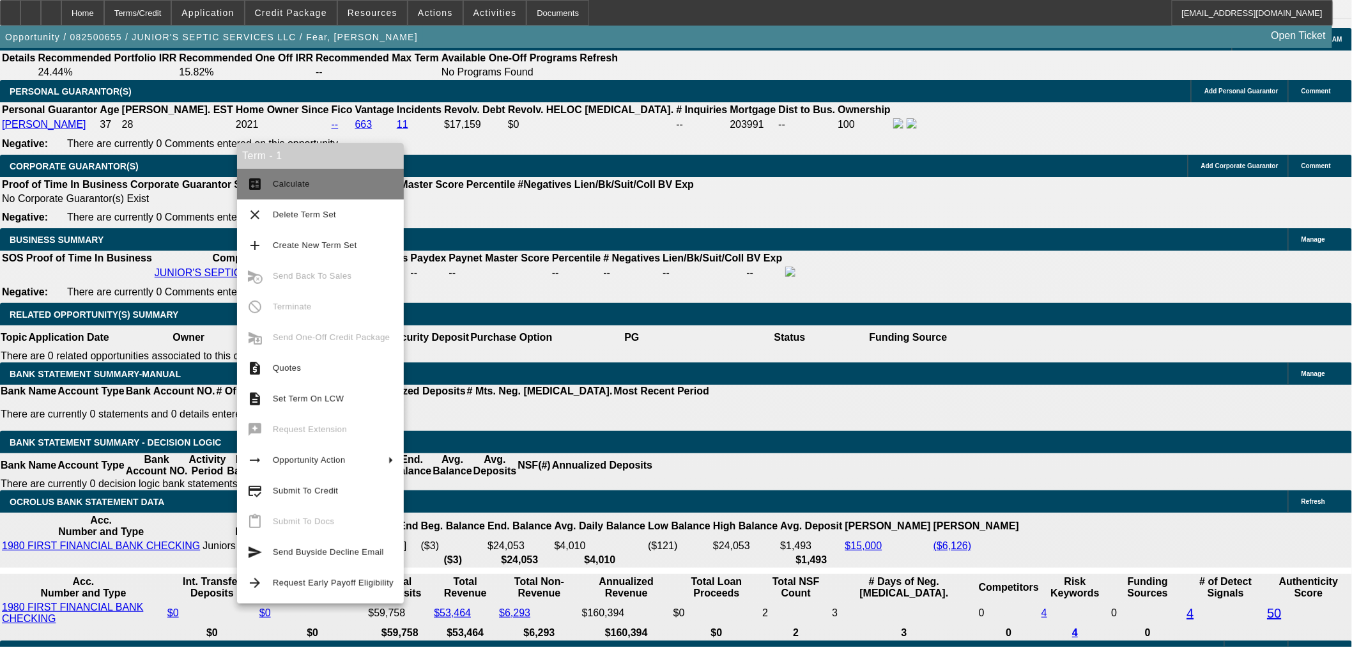
click at [289, 178] on span "Calculate" at bounding box center [333, 183] width 121 height 15
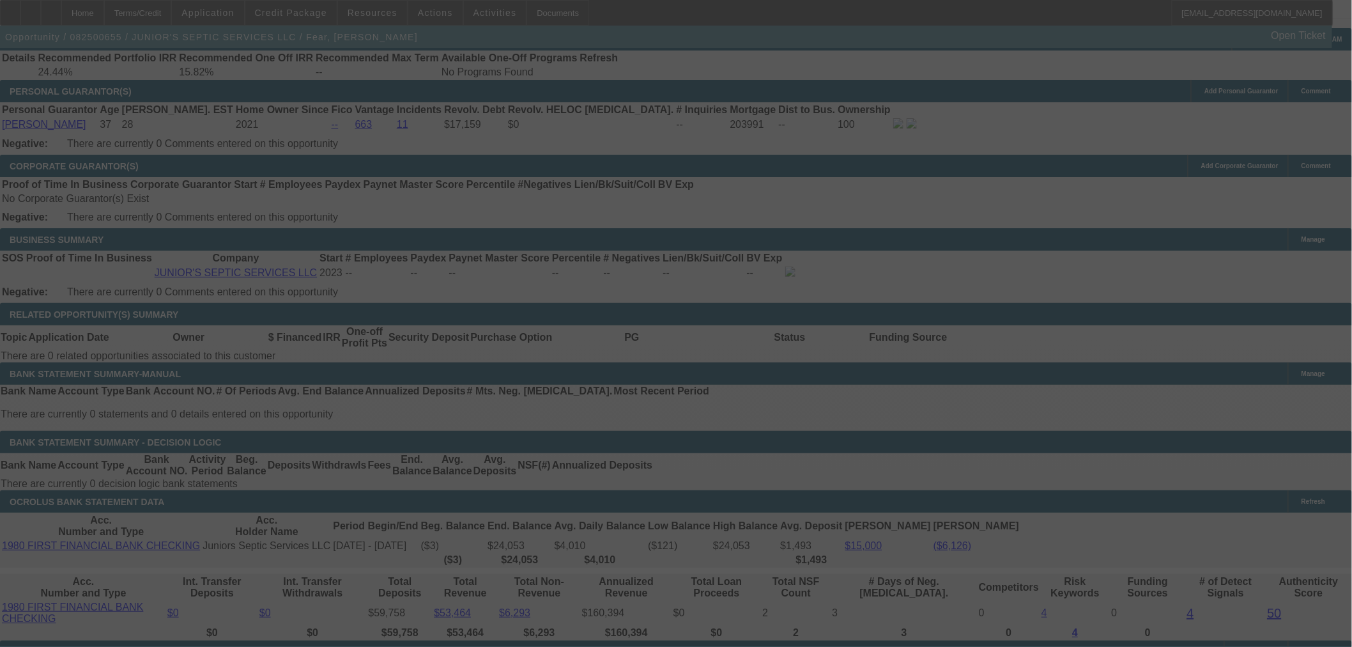
select select "2"
select select "0"
select select "6"
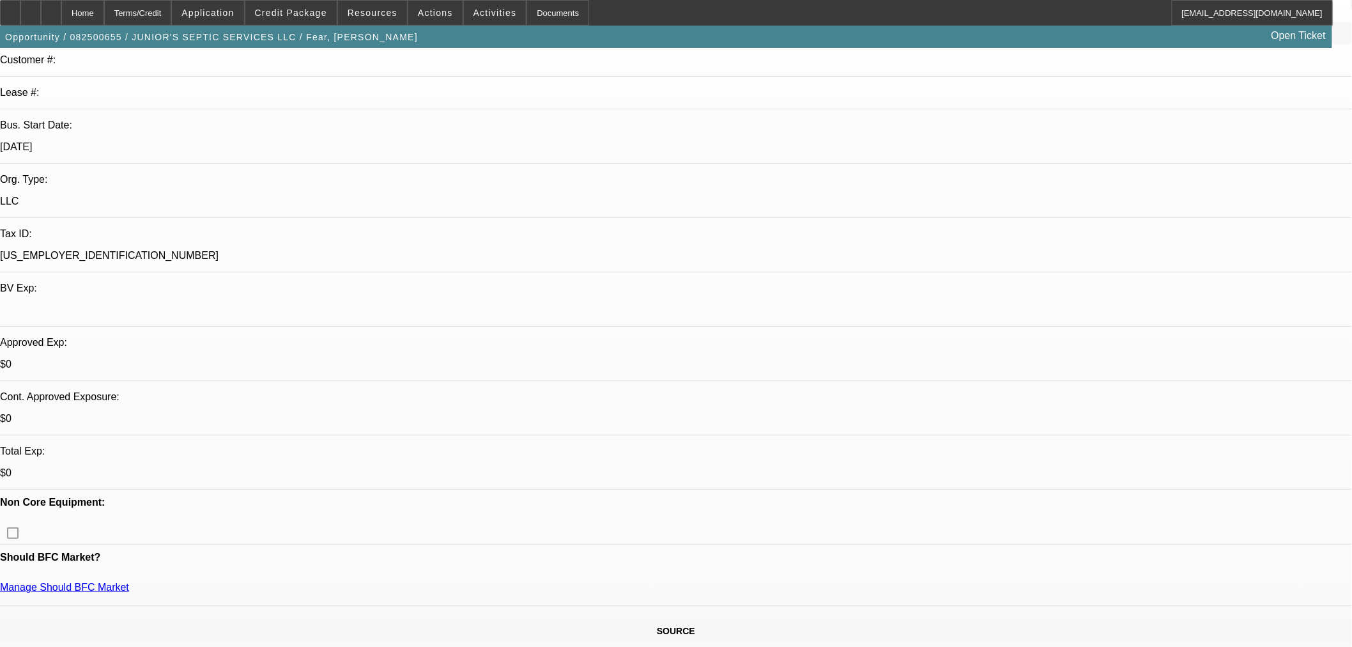
scroll to position [118, 0]
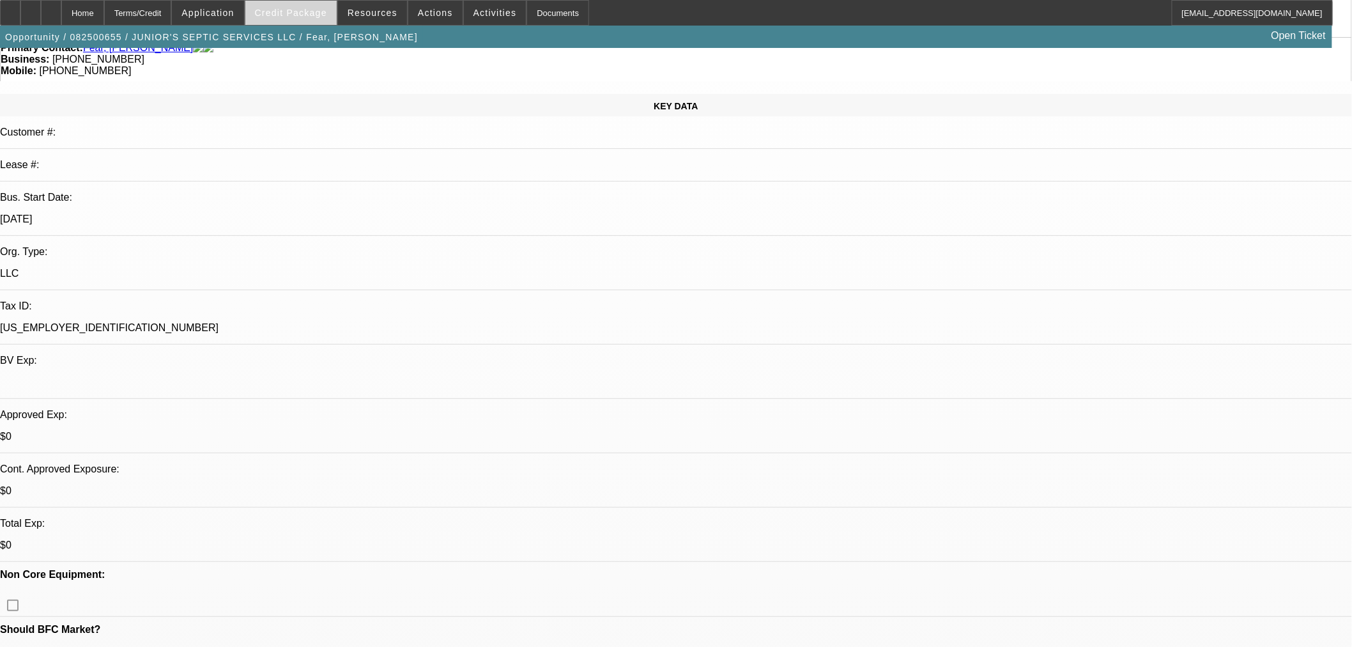
click at [290, 21] on span at bounding box center [290, 12] width 91 height 31
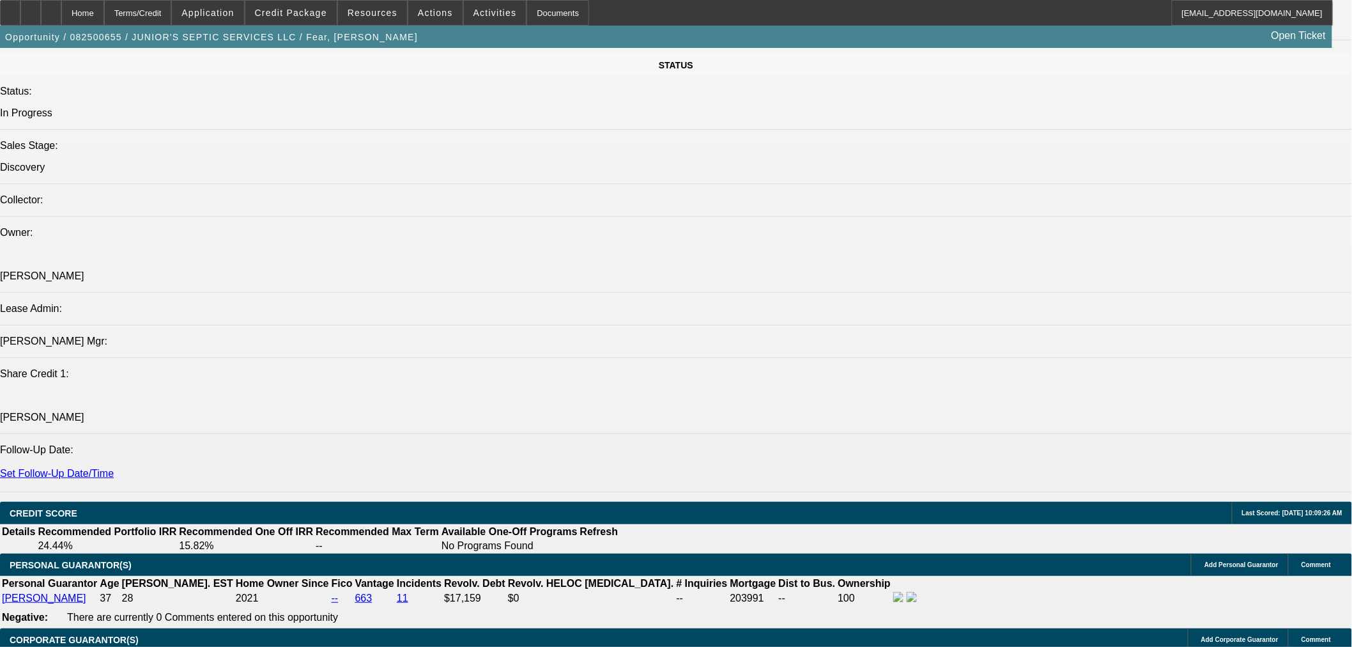
scroll to position [1065, 0]
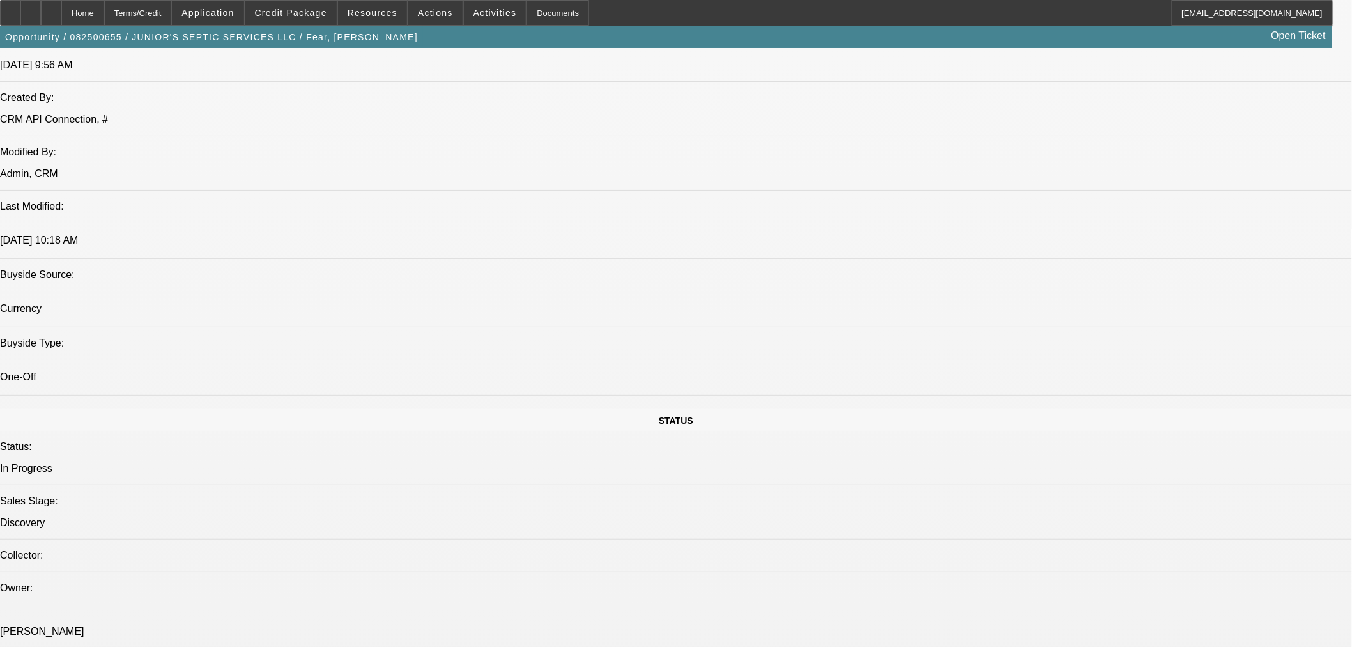
drag, startPoint x: 1101, startPoint y: 417, endPoint x: 1019, endPoint y: 418, distance: 81.8
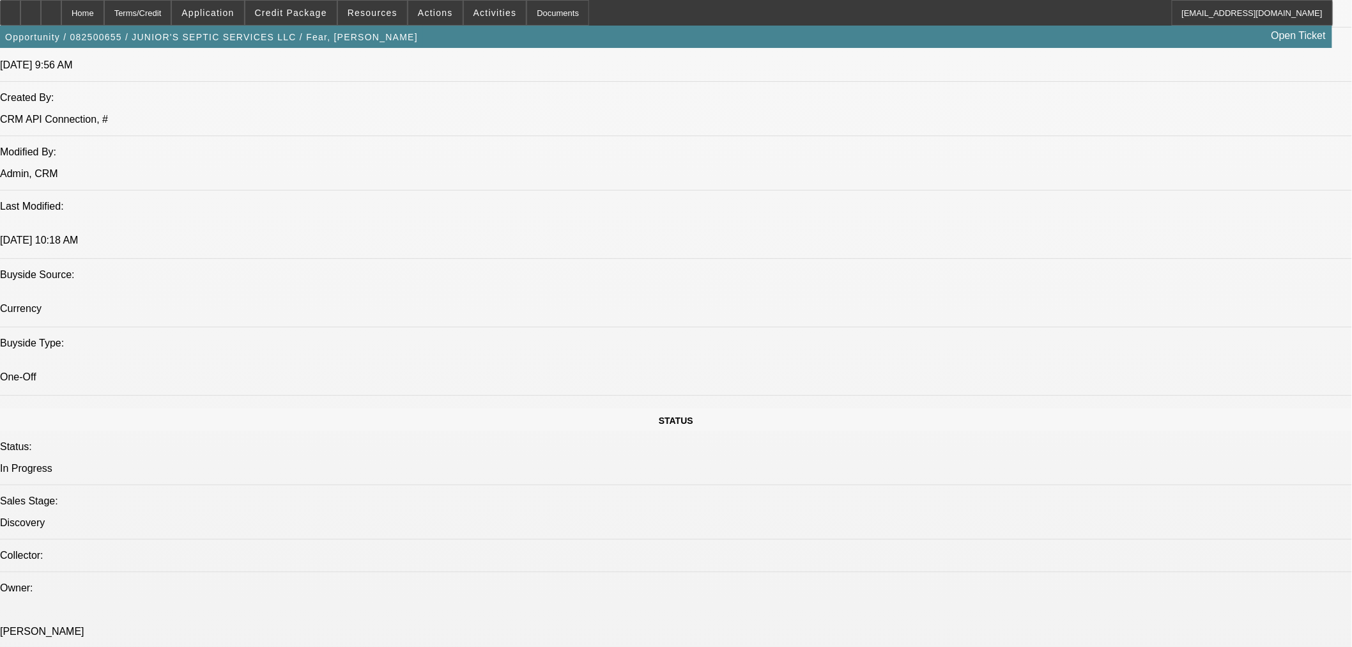
copy td "[PHONE_NUMBER]"
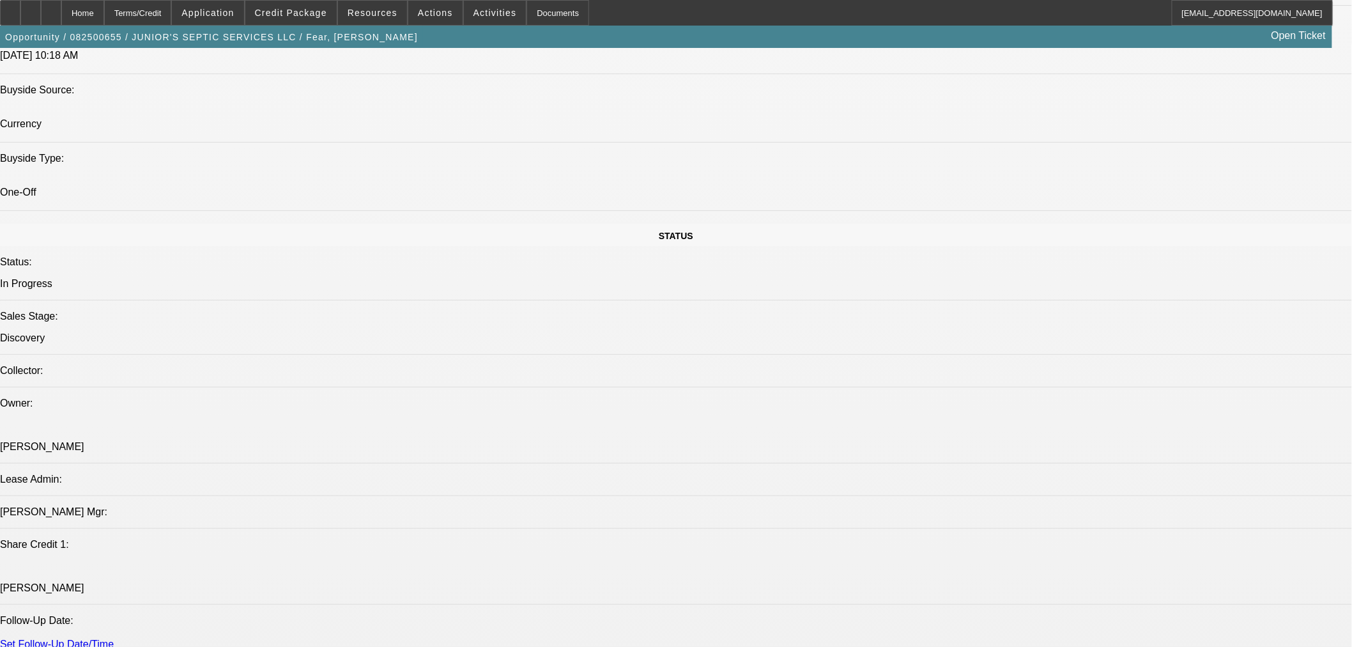
scroll to position [1301, 0]
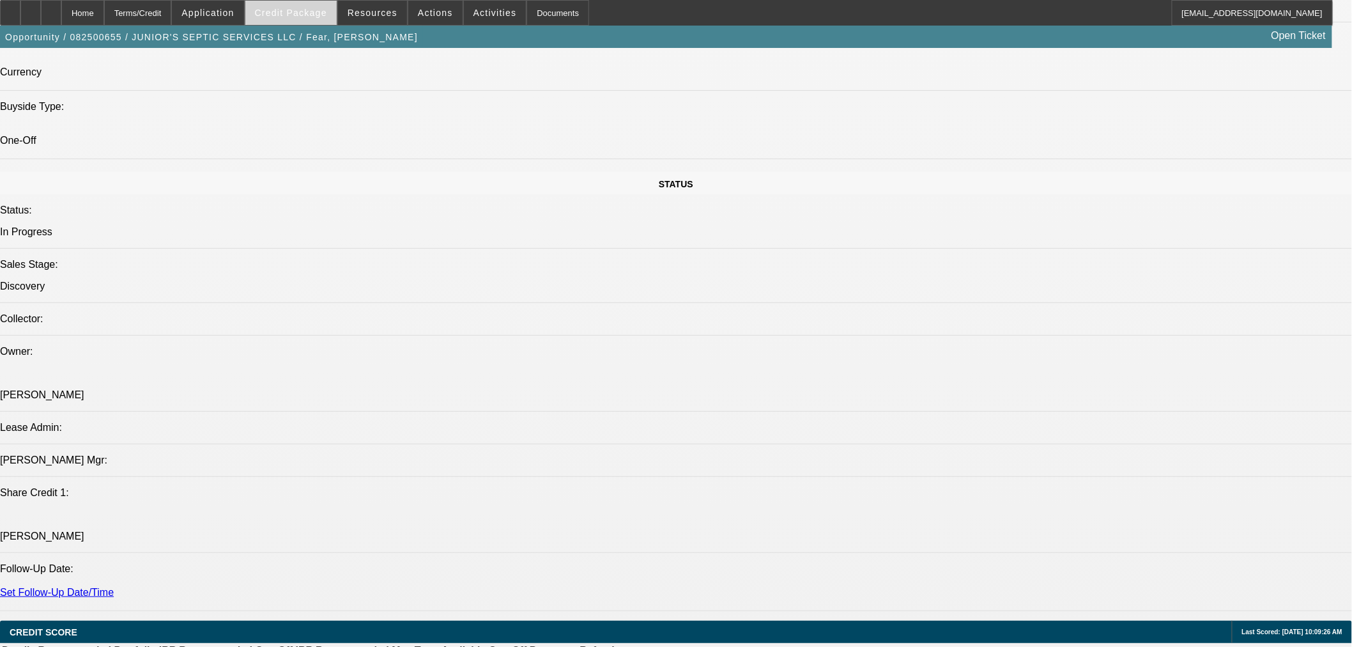
click at [297, 15] on span "Credit Package" at bounding box center [291, 13] width 72 height 10
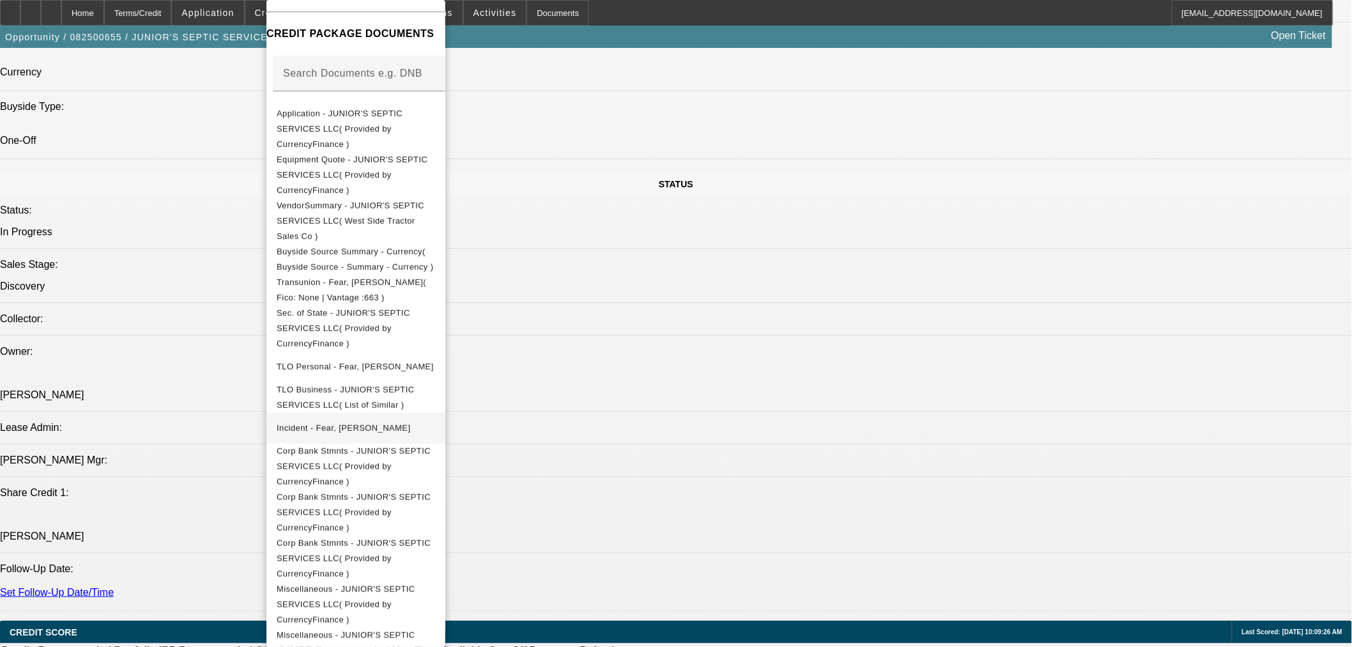
scroll to position [183, 0]
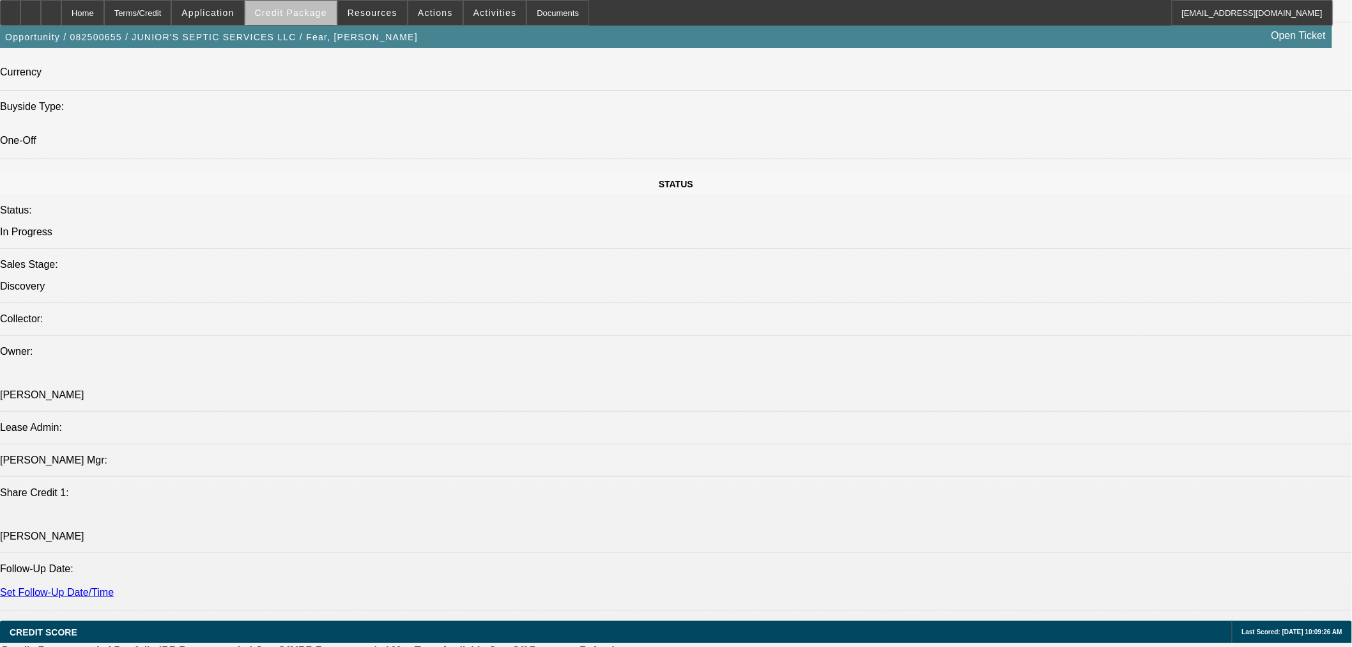
click at [314, 15] on span "Credit Package" at bounding box center [291, 13] width 72 height 10
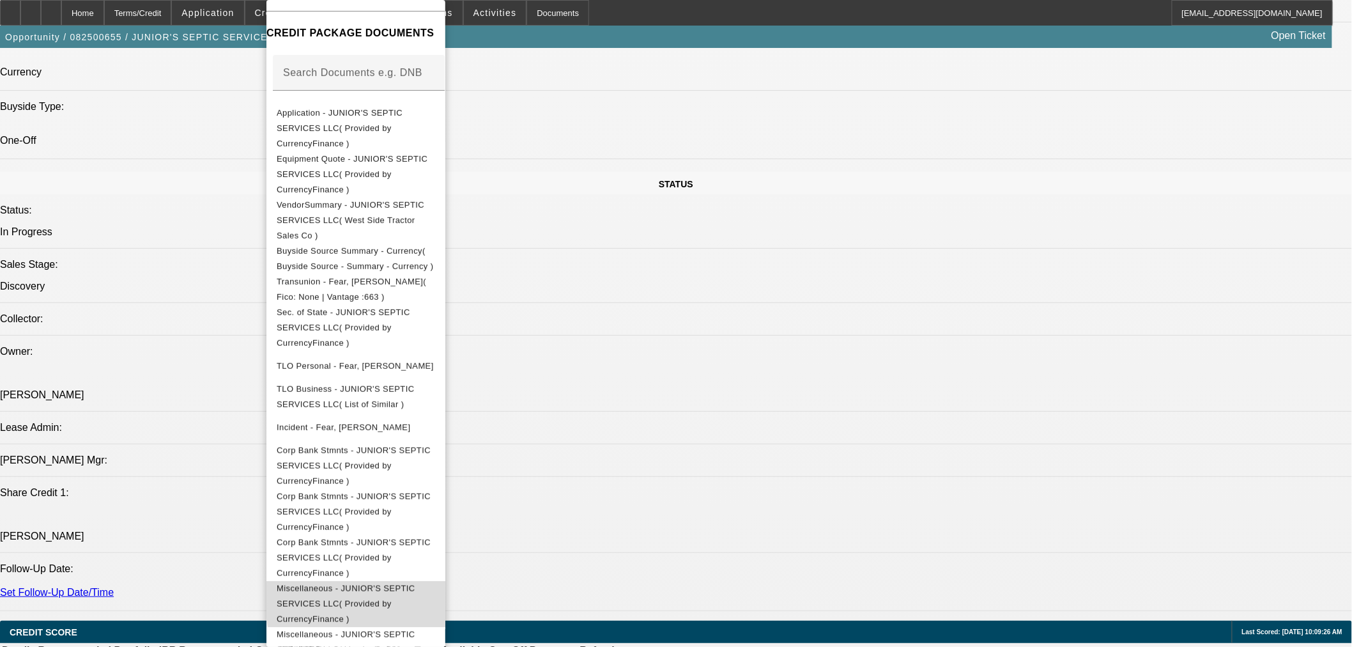
click at [435, 581] on span "Miscellaneous - JUNIOR'S SEPTIC SERVICES LLC( Provided by CurrencyFinance )" at bounding box center [356, 604] width 158 height 46
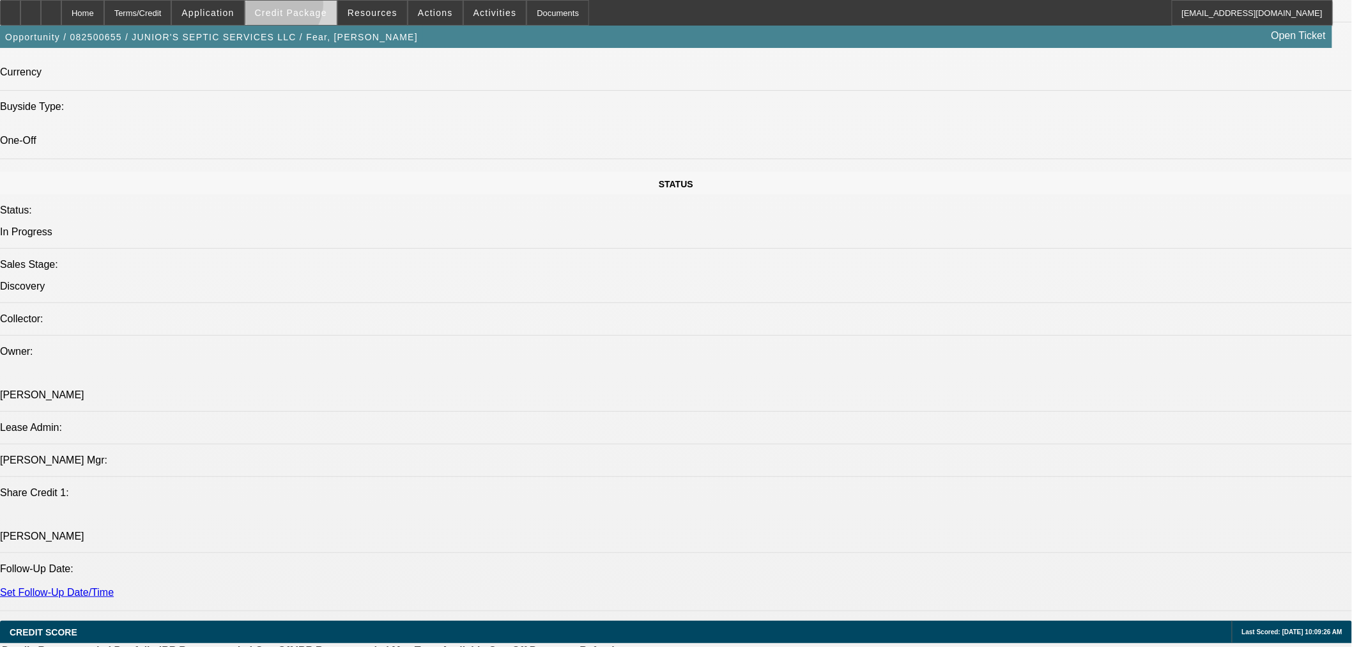
click at [296, 7] on span at bounding box center [290, 12] width 91 height 31
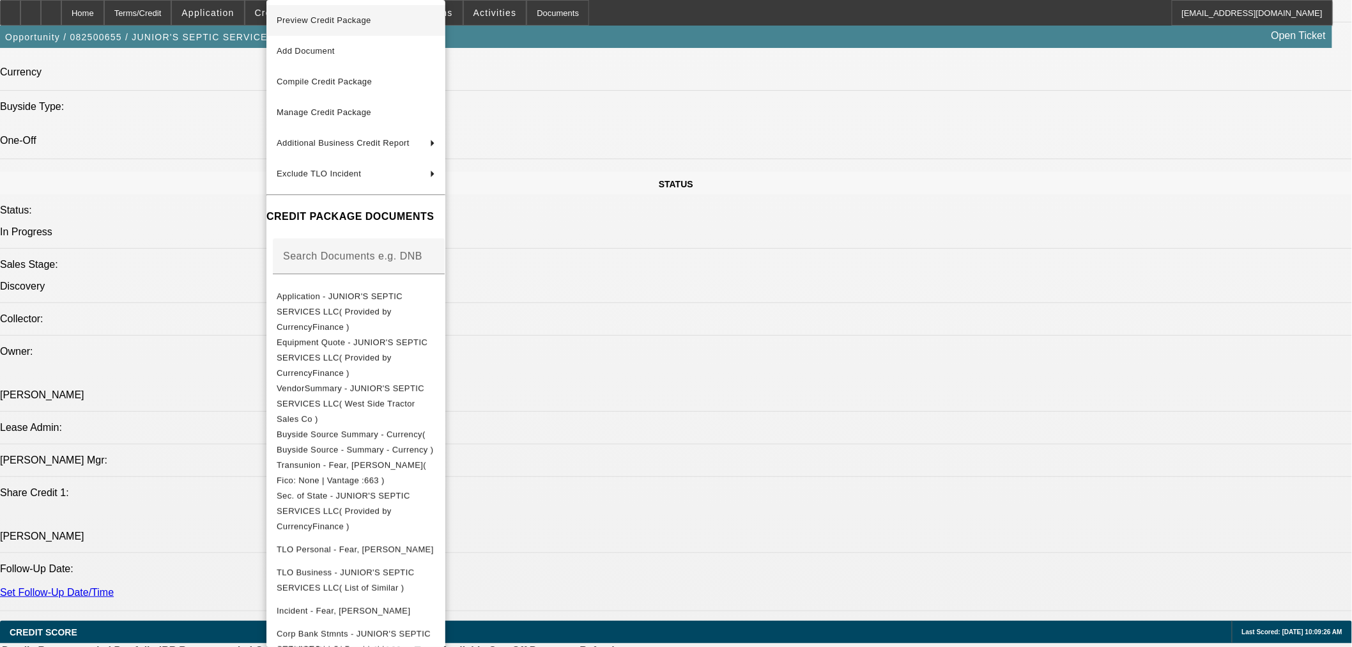
click at [302, 15] on span "Preview Credit Package" at bounding box center [324, 20] width 95 height 10
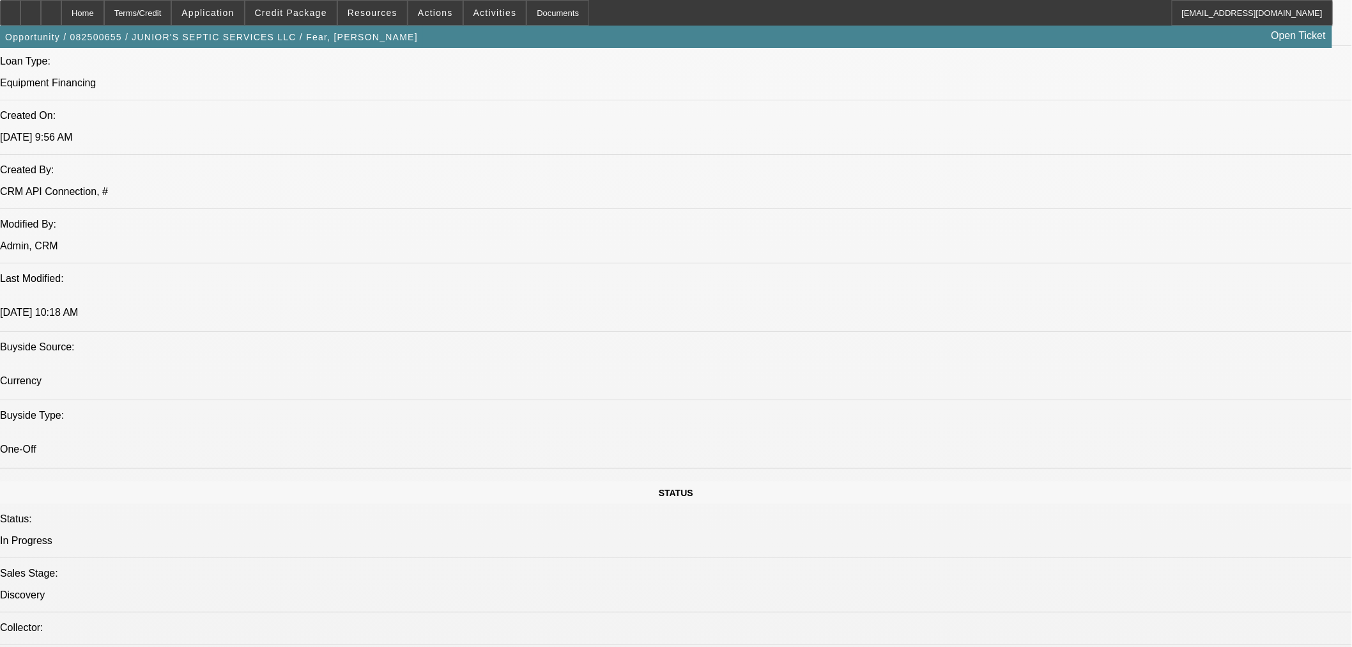
scroll to position [946, 0]
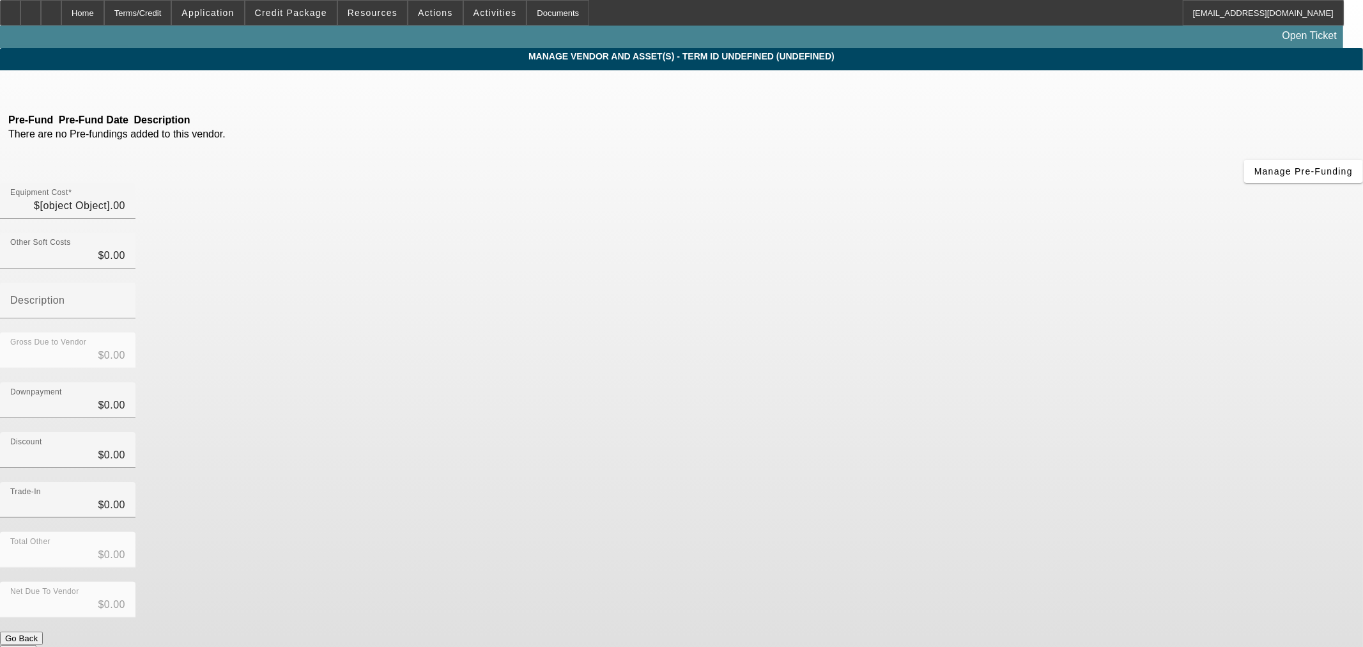
type input "$28,000.00"
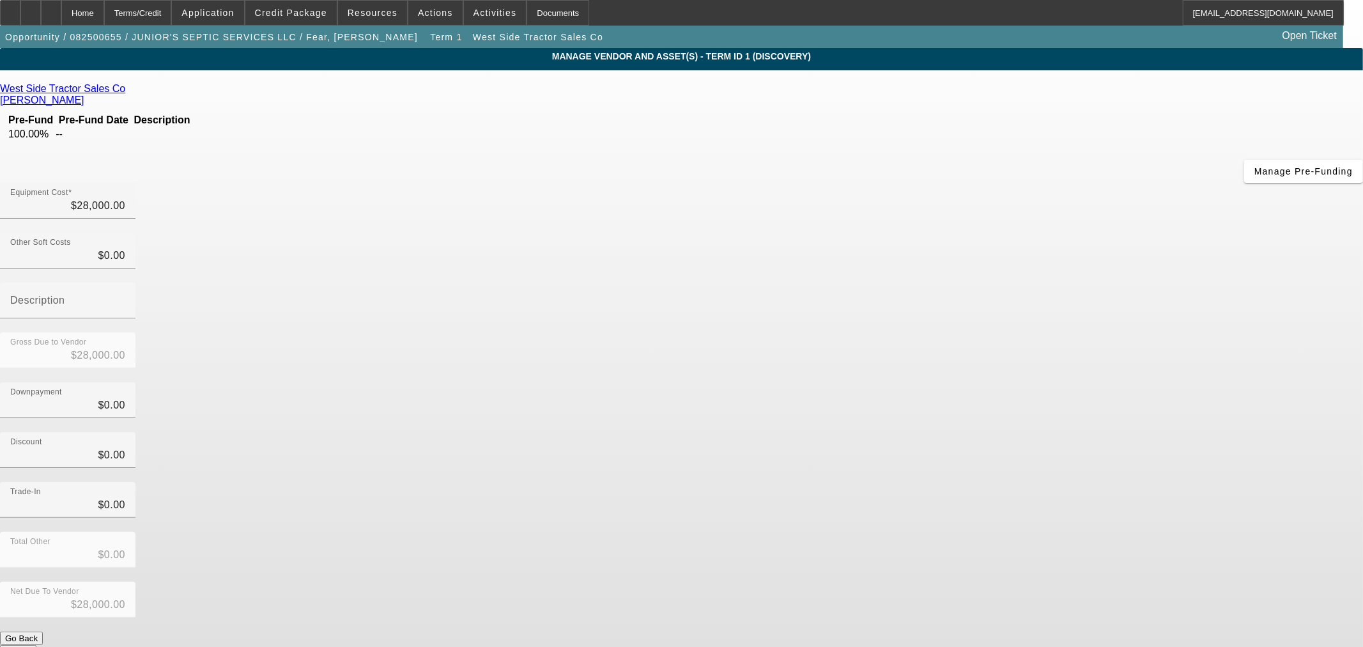
click at [128, 90] on icon at bounding box center [128, 88] width 0 height 11
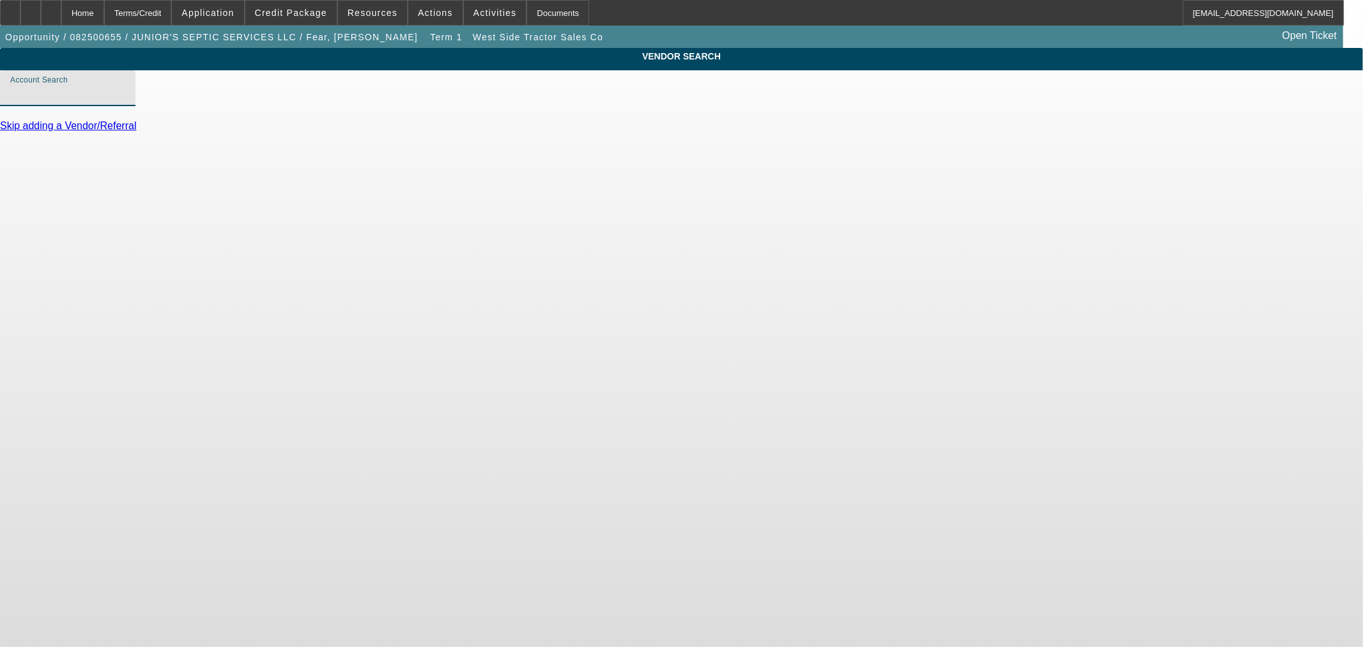
click at [125, 101] on input "Account Search" at bounding box center [67, 93] width 115 height 15
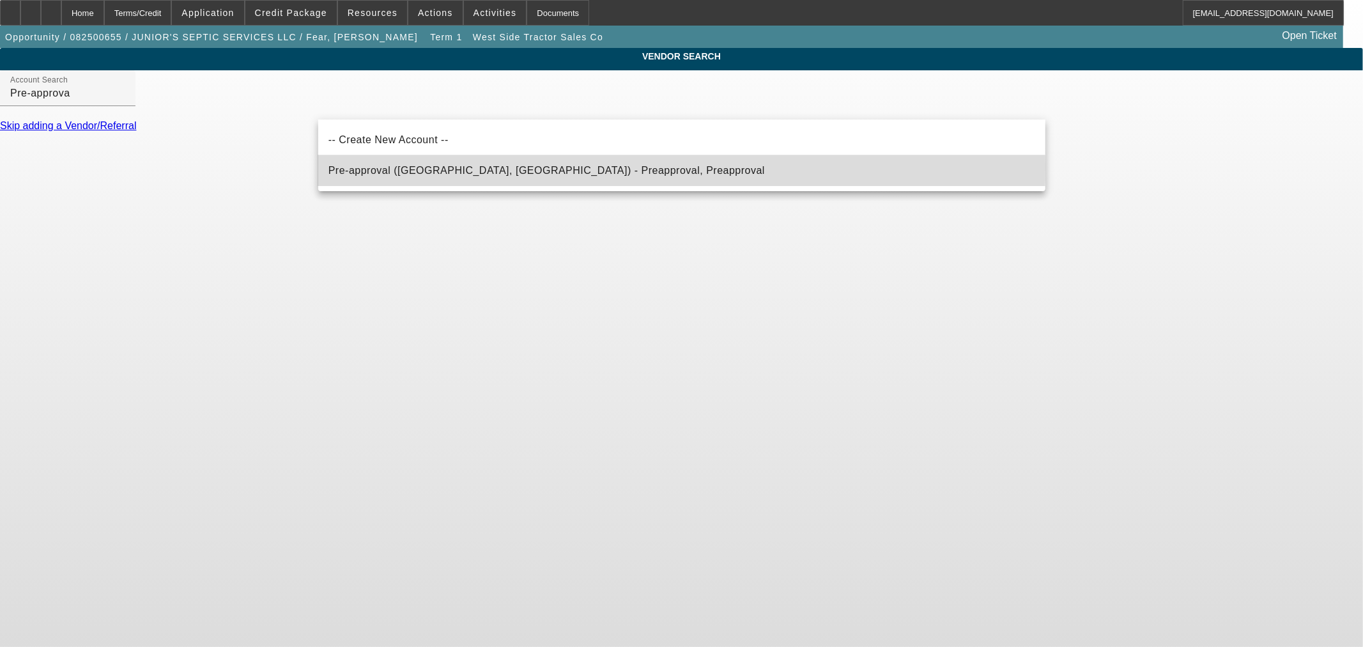
click at [426, 166] on span "Pre-approval ([GEOGRAPHIC_DATA], [GEOGRAPHIC_DATA]) - Preapproval, Preapproval" at bounding box center [546, 170] width 436 height 11
type input "Pre-approval ([GEOGRAPHIC_DATA], [GEOGRAPHIC_DATA]) - Preapproval, Preapproval"
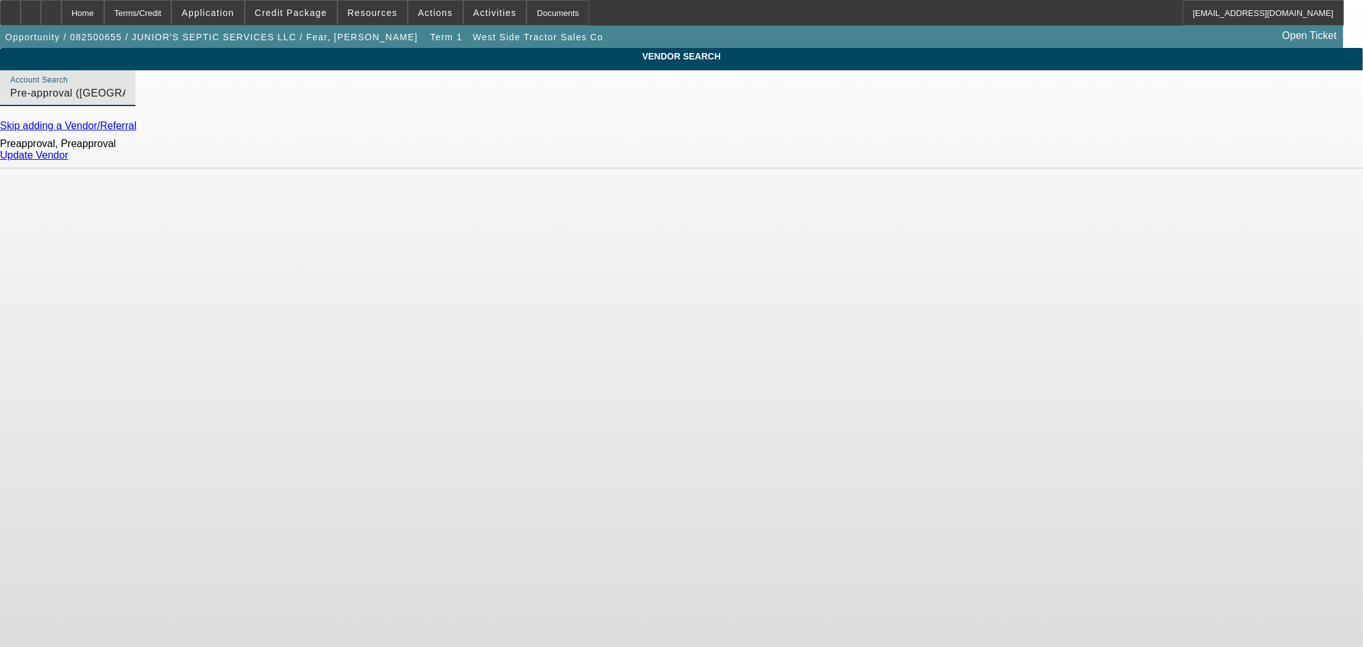
click at [68, 160] on link "Update Vendor" at bounding box center [34, 155] width 68 height 11
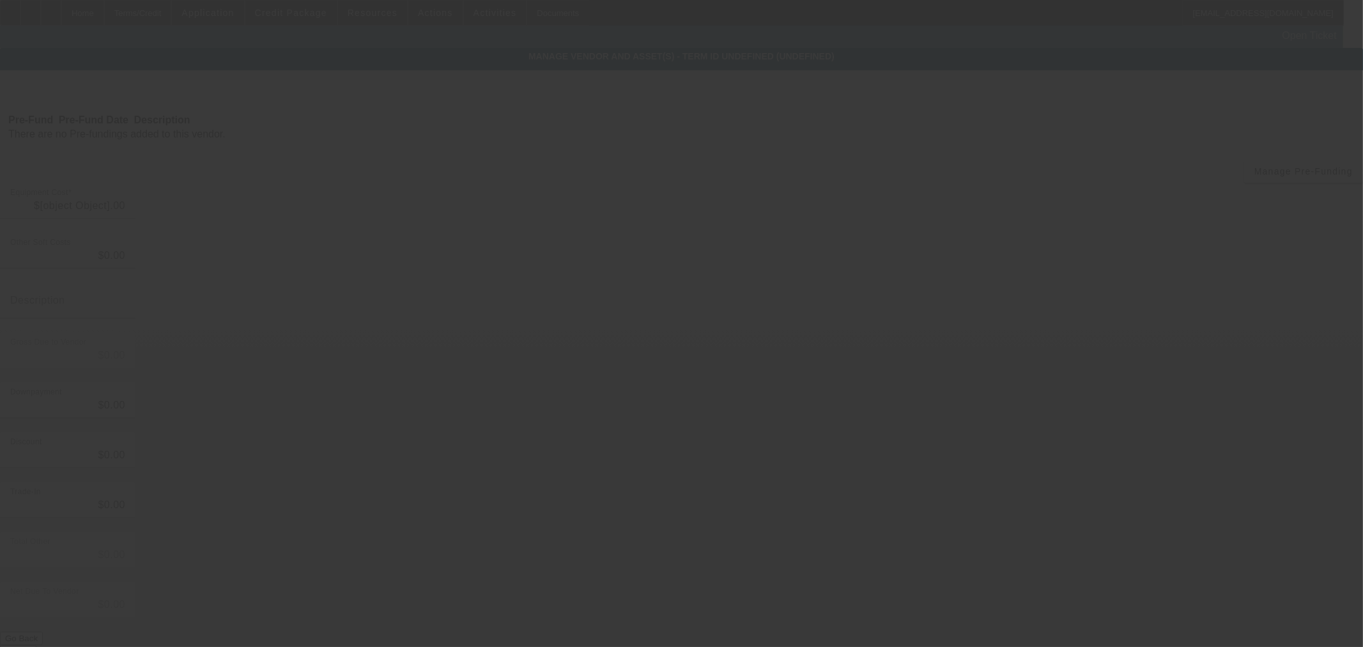
type input "$28,000.00"
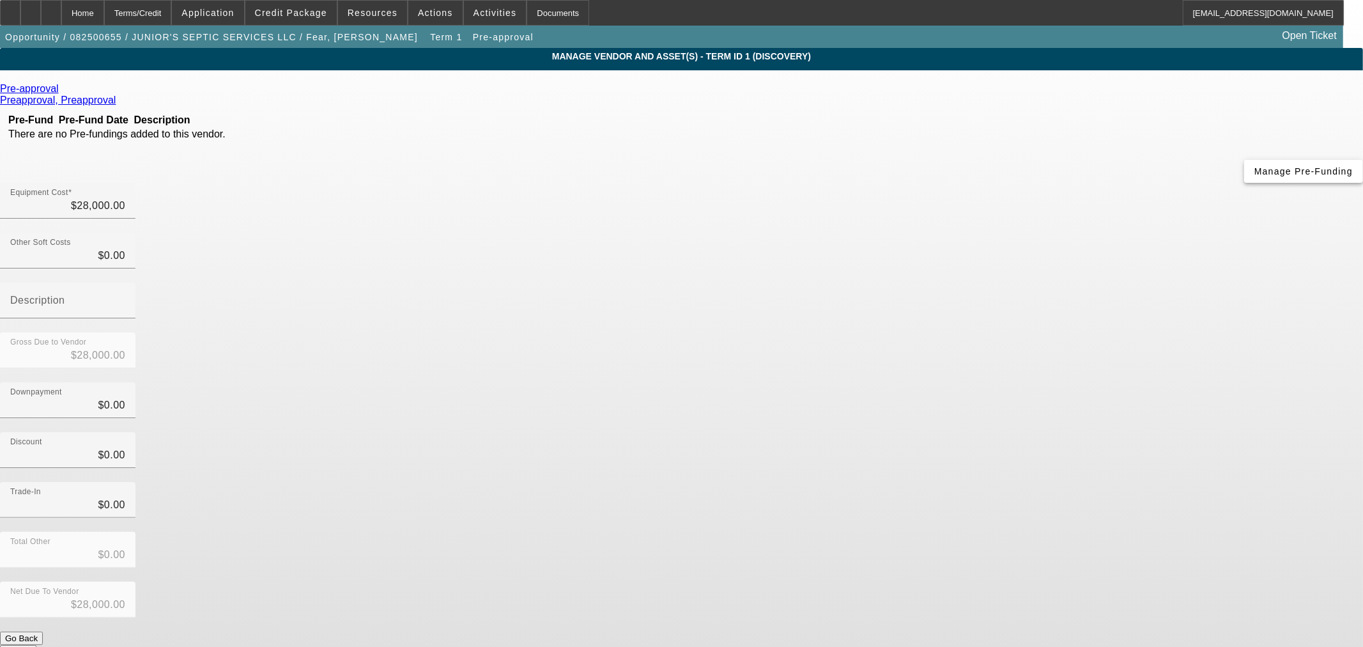
click at [1244, 187] on span "button" at bounding box center [1303, 171] width 119 height 31
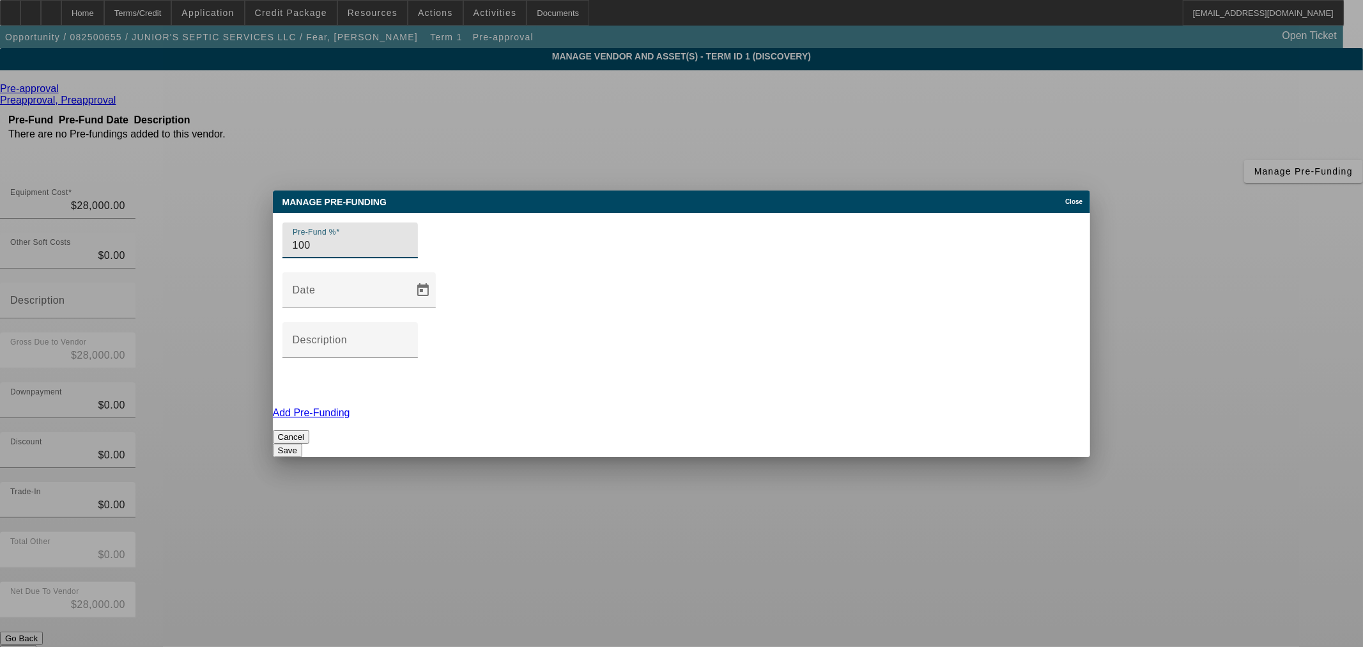
type input "100"
click at [302, 444] on button "Save" at bounding box center [287, 450] width 29 height 13
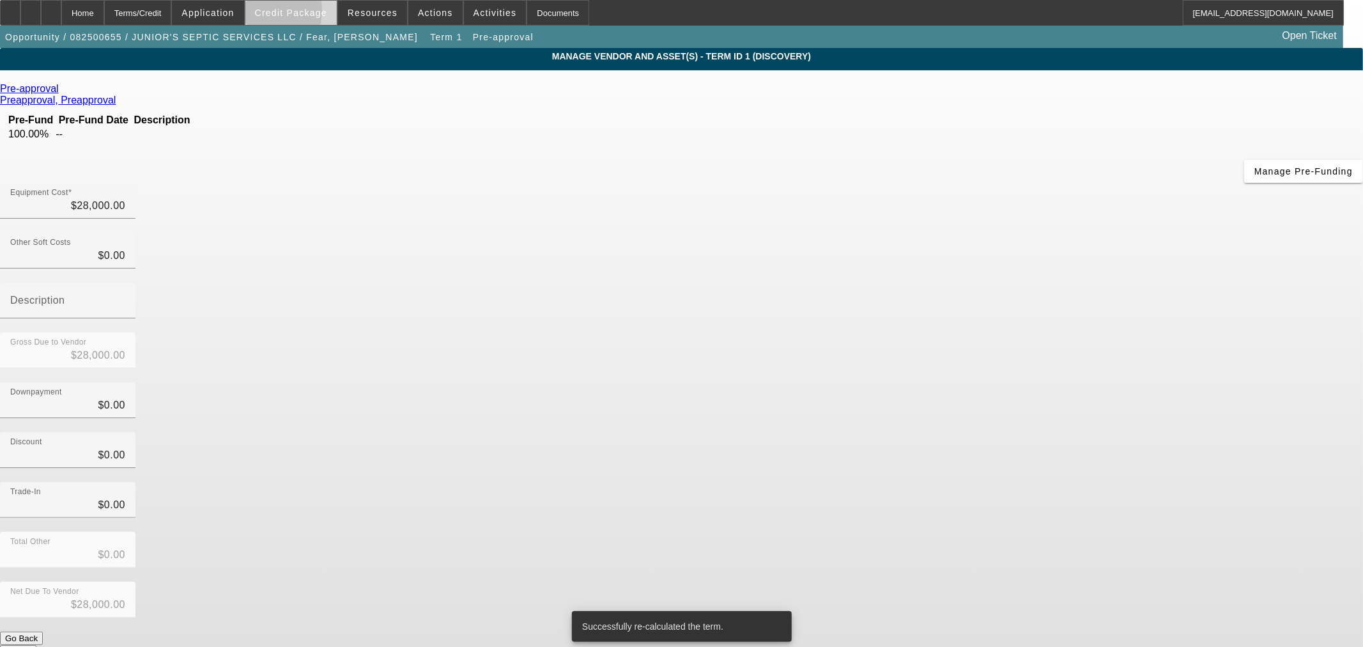
click at [279, 13] on span "Credit Package" at bounding box center [291, 13] width 72 height 10
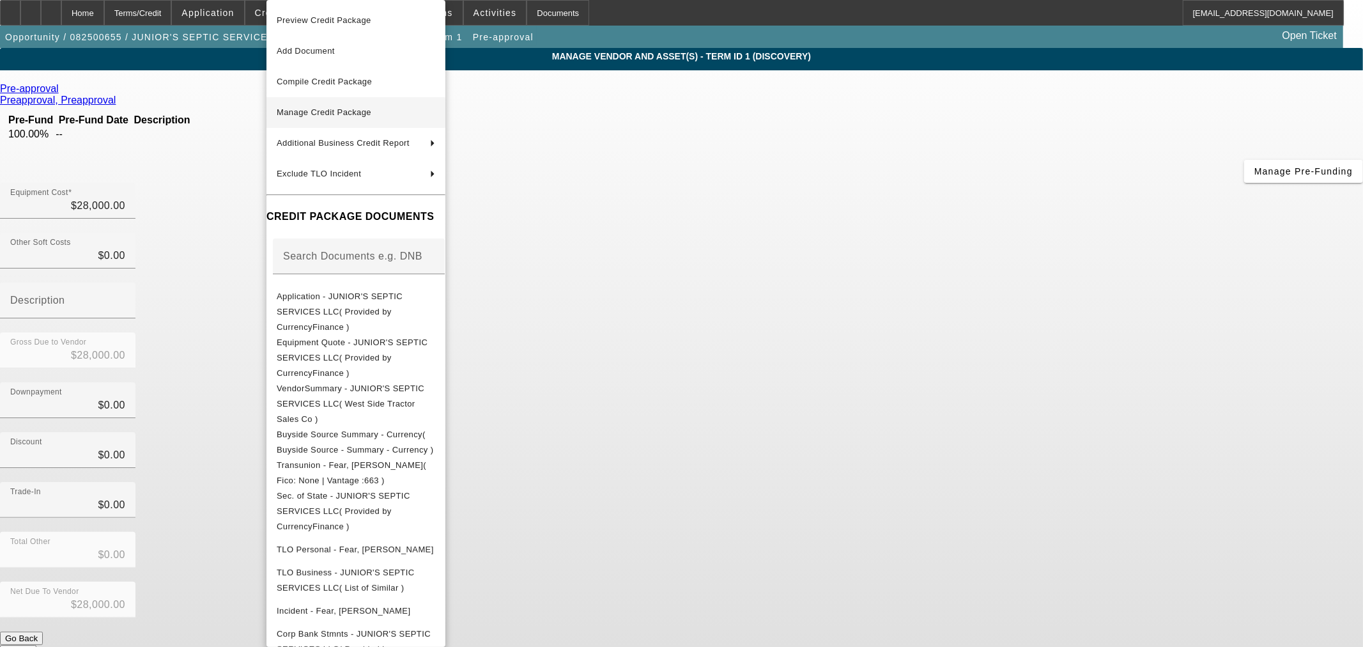
click at [362, 110] on span "Manage Credit Package" at bounding box center [324, 112] width 95 height 10
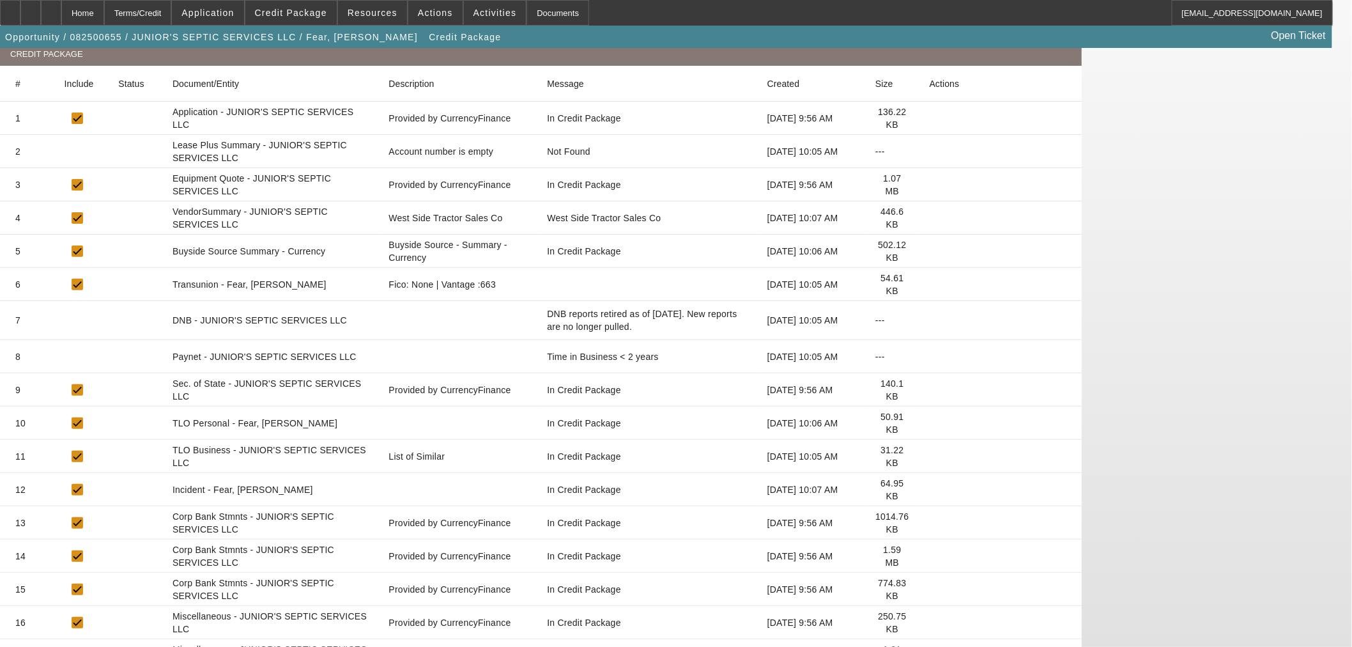
scroll to position [242, 0]
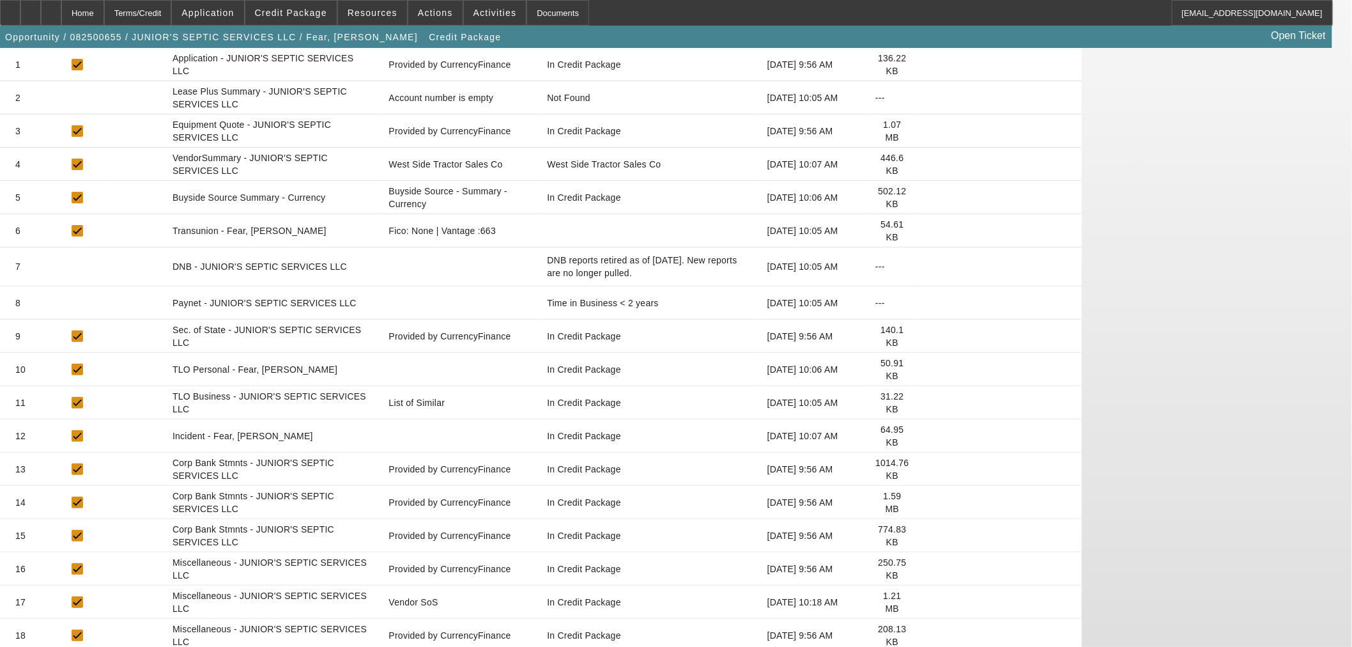
click at [930, 602] on icon at bounding box center [930, 602] width 0 height 0
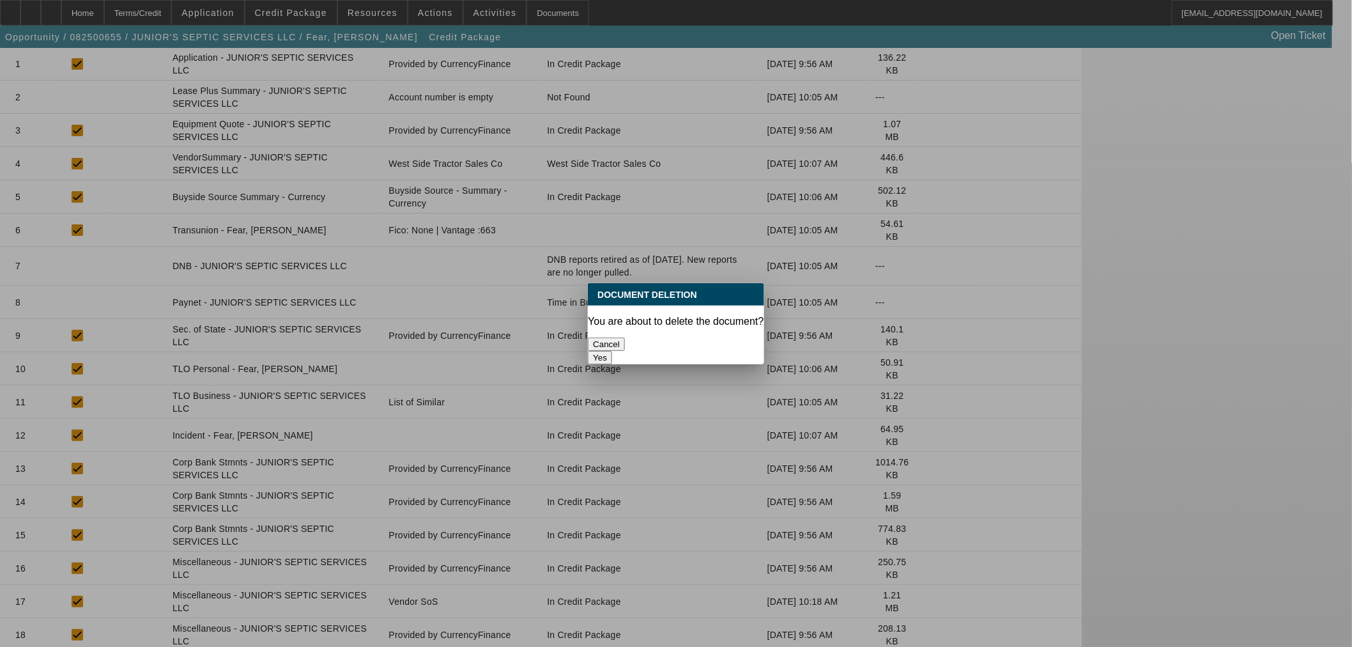
scroll to position [0, 0]
click at [612, 351] on button "Yes" at bounding box center [600, 357] width 24 height 13
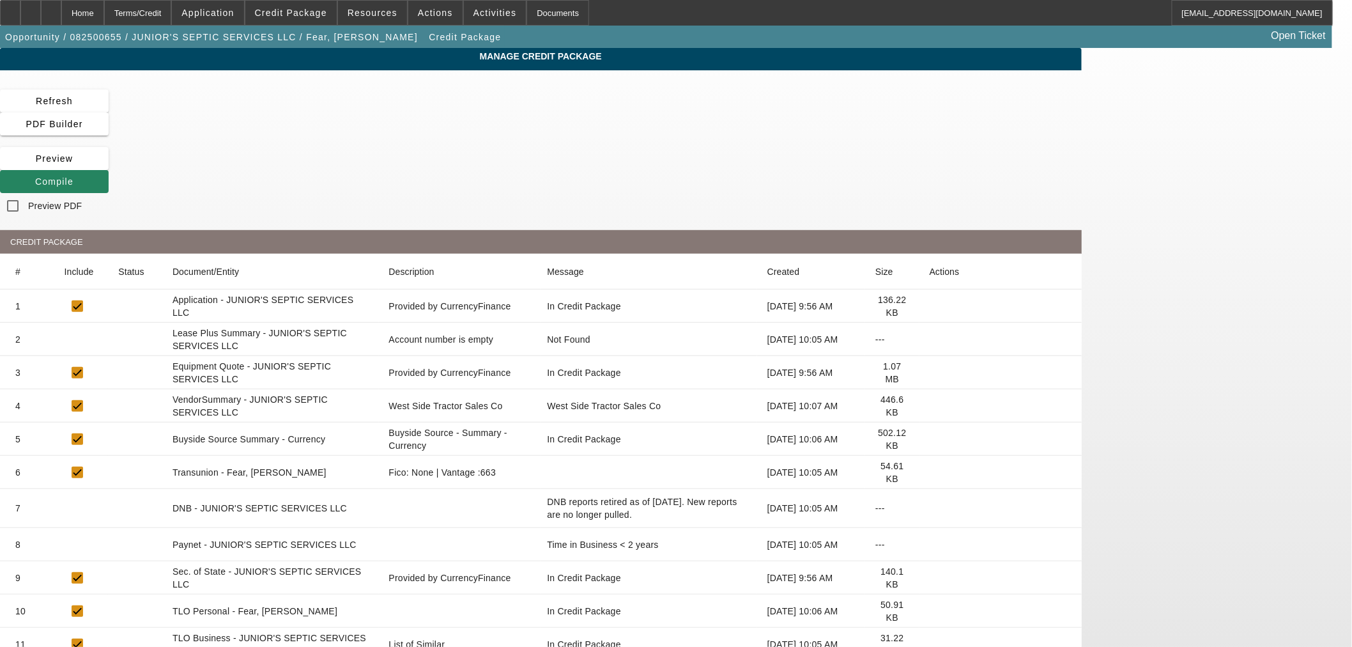
drag, startPoint x: 123, startPoint y: 12, endPoint x: 327, endPoint y: 61, distance: 209.7
click at [104, 12] on div "Home" at bounding box center [82, 13] width 43 height 26
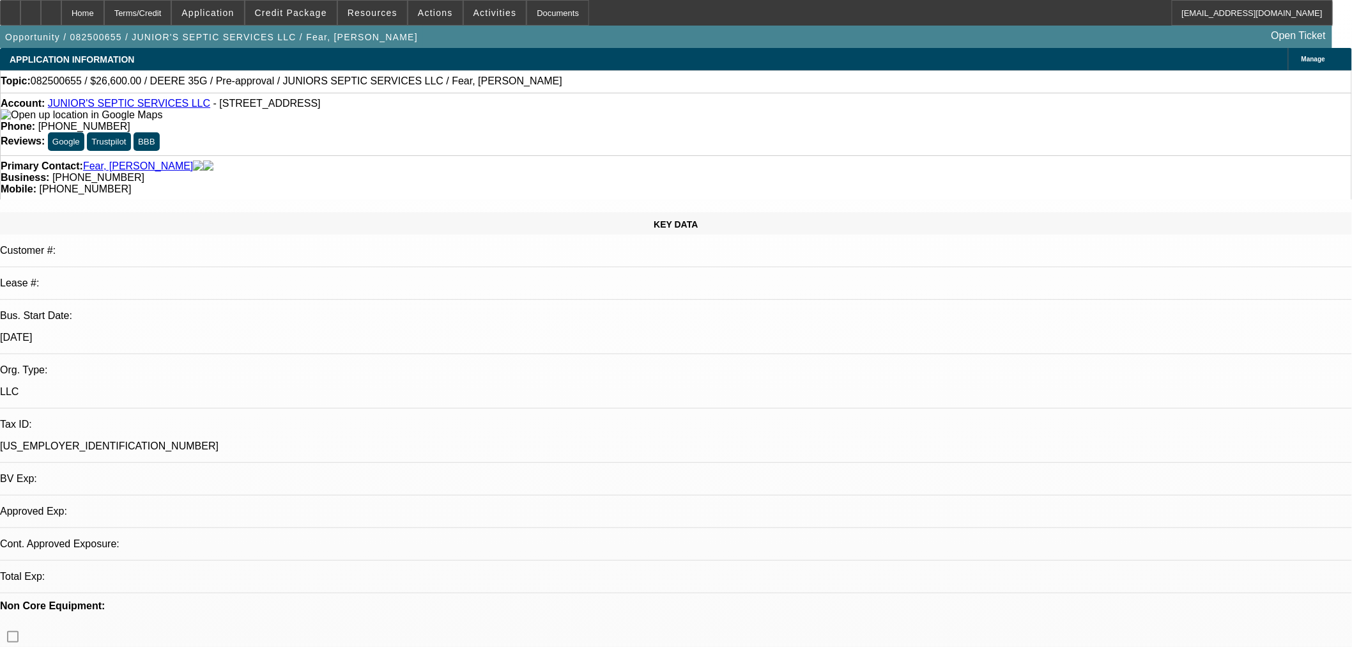
select select "2"
select select "0"
select select "6"
click at [31, 8] on icon at bounding box center [31, 8] width 0 height 0
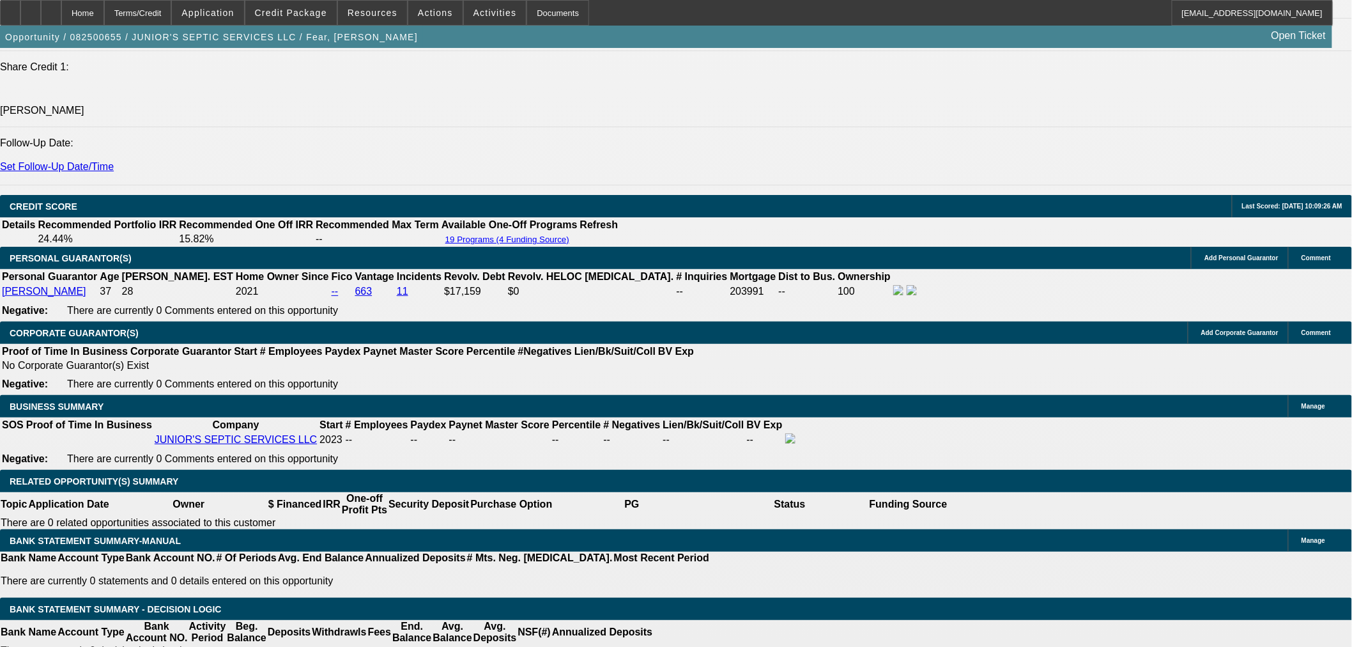
scroll to position [1775, 0]
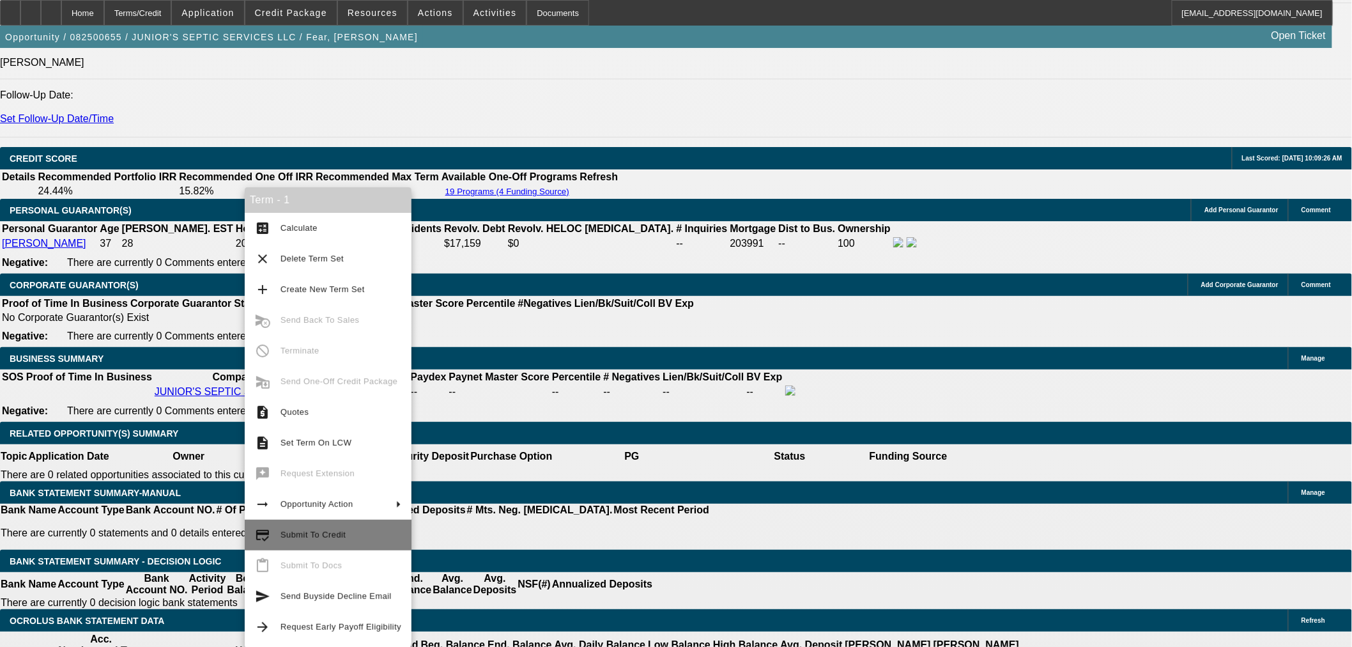
click at [343, 527] on span "Submit To Credit" at bounding box center [341, 534] width 121 height 15
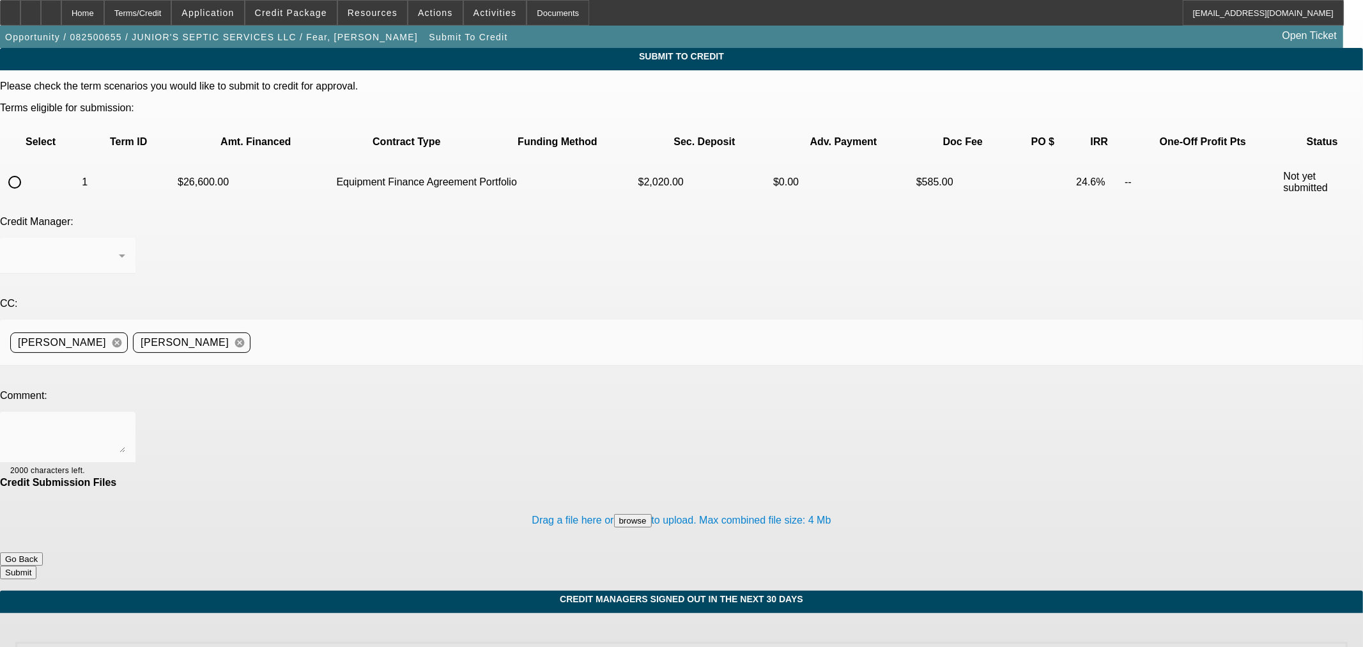
click at [27, 169] on input "radio" at bounding box center [15, 182] width 26 height 26
radio input "true"
click at [119, 248] on div "[PERSON_NAME]" at bounding box center [64, 255] width 109 height 15
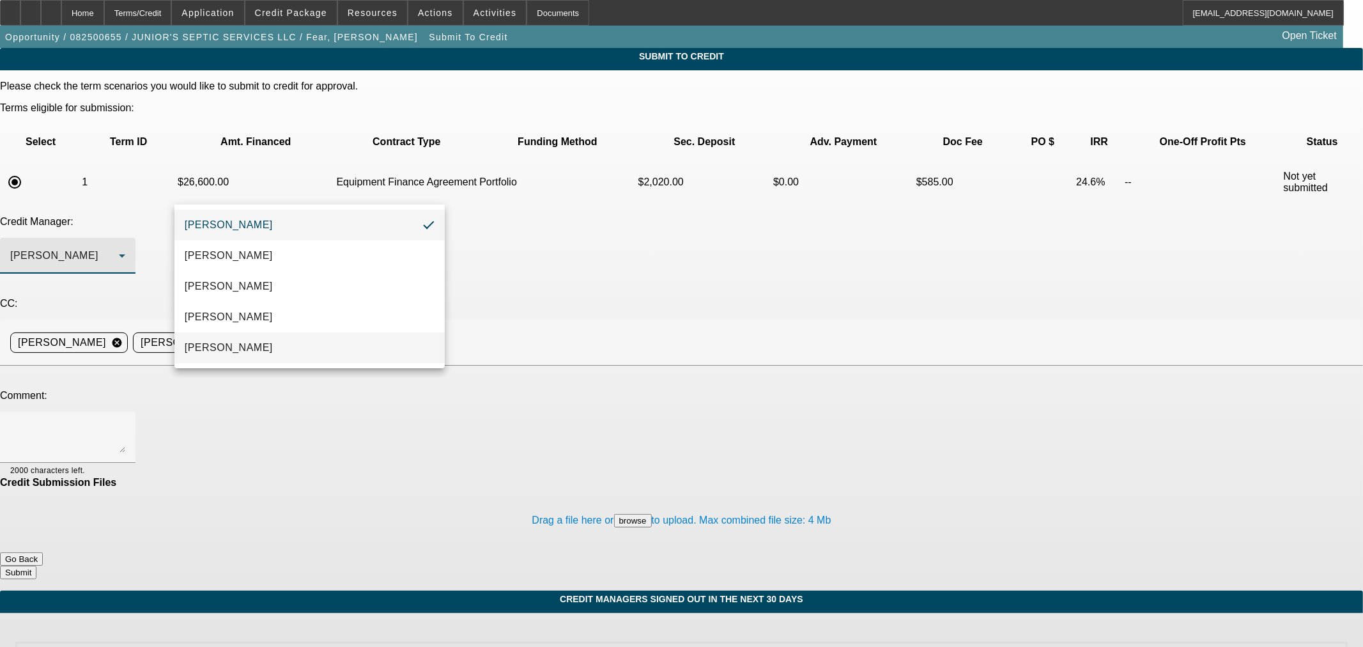
click at [323, 341] on mat-option "[PERSON_NAME]" at bounding box center [309, 347] width 270 height 31
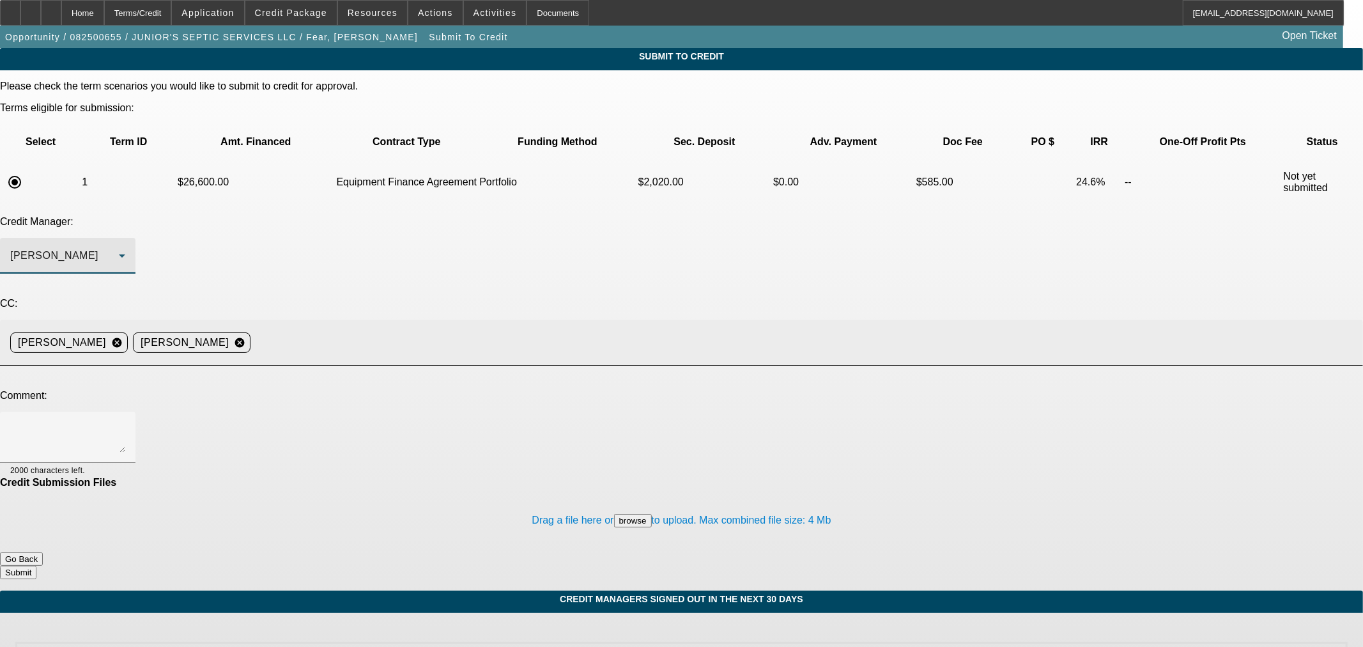
click at [456, 330] on input at bounding box center [802, 343] width 1092 height 26
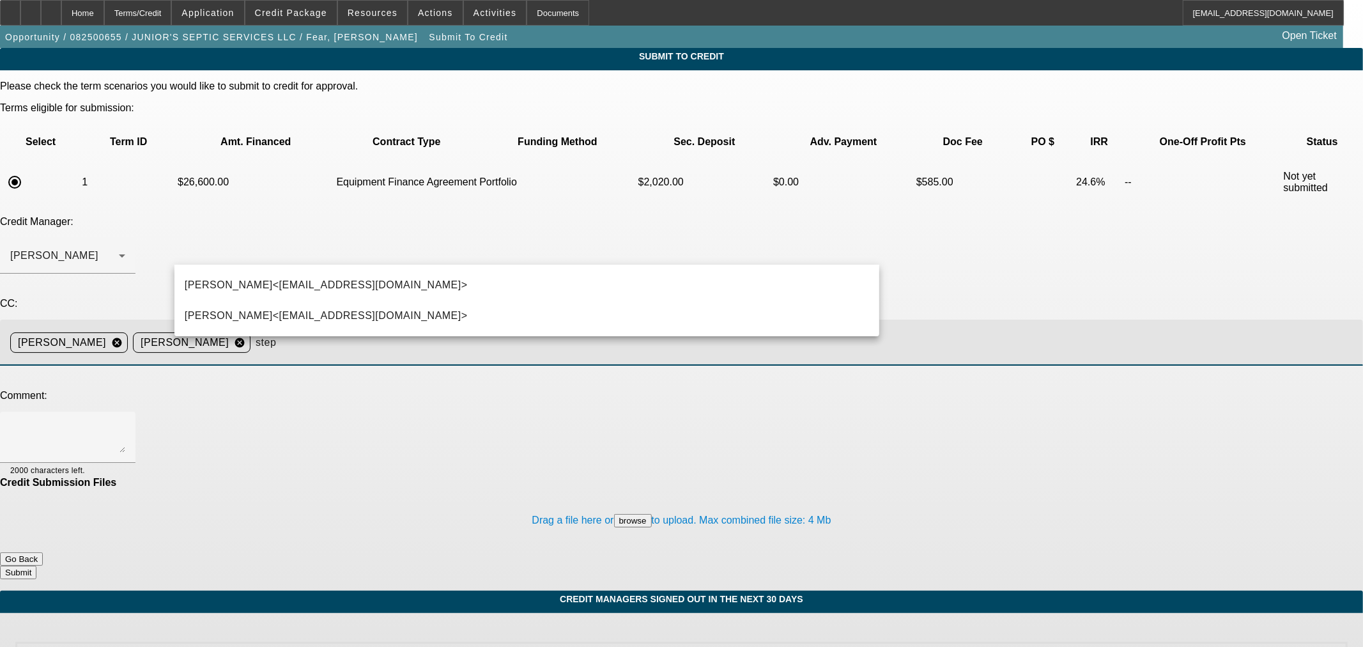
type input "steph"
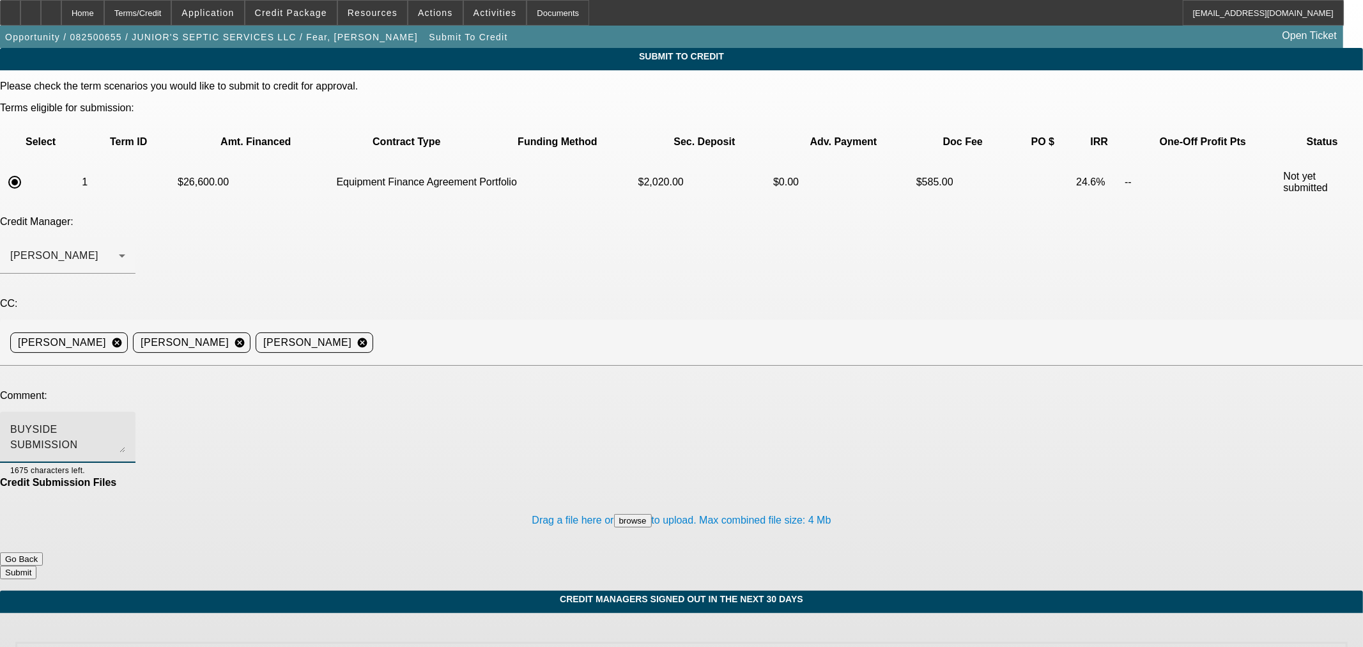
click at [125, 422] on textarea "BUYSIDE SUBMISSION CURRENCY - [PERSON_NAME], please review this pre-approval fo…" at bounding box center [67, 437] width 115 height 31
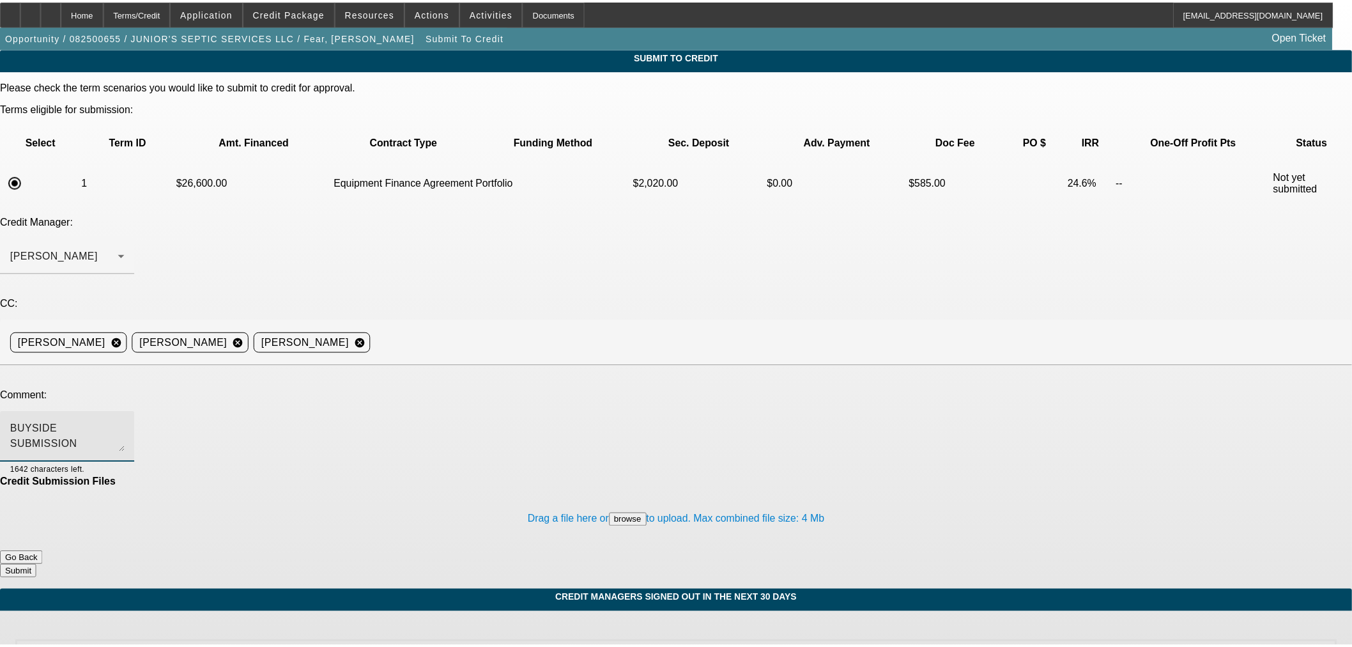
scroll to position [13, 0]
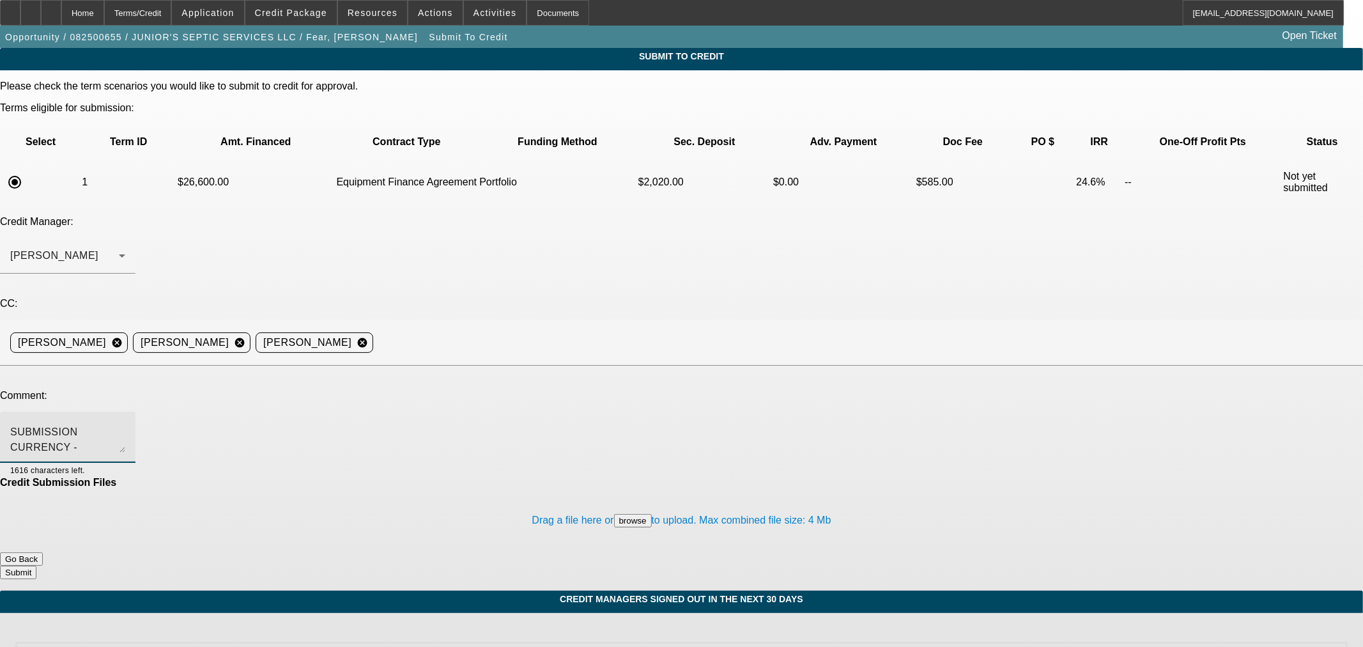
type textarea "BUYSIDE SUBMISSION CURRENCY - [PERSON_NAME], please review this pre-approval fo…"
click at [36, 566] on button "Submit" at bounding box center [18, 572] width 36 height 13
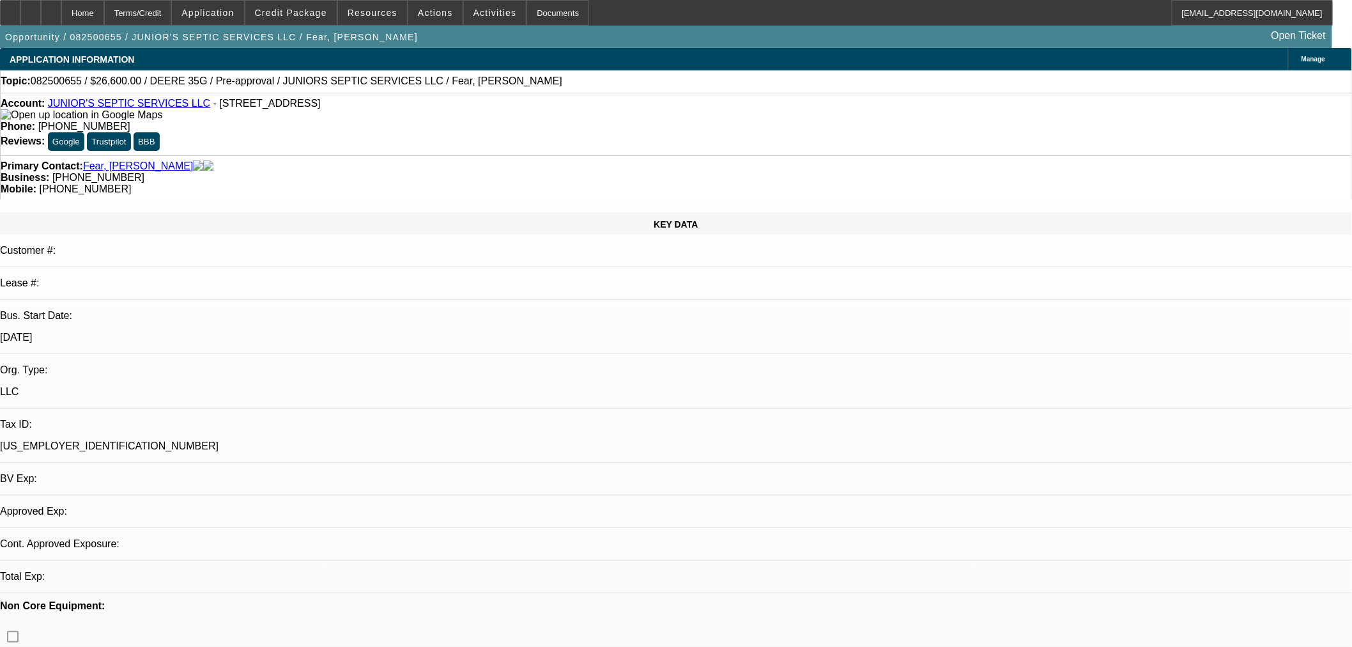
select select "2"
select select "0"
select select "6"
